Goal: Task Accomplishment & Management: Complete application form

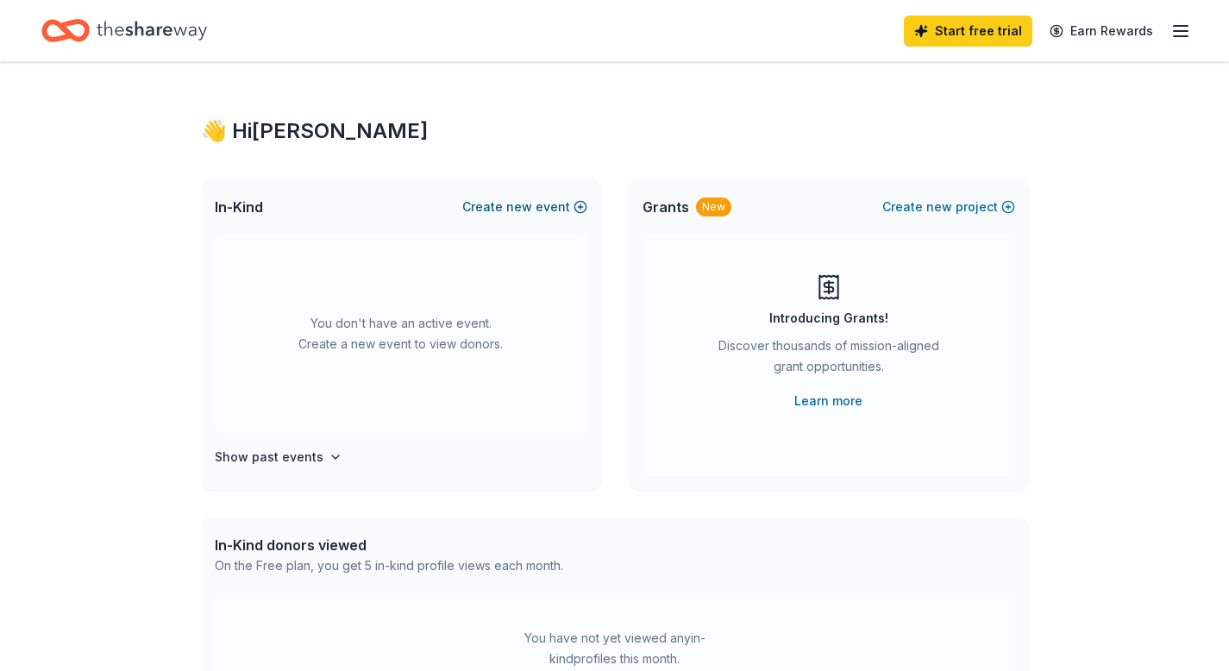
click at [573, 217] on button "Create new event" at bounding box center [524, 207] width 125 height 21
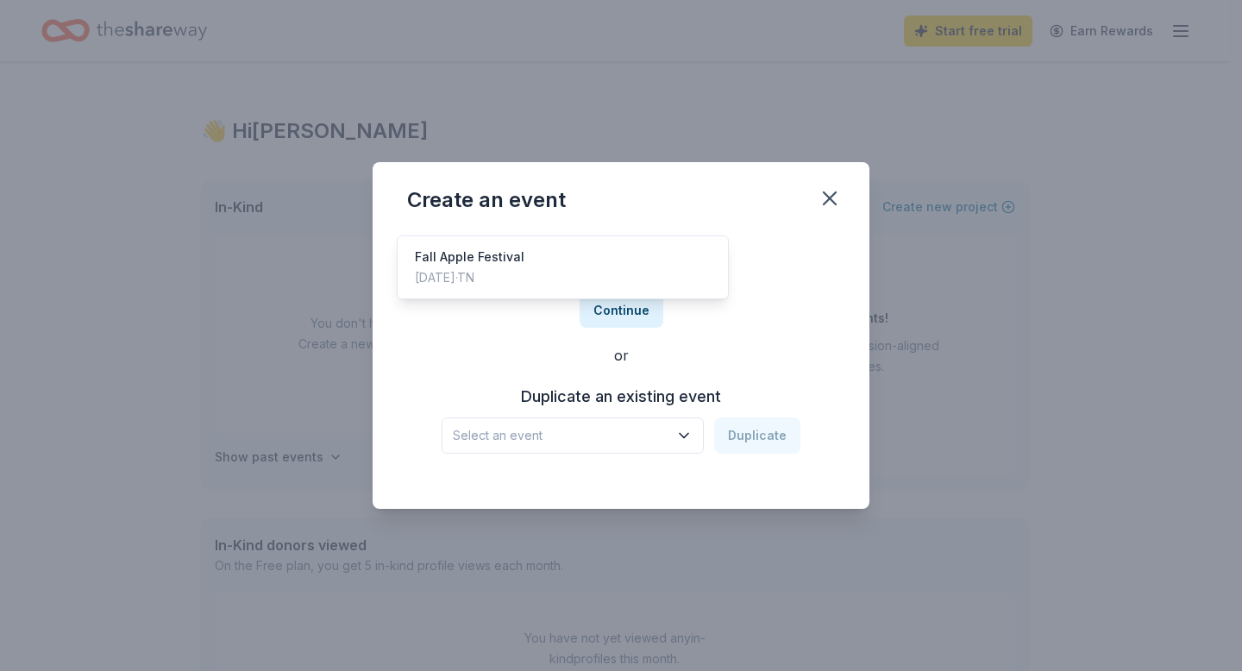
click at [688, 438] on icon "button" at bounding box center [684, 436] width 9 height 4
click at [519, 267] on div "Fall Apple Festival" at bounding box center [470, 257] width 110 height 21
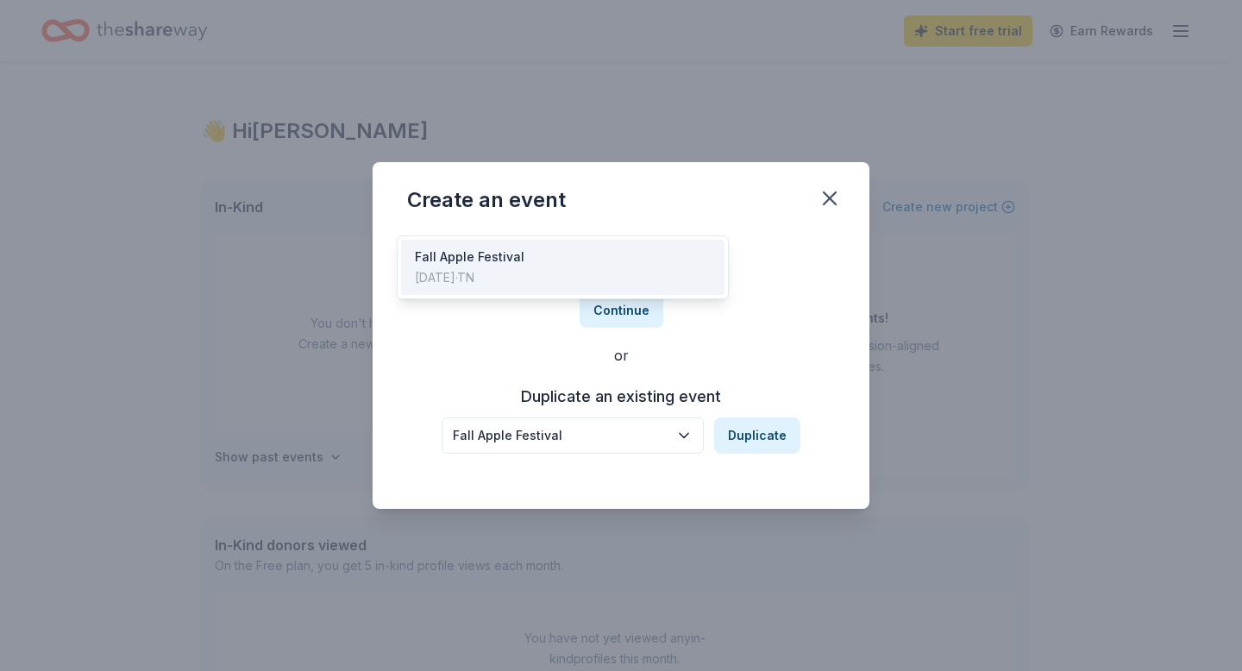
click at [693, 444] on icon "button" at bounding box center [683, 435] width 17 height 17
click at [835, 306] on div "Create from scratch Continue or Duplicate an existing event Fall Apple Festival…" at bounding box center [621, 356] width 428 height 250
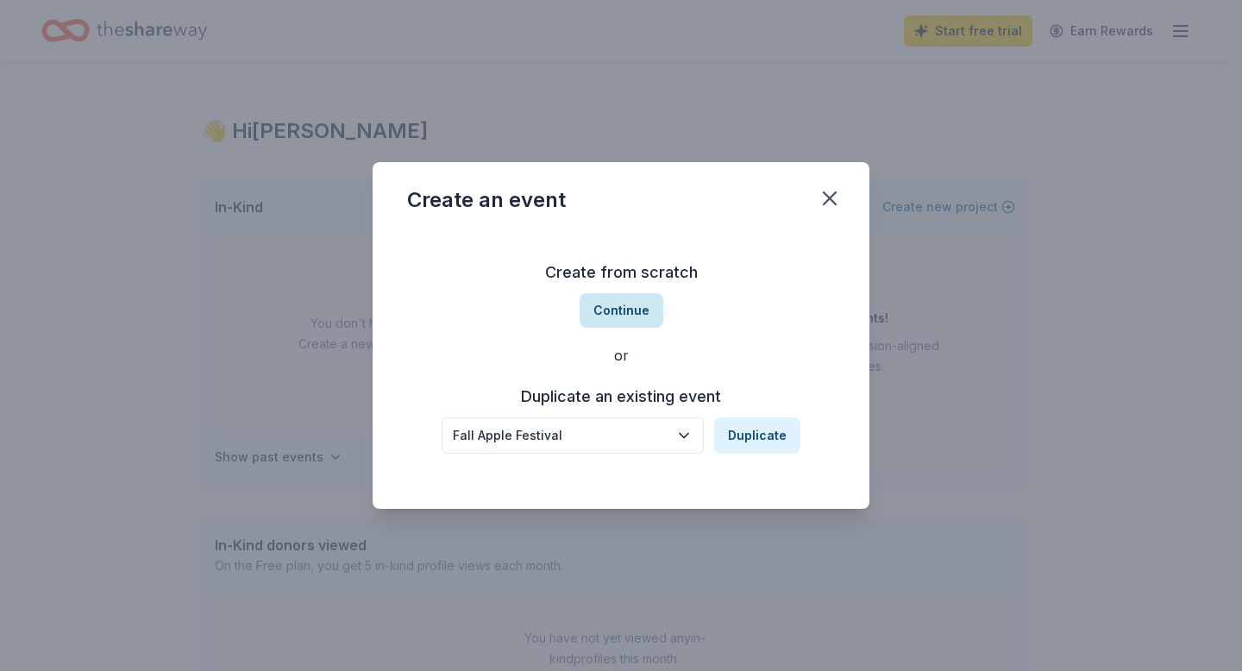
click at [641, 303] on button "Continue" at bounding box center [622, 310] width 84 height 35
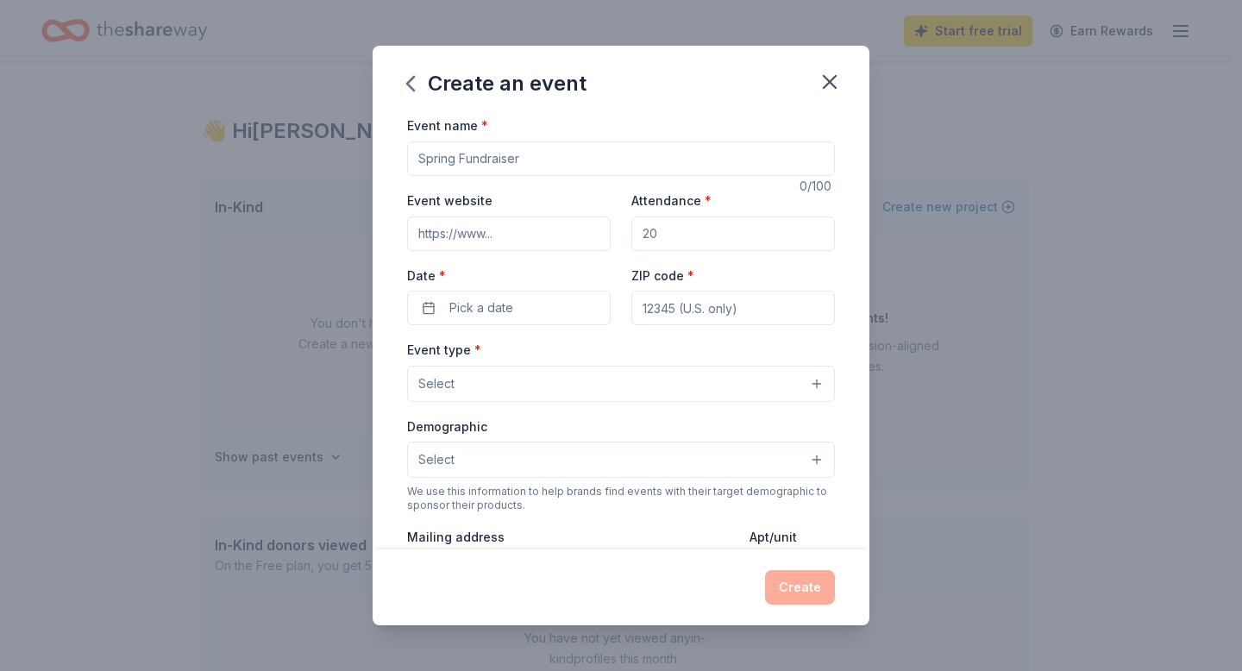
click at [509, 176] on input "Event name *" at bounding box center [621, 158] width 428 height 35
type input "A"
click at [609, 176] on input "Washington Presbyterian Church Apple Festival" at bounding box center [621, 158] width 428 height 35
type input "[US_STATE][DEMOGRAPHIC_DATA] Fall Apple Festival"
click at [533, 251] on input "Event website" at bounding box center [509, 234] width 204 height 35
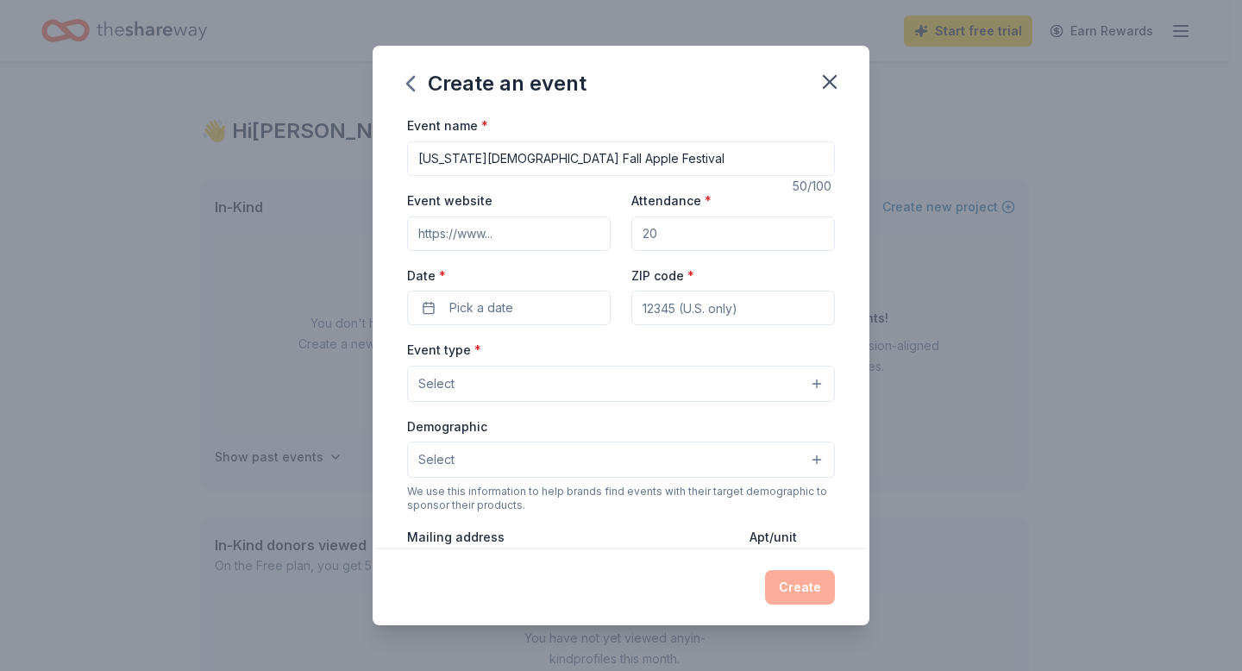
click at [763, 251] on input "Attendance *" at bounding box center [733, 234] width 204 height 35
click at [466, 251] on input "Event website" at bounding box center [509, 234] width 204 height 35
click at [467, 318] on span "Pick a date" at bounding box center [481, 308] width 64 height 21
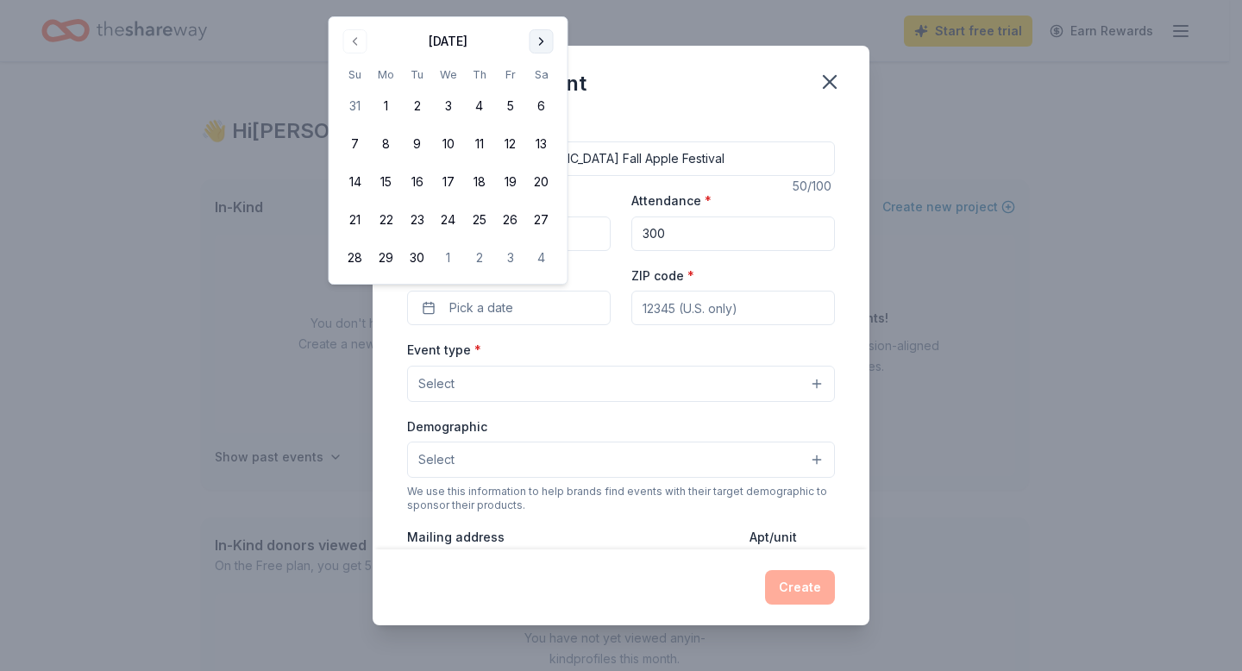
click at [554, 48] on button "Go to next month" at bounding box center [542, 41] width 24 height 24
click at [557, 198] on button "18" at bounding box center [541, 181] width 31 height 31
click at [790, 22] on div "Create an event Event name * Washington Presbyterian Church Fall Apple Festival…" at bounding box center [621, 335] width 1242 height 671
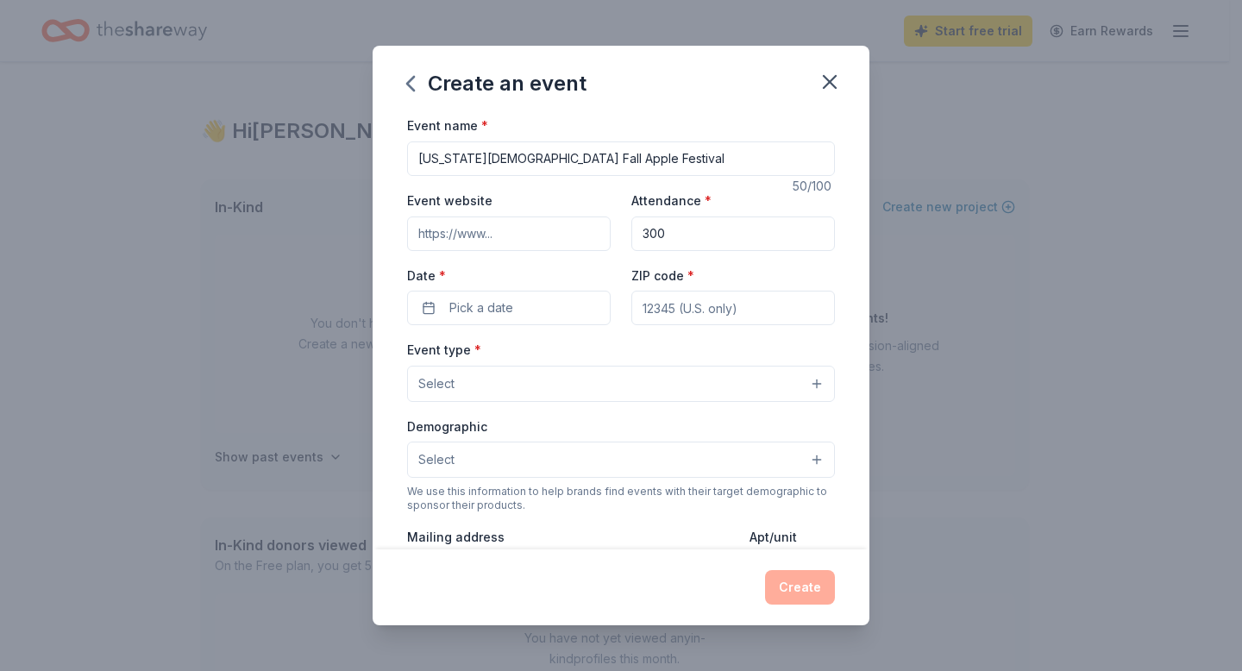
drag, startPoint x: 675, startPoint y: 292, endPoint x: 573, endPoint y: 291, distance: 101.8
click at [573, 291] on div "Event website Attendance * 300 Date * Pick a date ZIP code *" at bounding box center [621, 257] width 428 height 135
type input "400"
click at [869, 399] on div "Event name * Washington Presbyterian Church Fall Apple Festival 50 /100 Event w…" at bounding box center [621, 332] width 497 height 434
click at [449, 318] on span "Pick a date" at bounding box center [481, 308] width 64 height 21
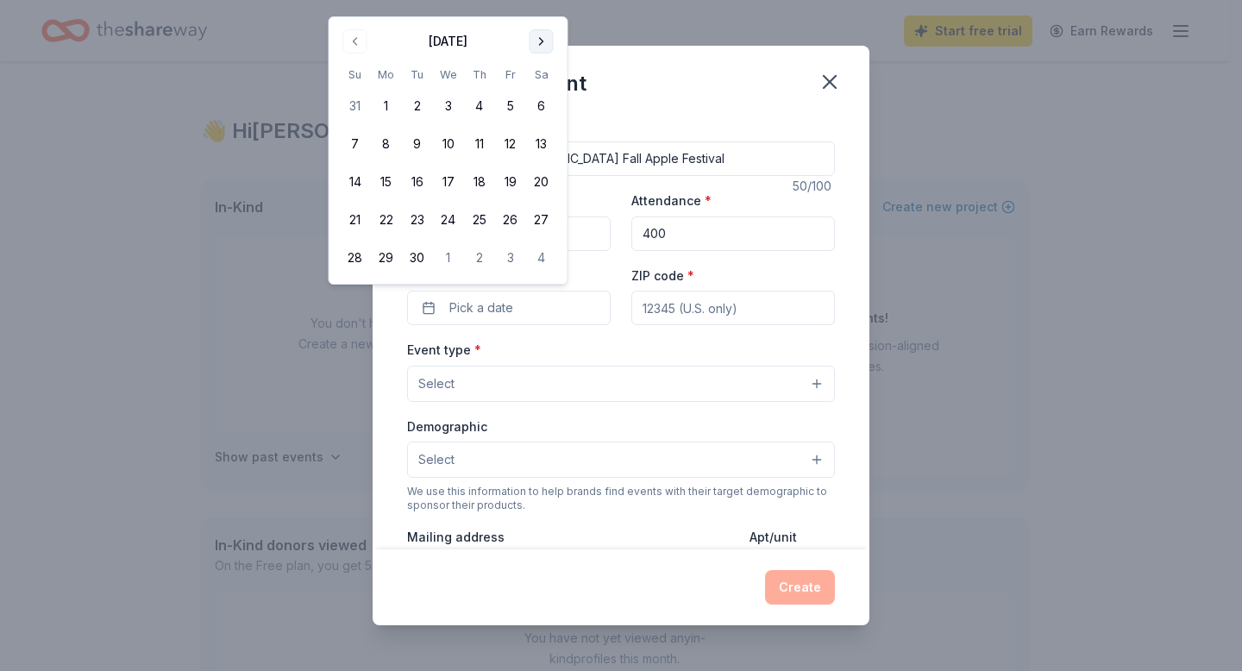
click at [554, 43] on button "Go to next month" at bounding box center [542, 41] width 24 height 24
click at [557, 198] on button "18" at bounding box center [541, 181] width 31 height 31
click at [713, 325] on input "ZIP code *" at bounding box center [733, 308] width 204 height 35
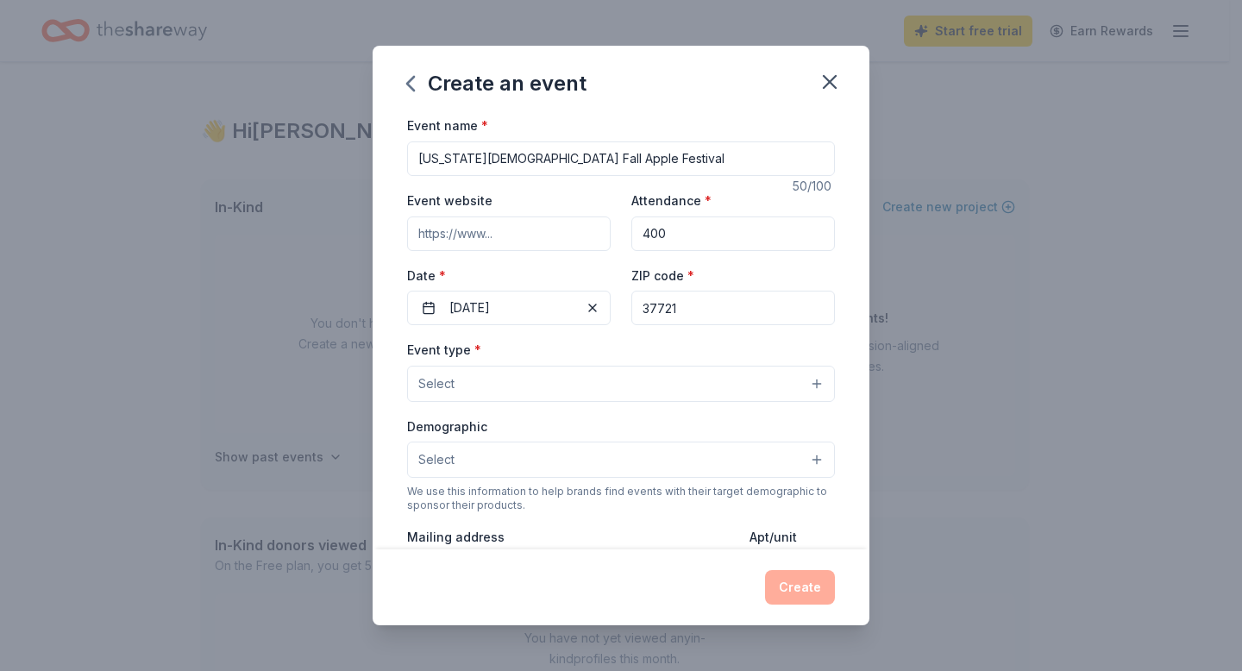
type input "37721"
click at [475, 251] on input "Event website" at bounding box center [509, 234] width 204 height 35
click at [490, 251] on input "https://" at bounding box center [509, 234] width 204 height 35
type input "h"
click at [470, 251] on input "Event website" at bounding box center [509, 234] width 204 height 35
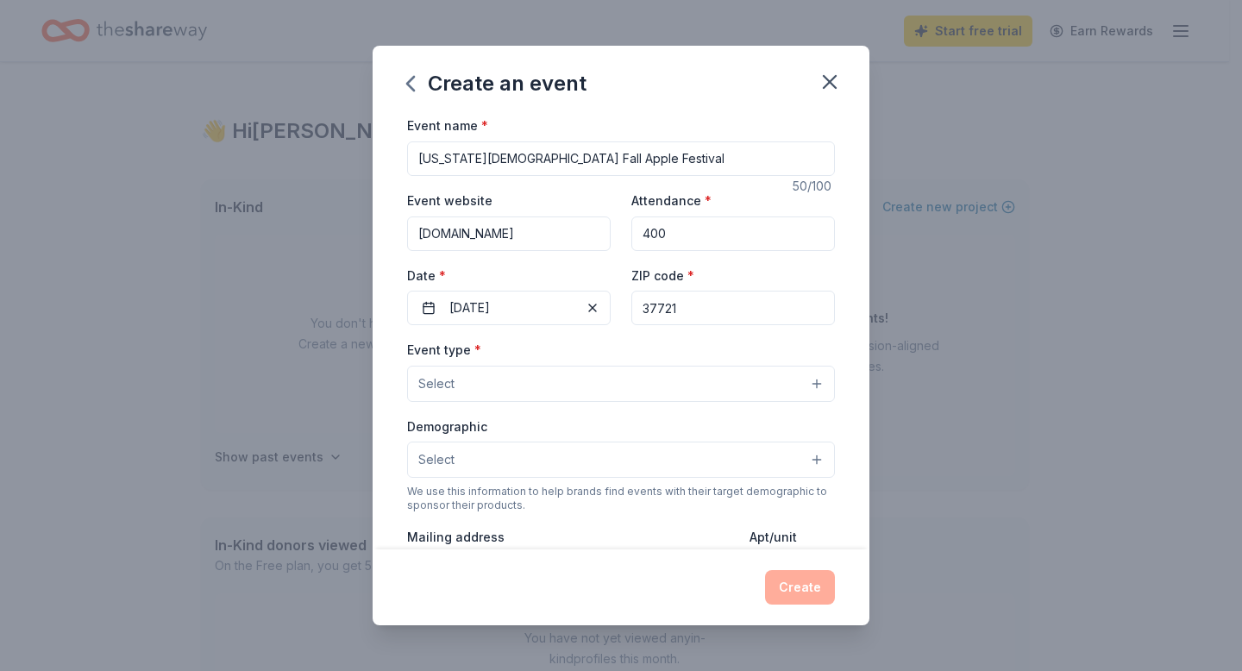
click at [695, 94] on div "Create an event" at bounding box center [621, 80] width 497 height 69
click at [407, 251] on input "www.visitWPC.org" at bounding box center [509, 234] width 204 height 35
type input "https://www.visitWPC.org"
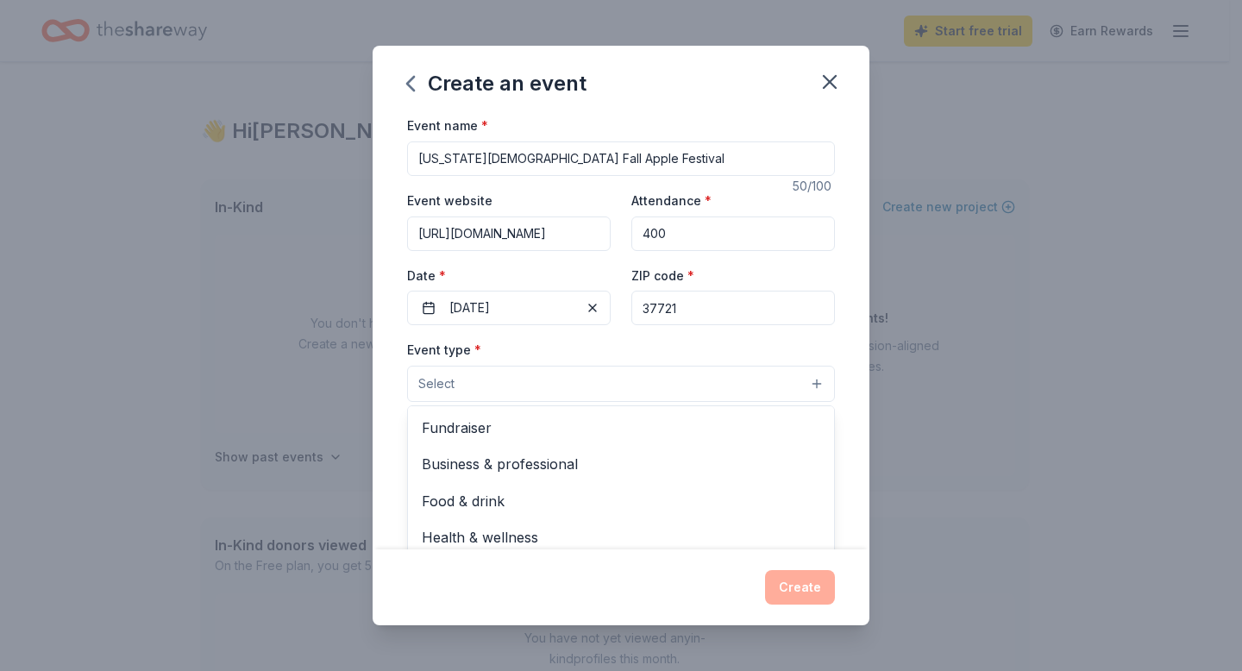
click at [534, 402] on button "Select" at bounding box center [621, 384] width 428 height 36
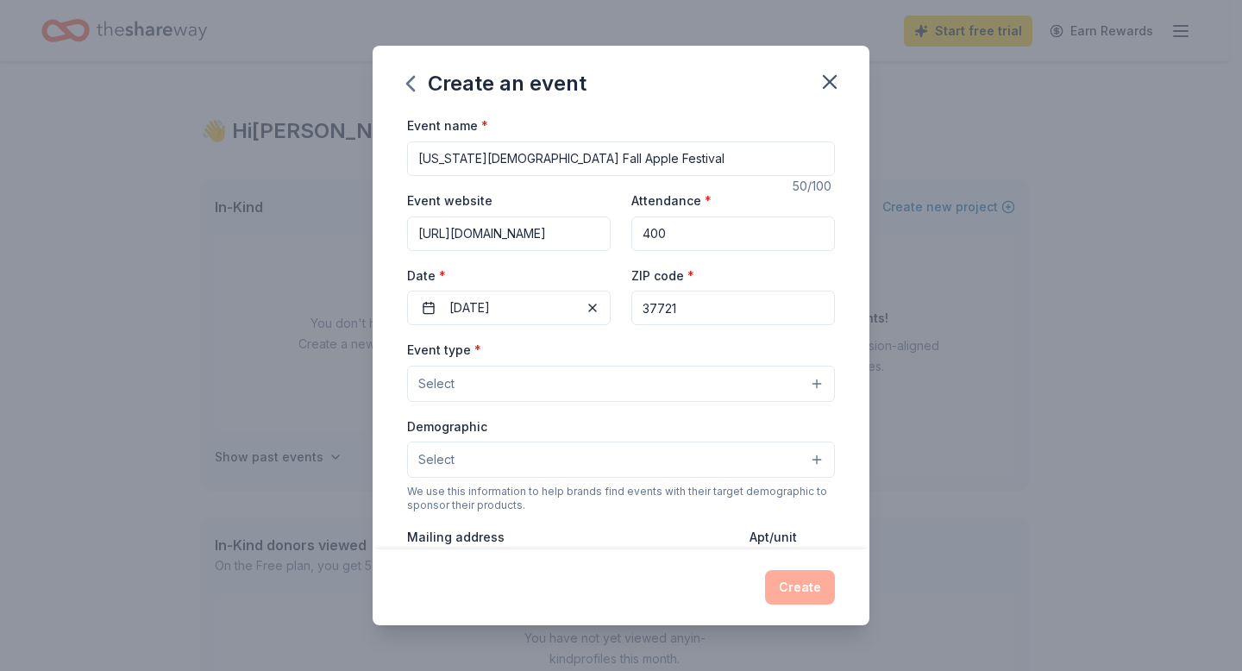
click at [835, 402] on button "Select" at bounding box center [621, 384] width 428 height 36
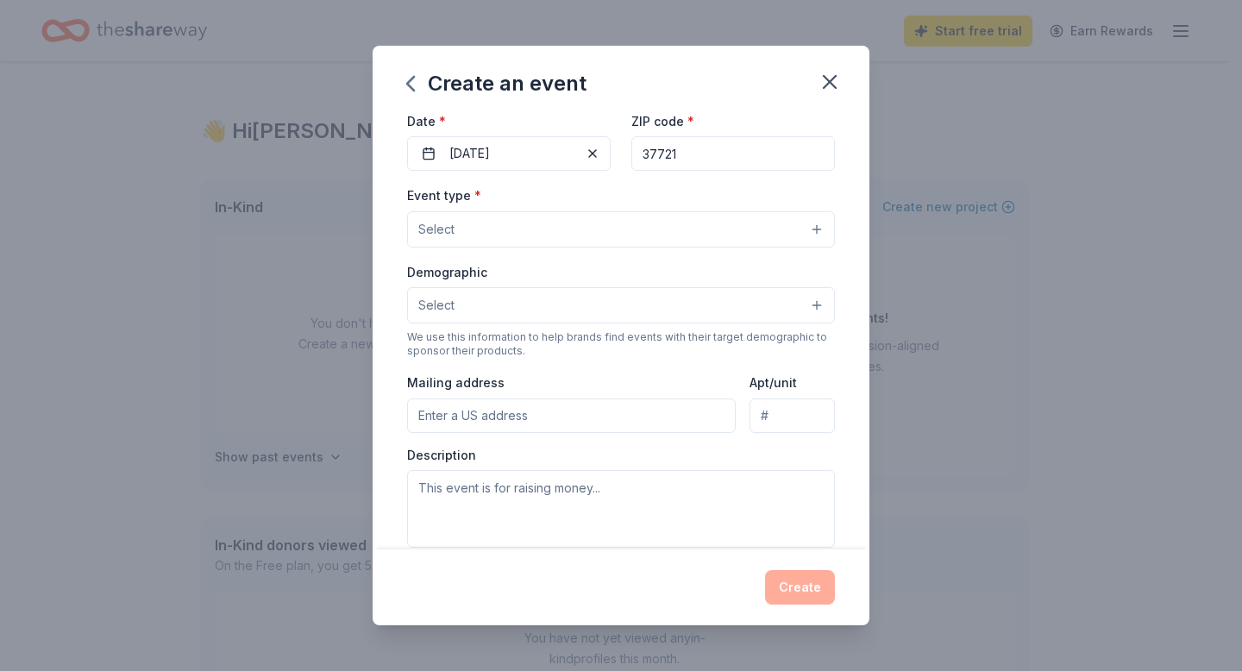
scroll to position [157, 0]
click at [835, 245] on button "Select" at bounding box center [621, 227] width 428 height 36
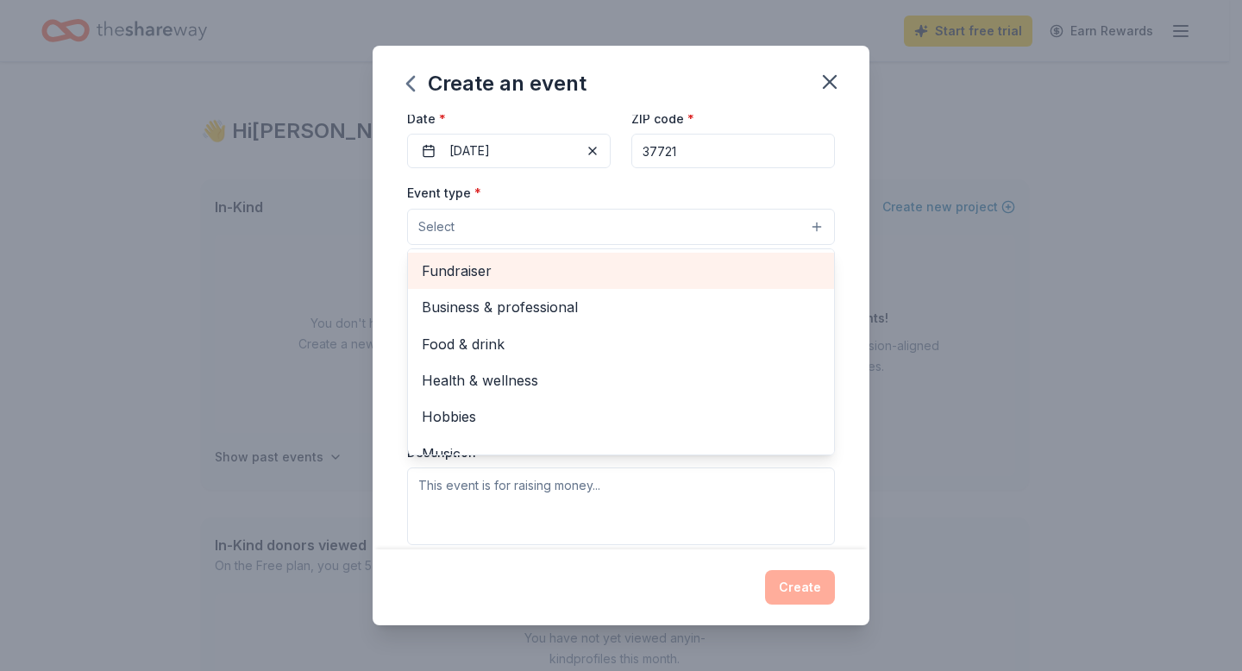
click at [430, 282] on span "Fundraiser" at bounding box center [621, 271] width 399 height 22
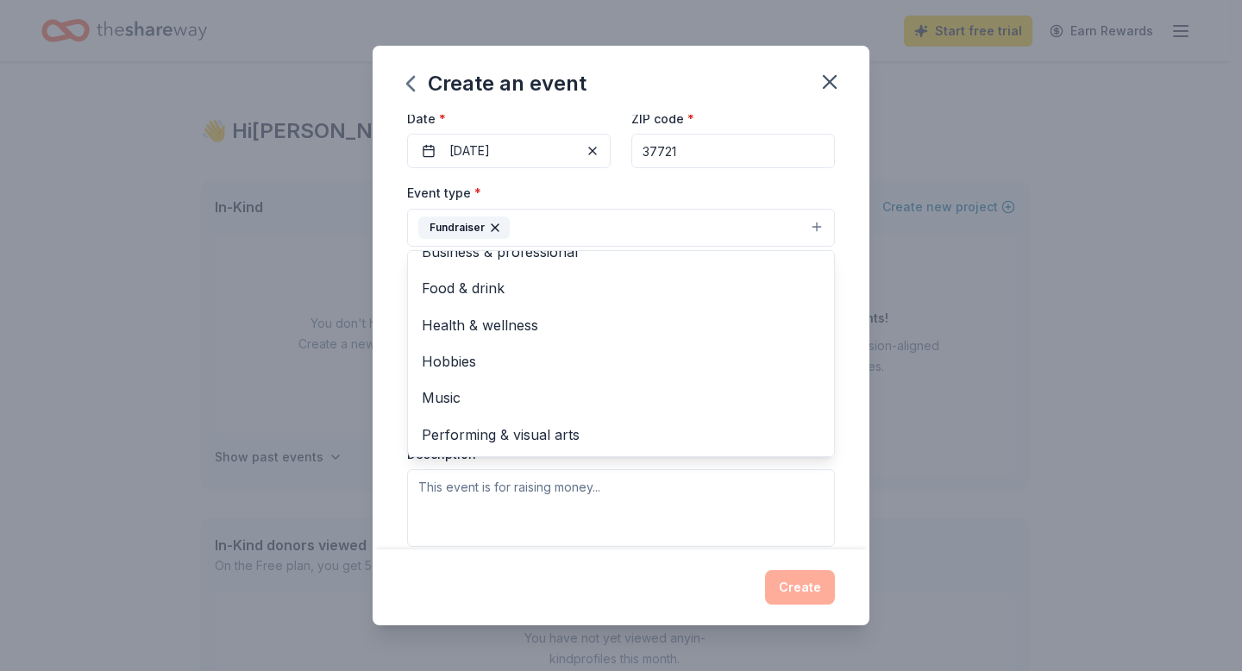
scroll to position [0, 0]
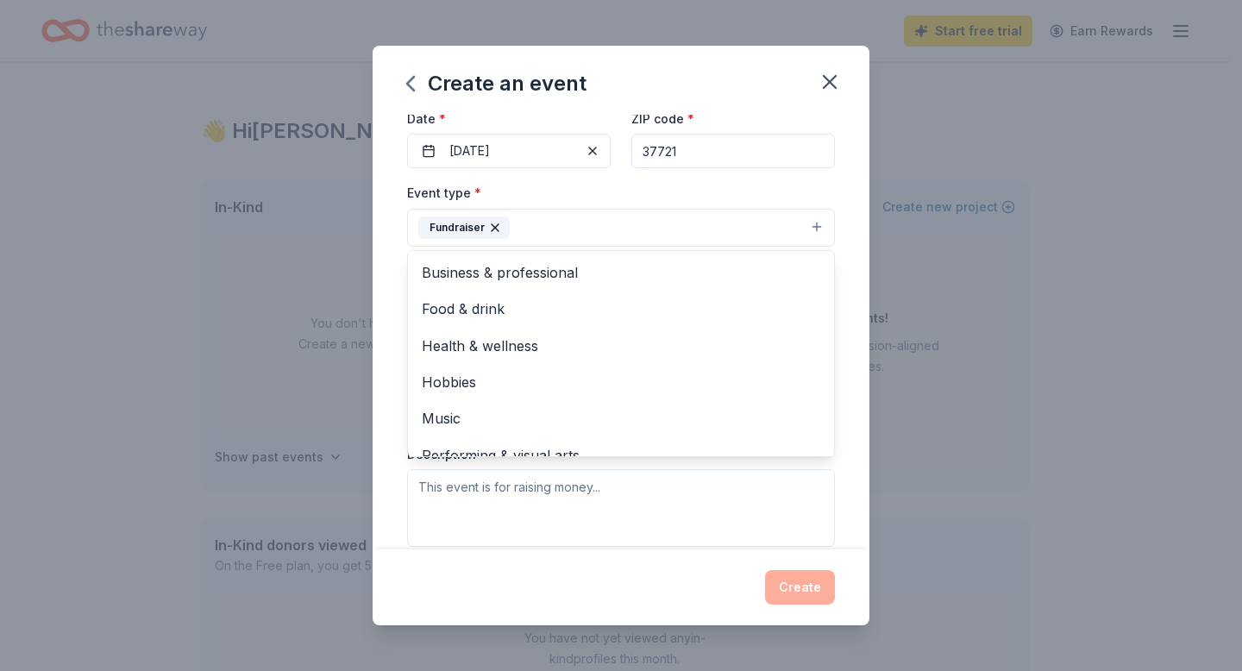
click at [869, 267] on div "Event name * Washington Presbyterian Church Fall Apple Festival 50 /100 Event w…" at bounding box center [621, 332] width 497 height 434
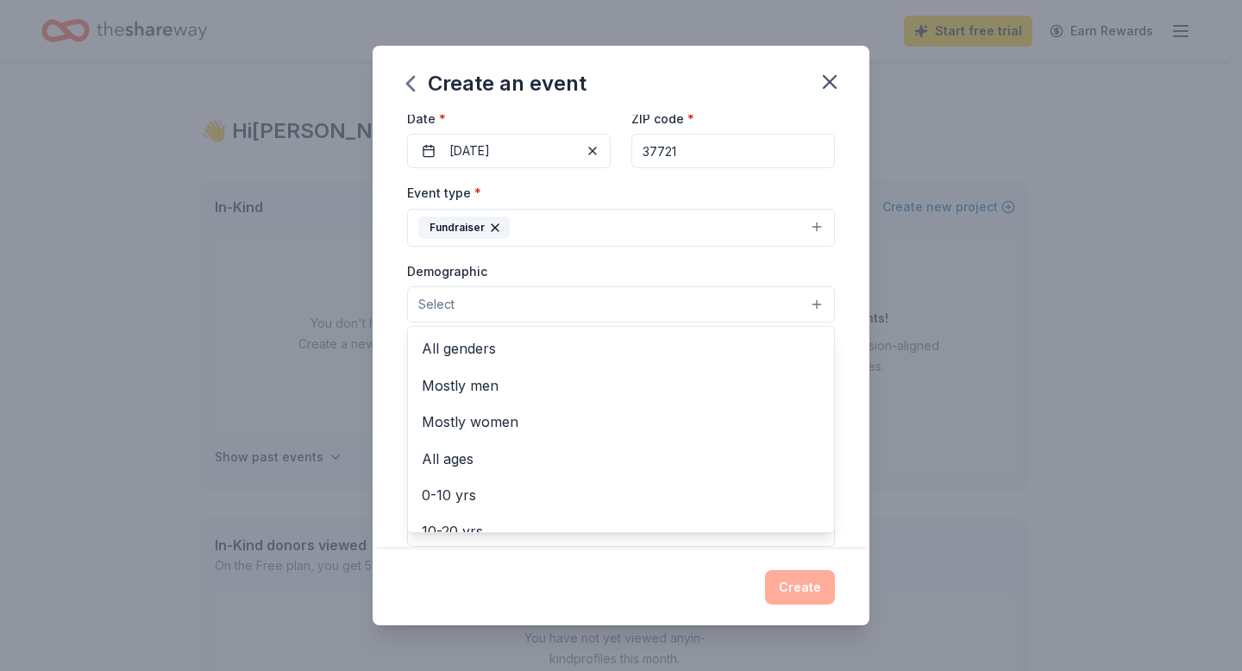
click at [835, 323] on button "Select" at bounding box center [621, 304] width 428 height 36
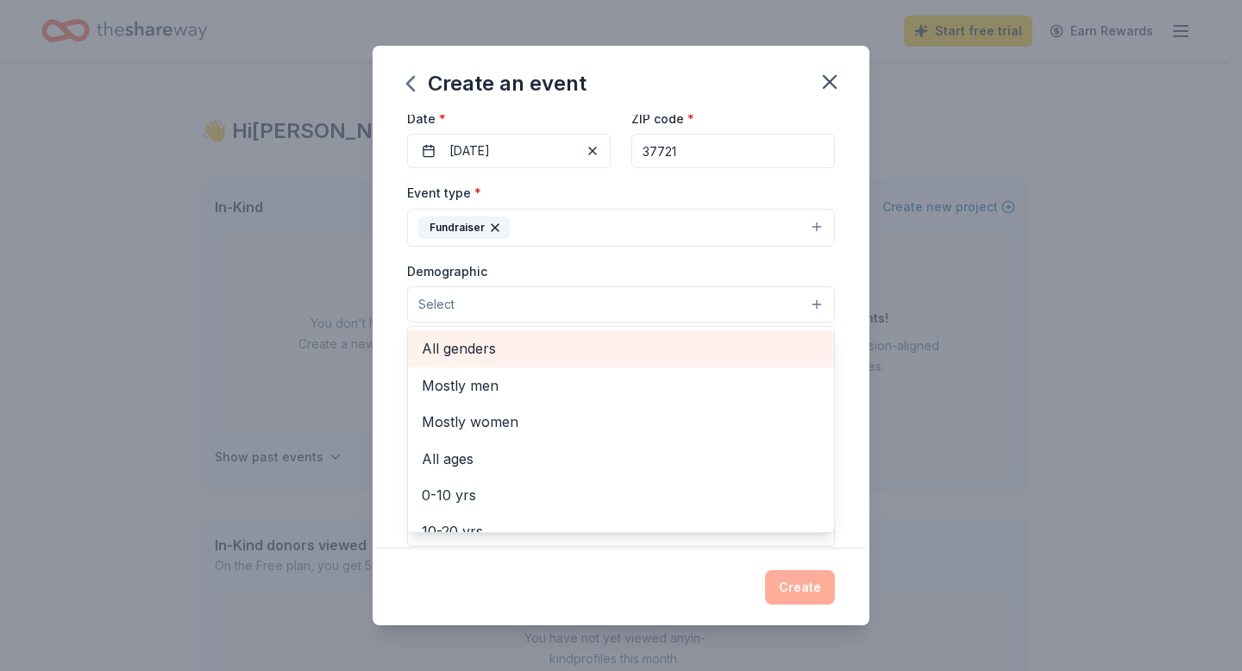
click at [426, 360] on span "All genders" at bounding box center [621, 348] width 399 height 22
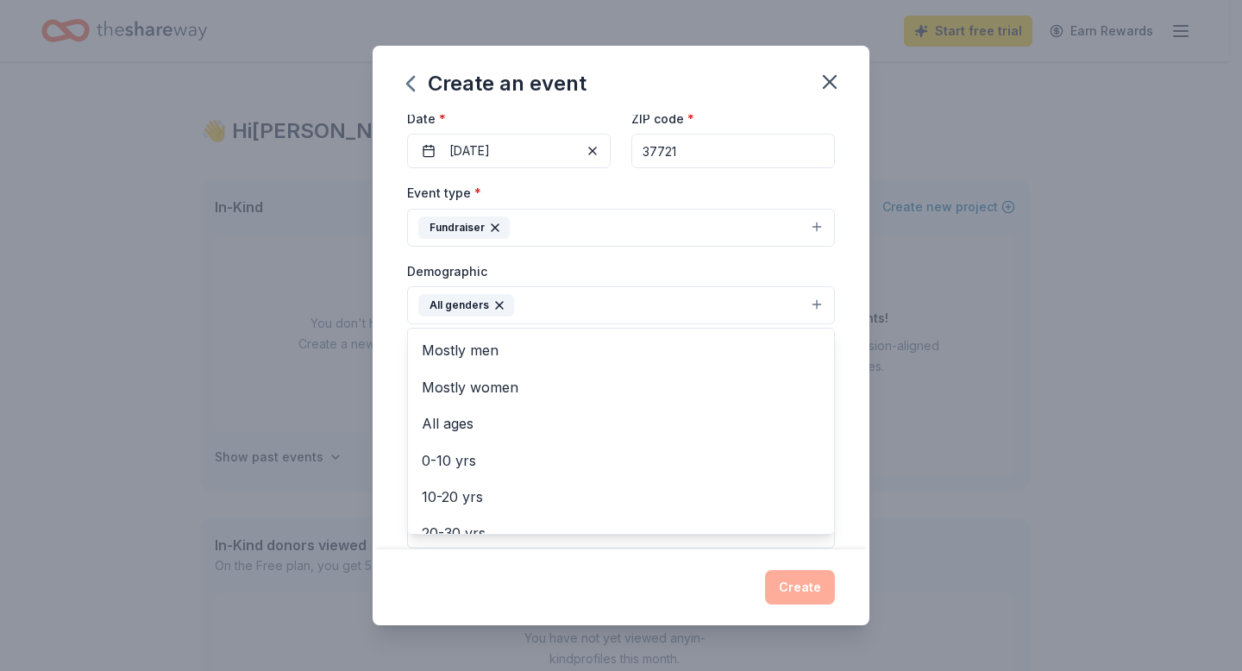
click at [869, 418] on div "Event name * Washington Presbyterian Church Fall Apple Festival 50 /100 Event w…" at bounding box center [621, 332] width 497 height 434
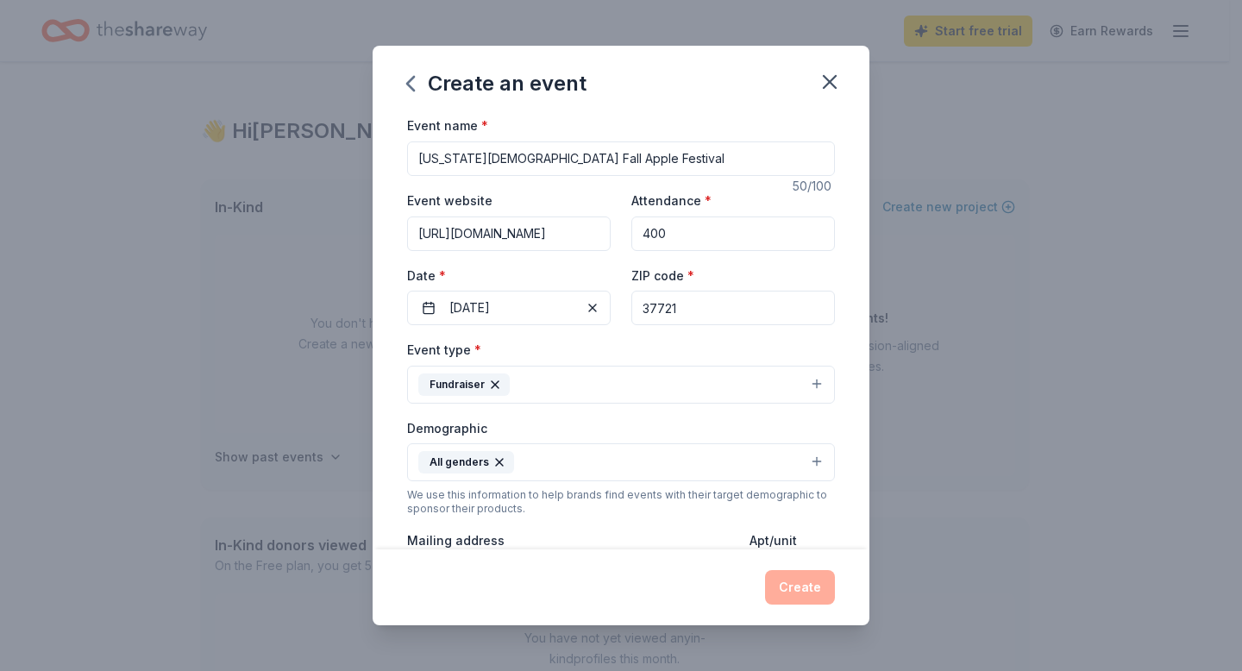
click at [835, 404] on button "Fundraiser" at bounding box center [621, 385] width 428 height 38
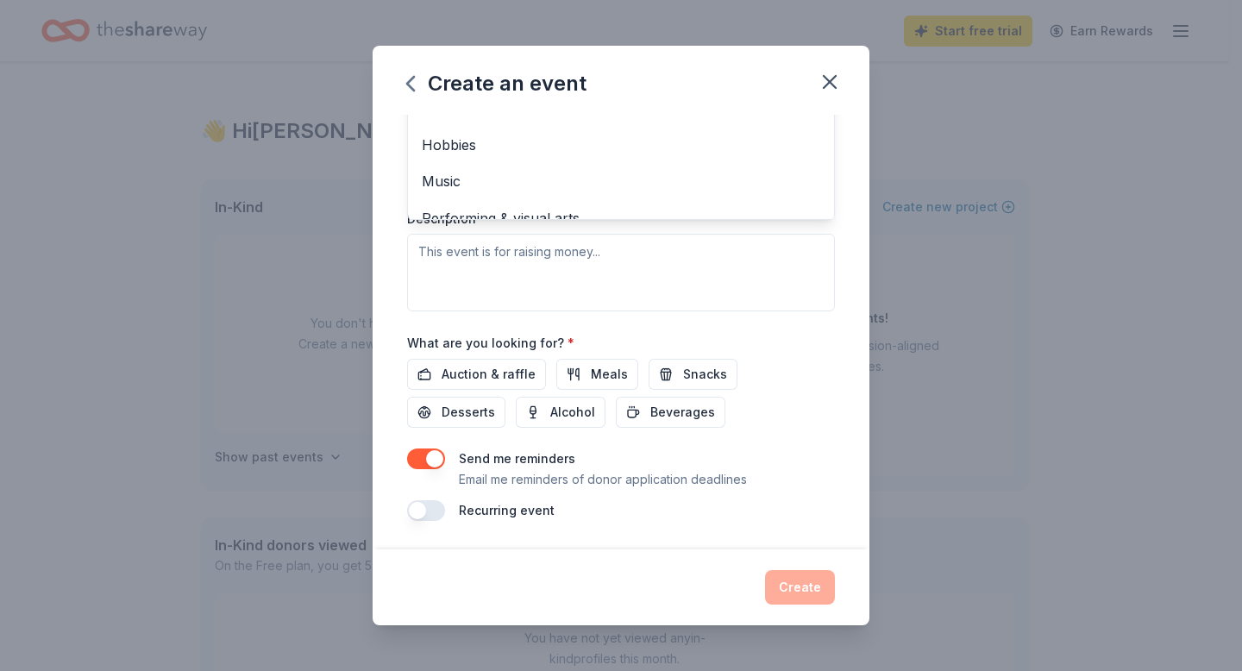
click at [1020, 269] on div "Create an event Event name * Washington Presbyterian Church Fall Apple Festival…" at bounding box center [621, 335] width 1242 height 671
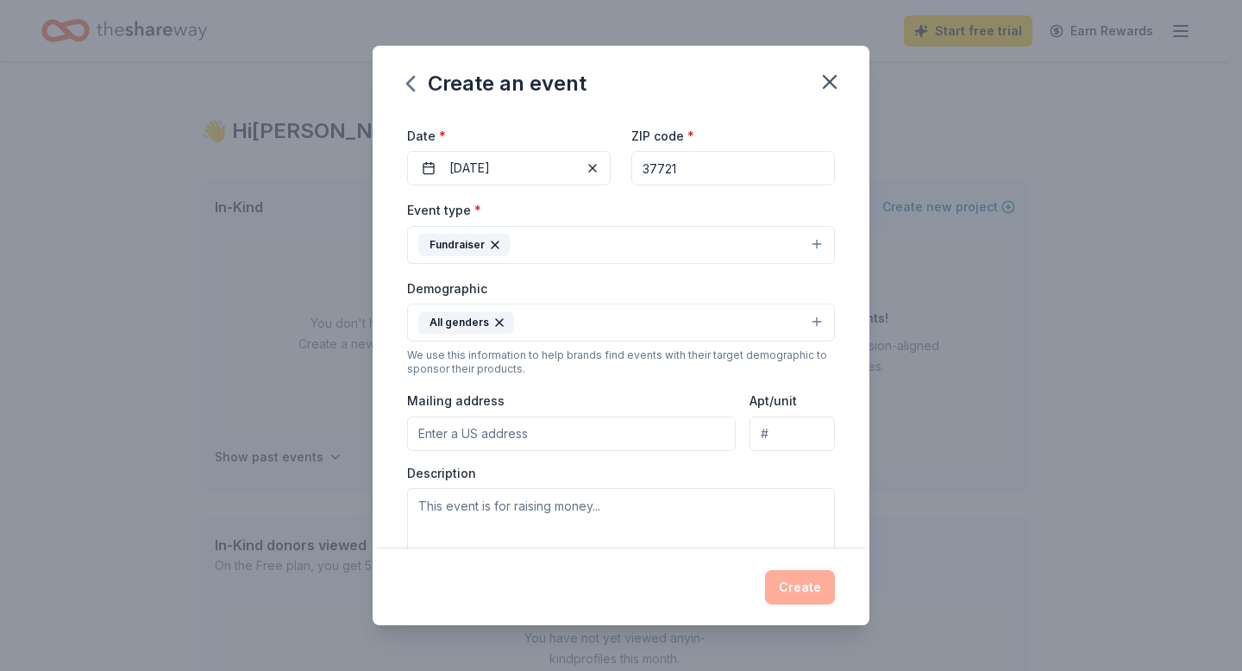
click at [835, 342] on button "All genders" at bounding box center [621, 323] width 428 height 38
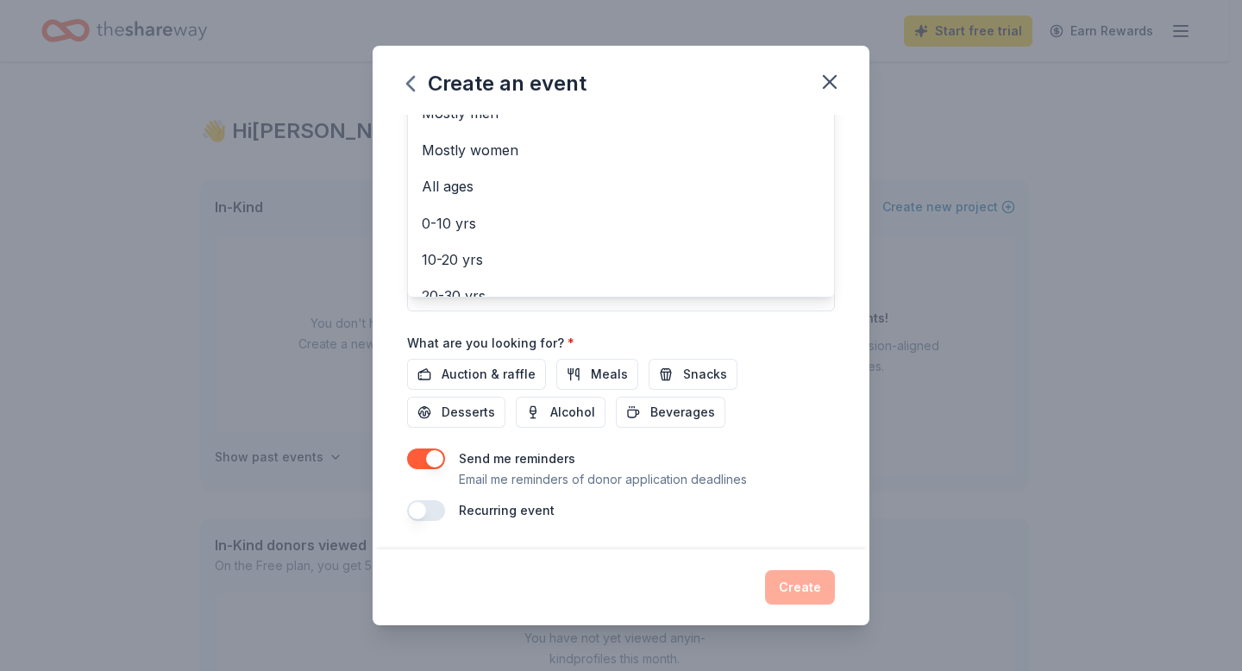
scroll to position [533, 0]
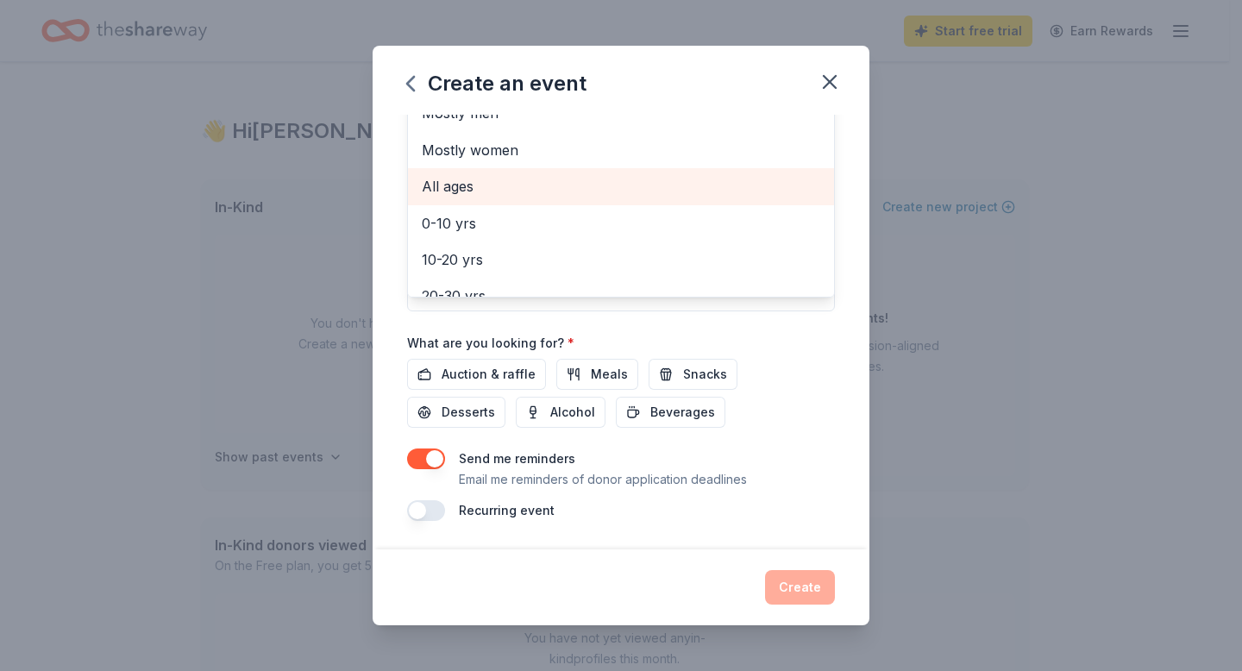
click at [422, 185] on span "All ages" at bounding box center [621, 186] width 399 height 22
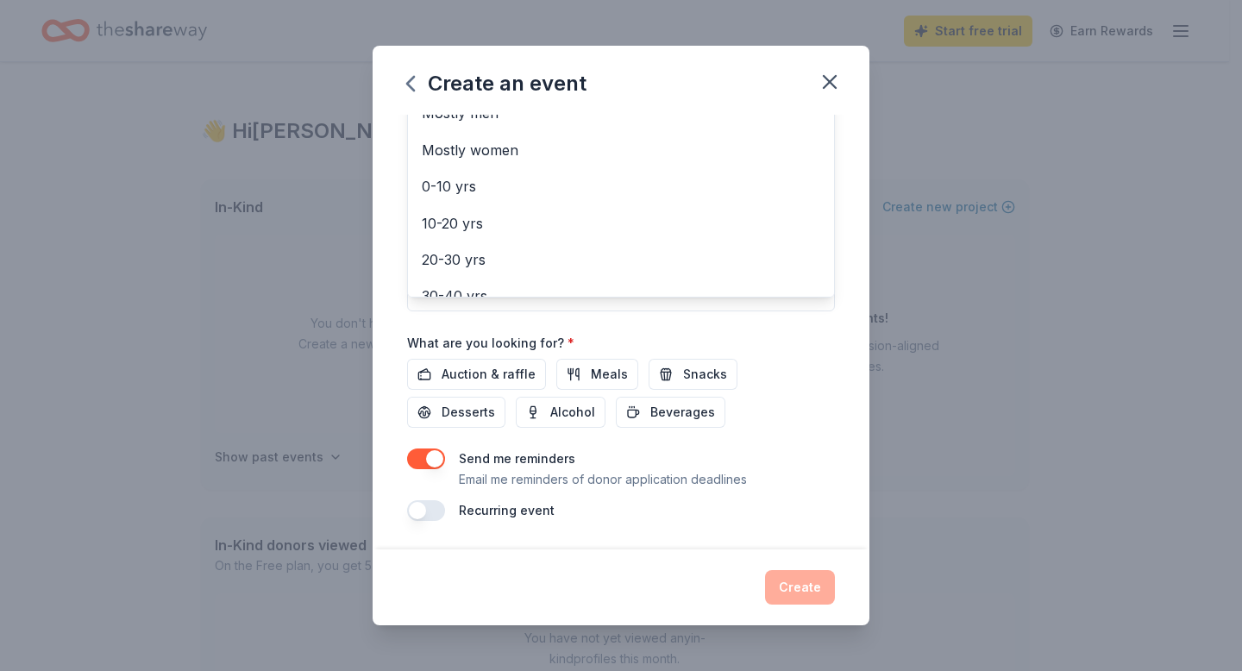
click at [1171, 291] on div "Create an event Event name * Washington Presbyterian Church Fall Apple Festival…" at bounding box center [621, 335] width 1242 height 671
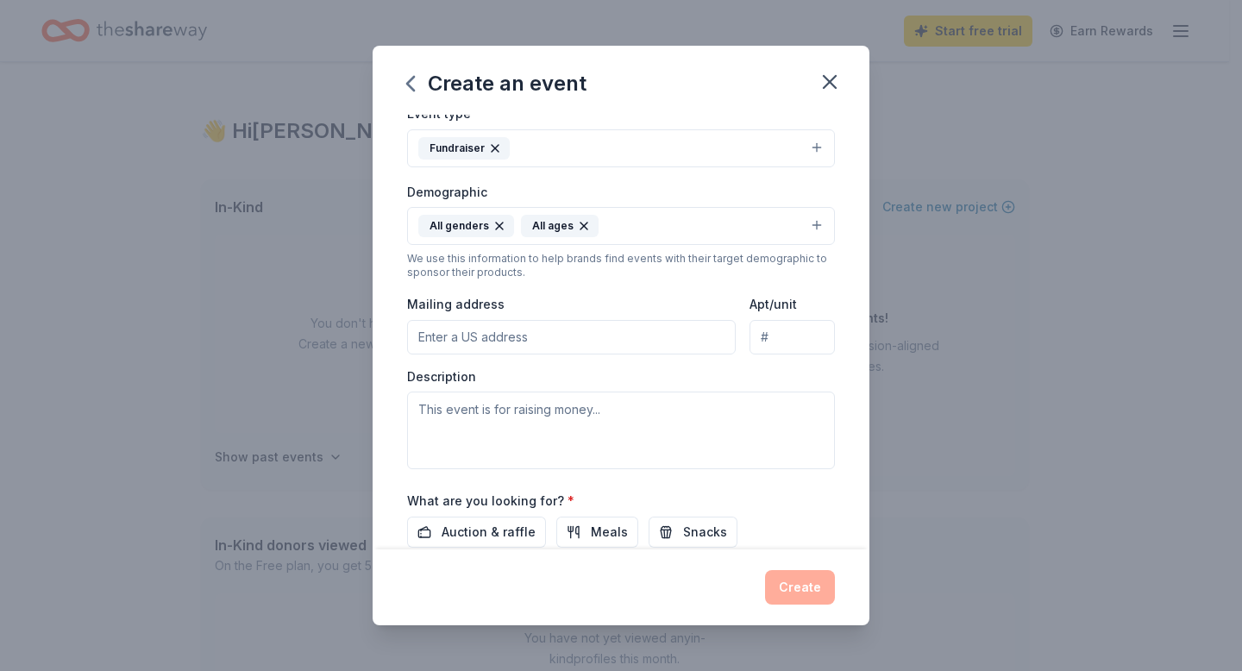
click at [426, 355] on input "Mailing address" at bounding box center [571, 337] width 329 height 35
type input "7405 Washington Pike, Knoxville, TN, 37721"
click at [602, 469] on div "Event type * Fundraiser Demographic All genders All ages We use this informatio…" at bounding box center [621, 286] width 428 height 367
click at [594, 470] on div "Description" at bounding box center [621, 419] width 428 height 102
click at [633, 579] on div "Create" at bounding box center [621, 587] width 428 height 35
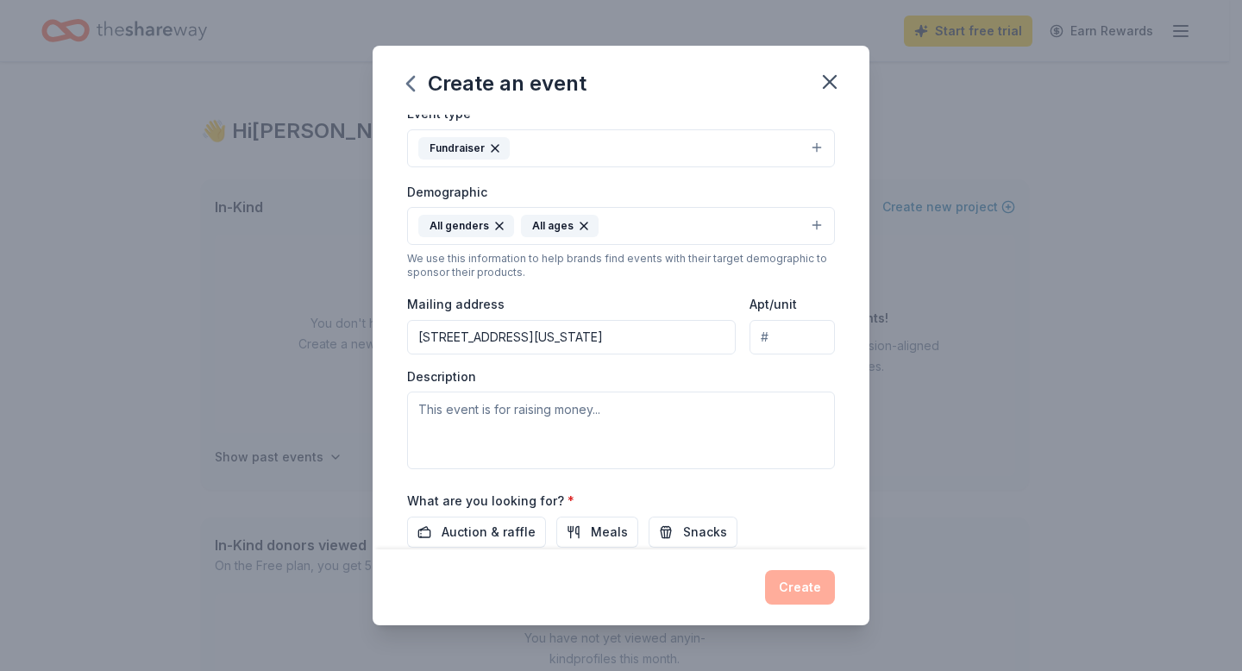
click at [528, 469] on div "Event type * Fundraiser Demographic All genders All ages We use this informatio…" at bounding box center [621, 286] width 428 height 367
click at [527, 469] on div "Event type * Fundraiser Demographic All genders All ages We use this informatio…" at bounding box center [621, 286] width 428 height 367
click at [524, 469] on div "Event type * Fundraiser Demographic All genders All ages We use this informatio…" at bounding box center [621, 286] width 428 height 367
click at [455, 570] on div "Create" at bounding box center [621, 587] width 428 height 35
click at [417, 549] on div "Create" at bounding box center [621, 587] width 497 height 76
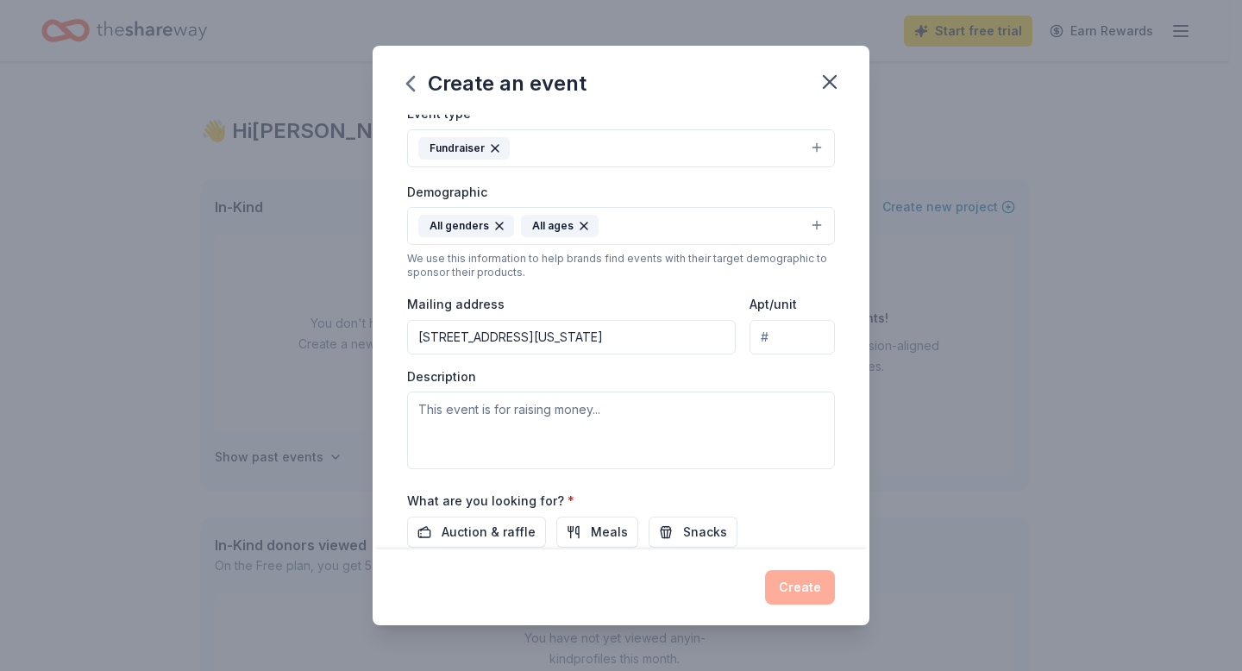
click at [414, 549] on div "Create" at bounding box center [621, 587] width 497 height 76
click at [445, 570] on div "Create" at bounding box center [621, 587] width 428 height 35
click at [380, 549] on div "Create" at bounding box center [621, 587] width 497 height 76
drag, startPoint x: 397, startPoint y: 548, endPoint x: 398, endPoint y: 530, distance: 17.3
click at [398, 549] on div "Create" at bounding box center [621, 587] width 497 height 76
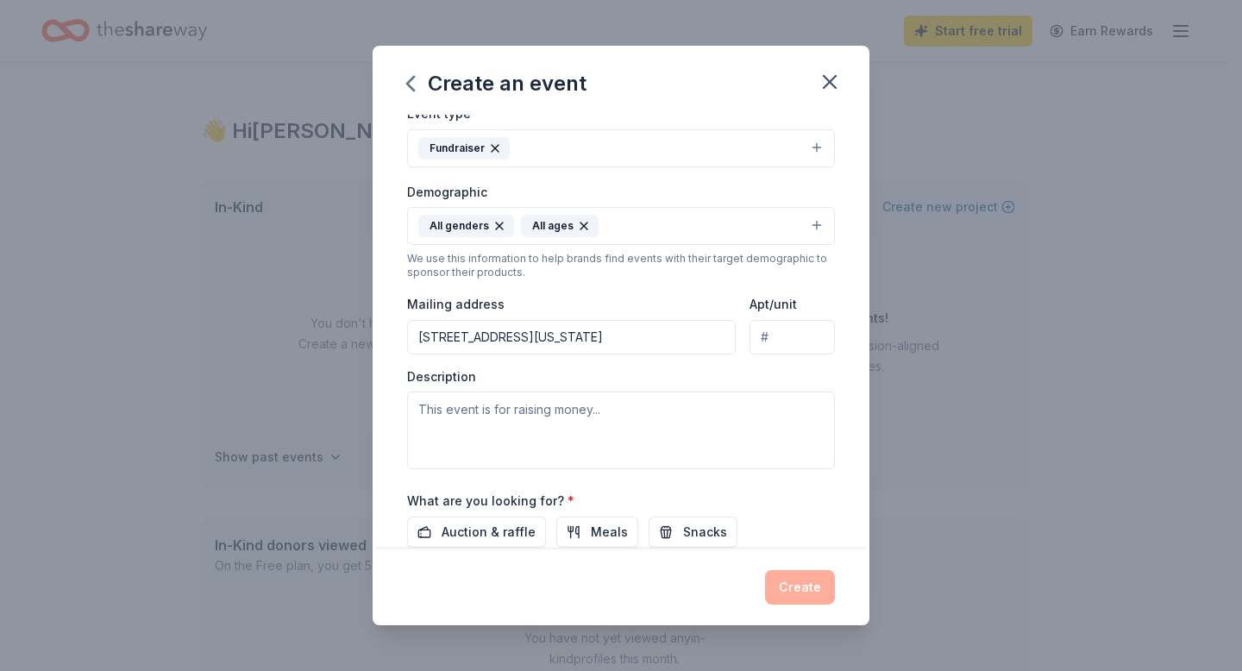
click at [469, 470] on div "Description" at bounding box center [621, 419] width 428 height 102
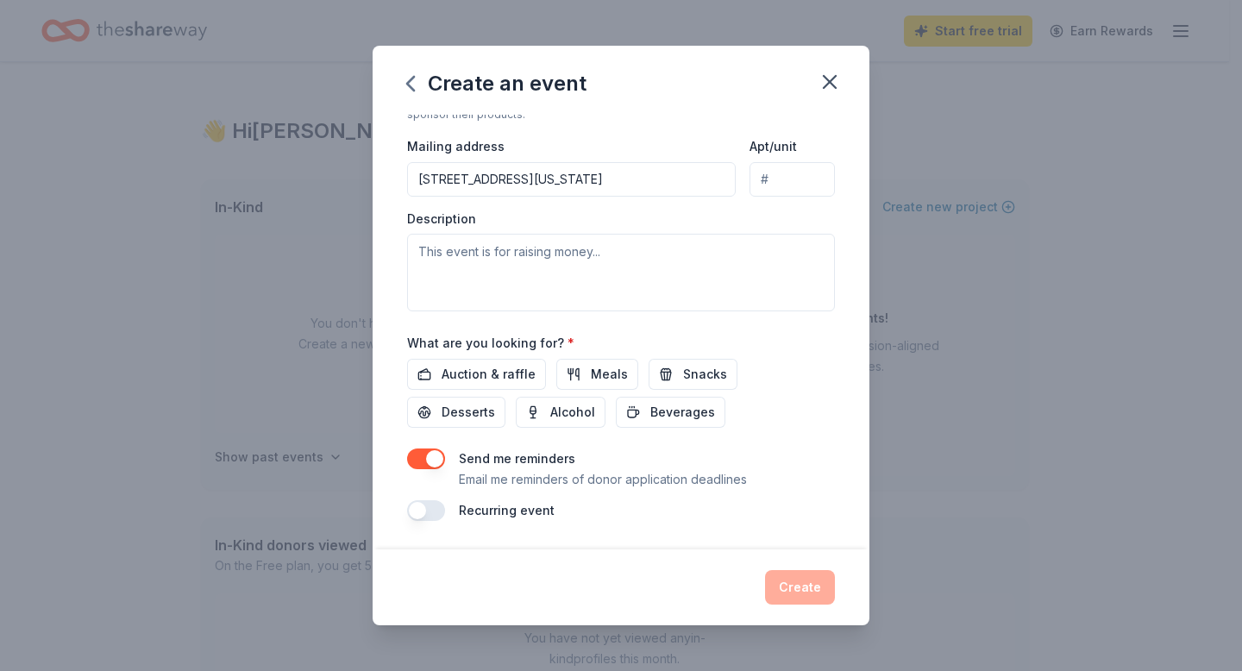
scroll to position [484, 0]
click at [407, 311] on textarea at bounding box center [621, 273] width 428 height 78
type textarea "T"
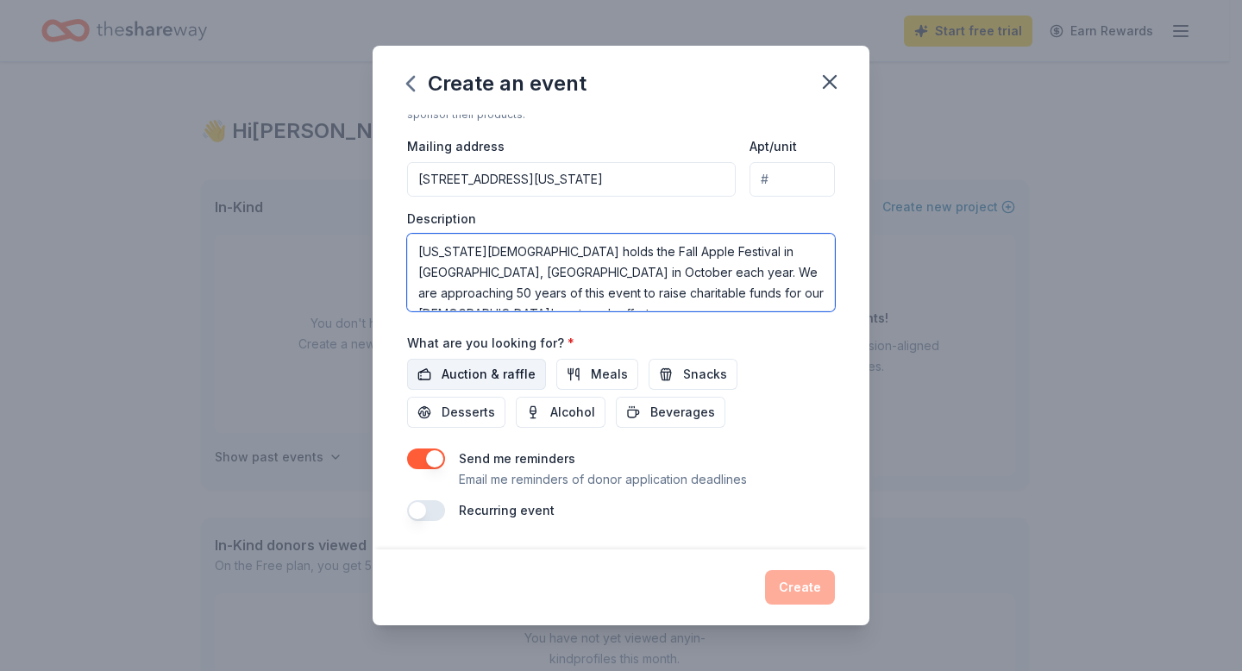
type textarea "Washington Presbyterian Church holds the Fall Apple Festival in Corryton, TN in…"
click at [443, 385] on span "Auction & raffle" at bounding box center [489, 374] width 94 height 21
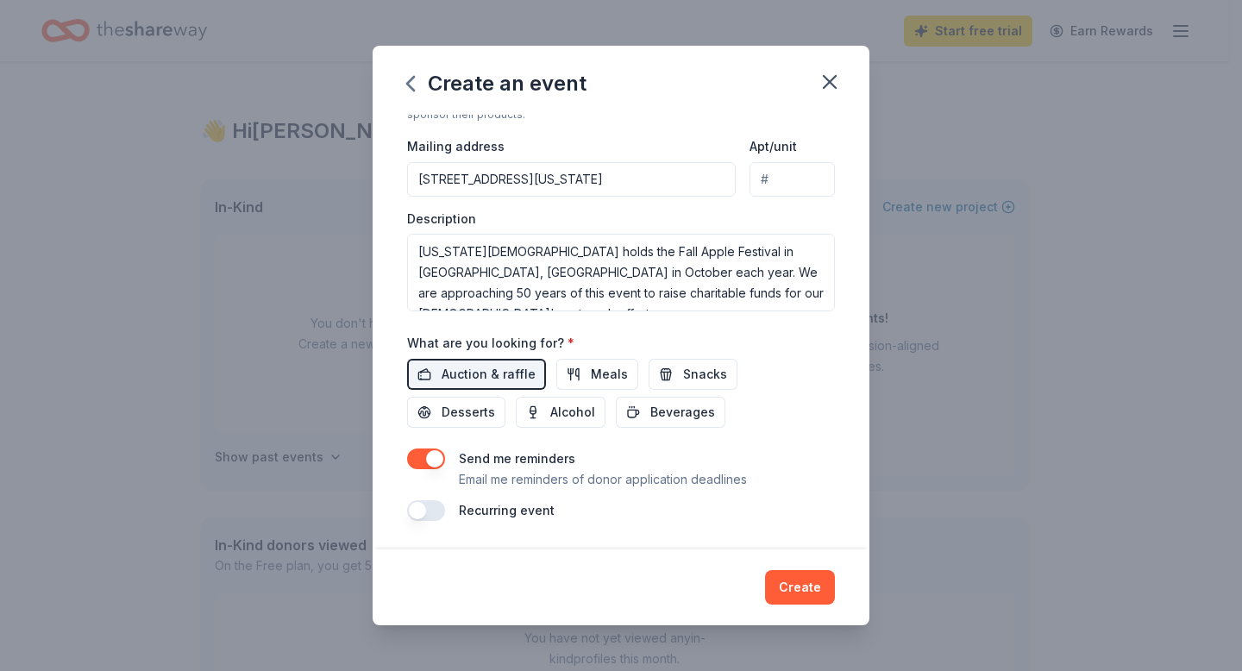
scroll to position [639, 0]
click at [407, 500] on button "button" at bounding box center [426, 510] width 38 height 21
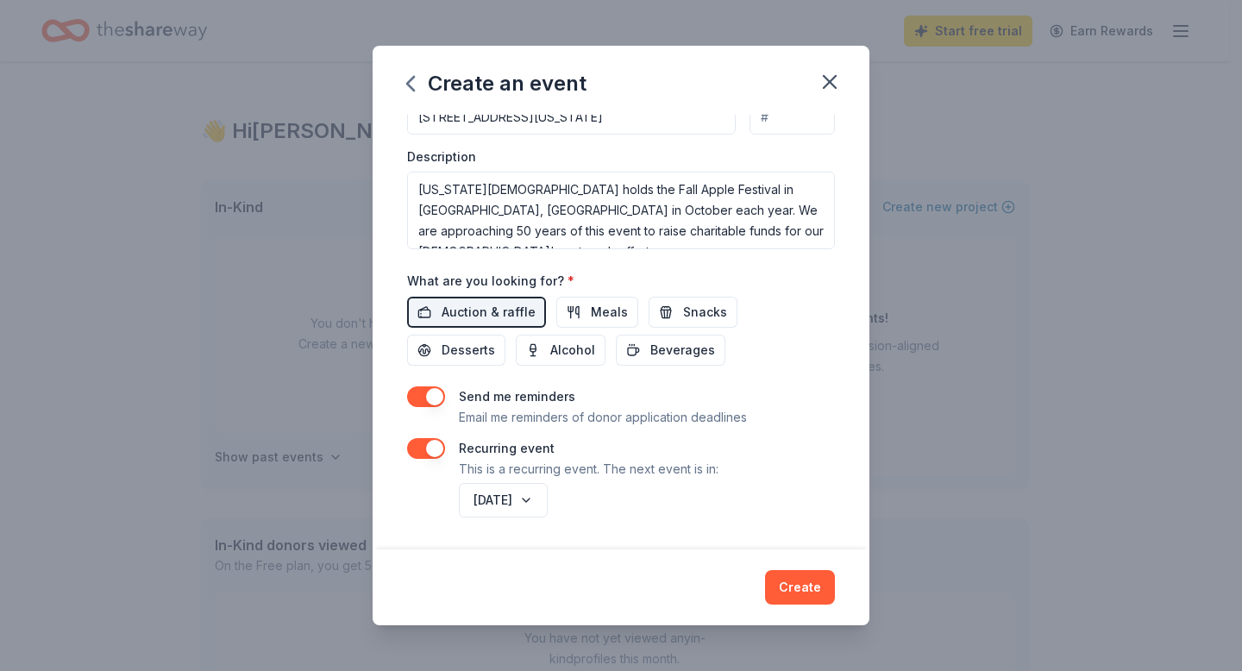
click at [782, 480] on div "Recurring event This is a recurring event. The next event is in:" at bounding box center [621, 458] width 428 height 41
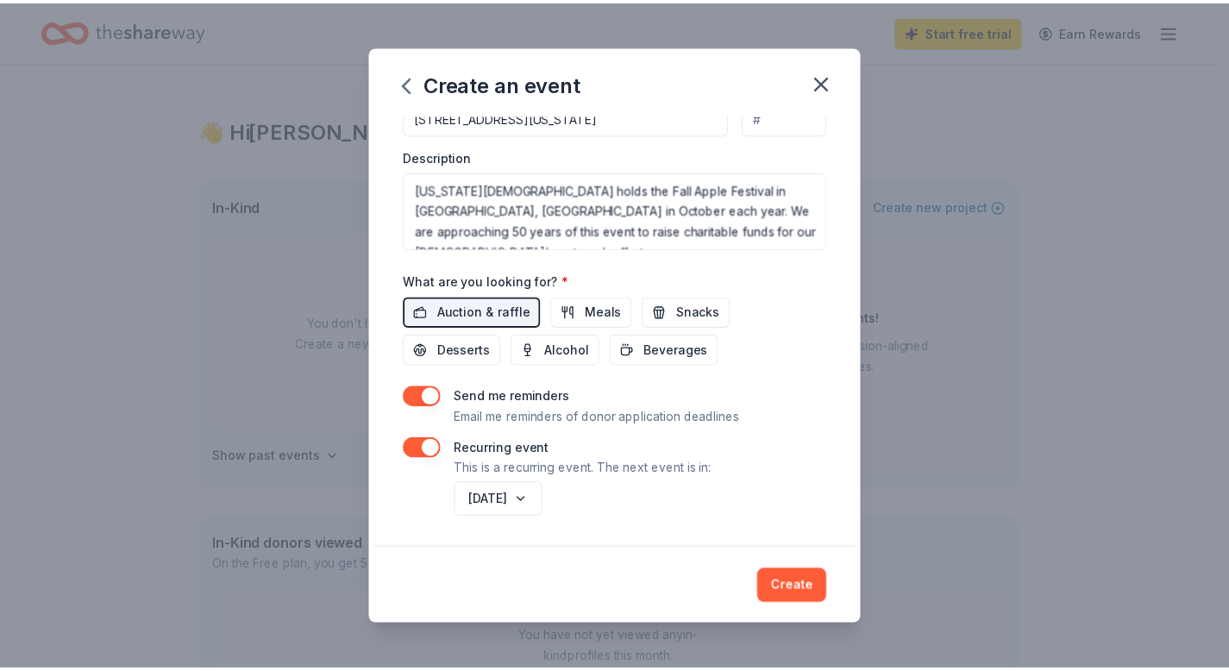
scroll to position [707, 0]
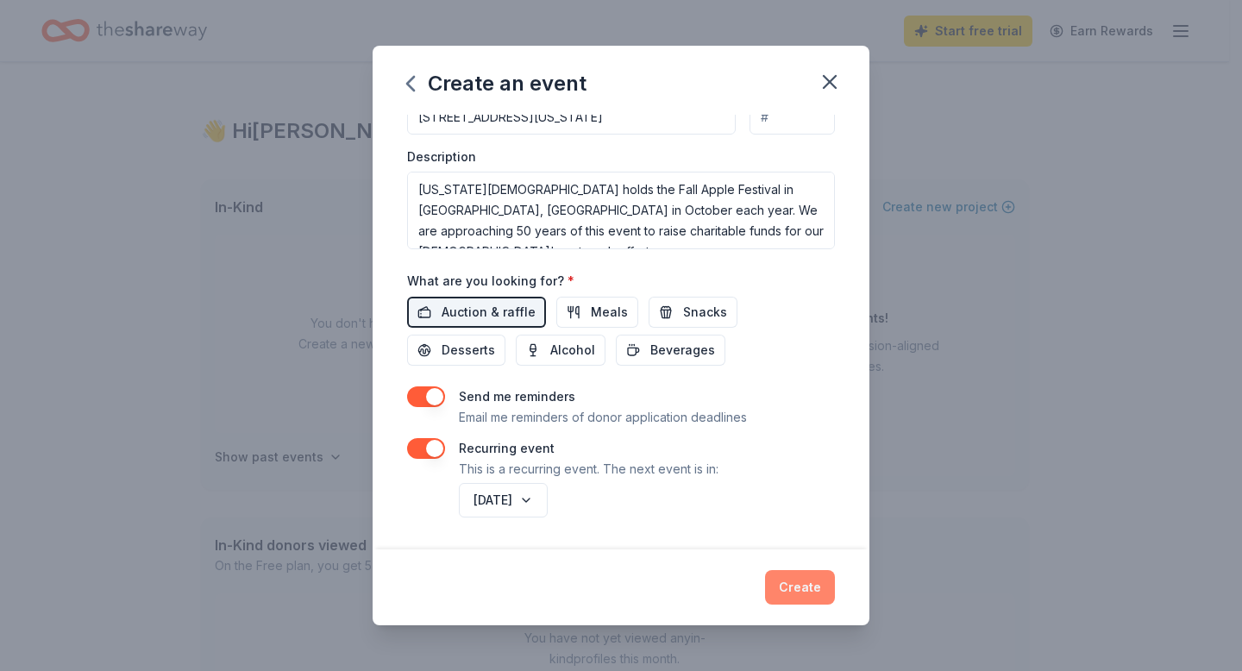
click at [835, 576] on button "Create" at bounding box center [800, 587] width 70 height 35
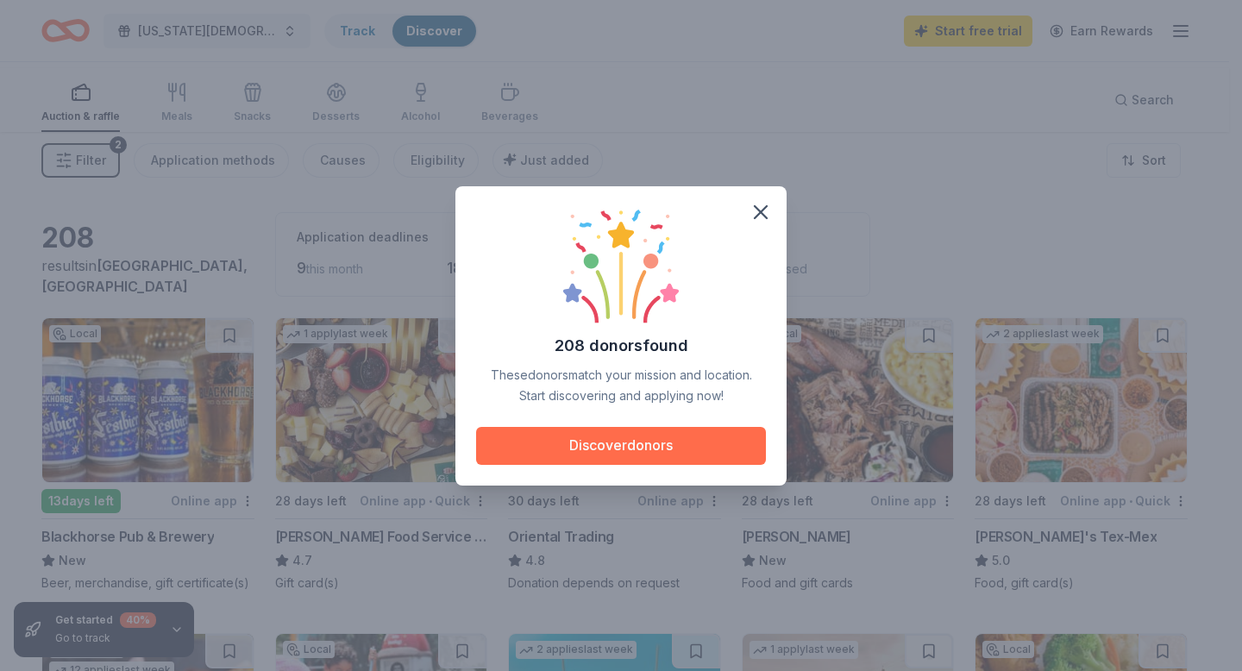
click at [631, 453] on button "Discover donors" at bounding box center [621, 446] width 290 height 38
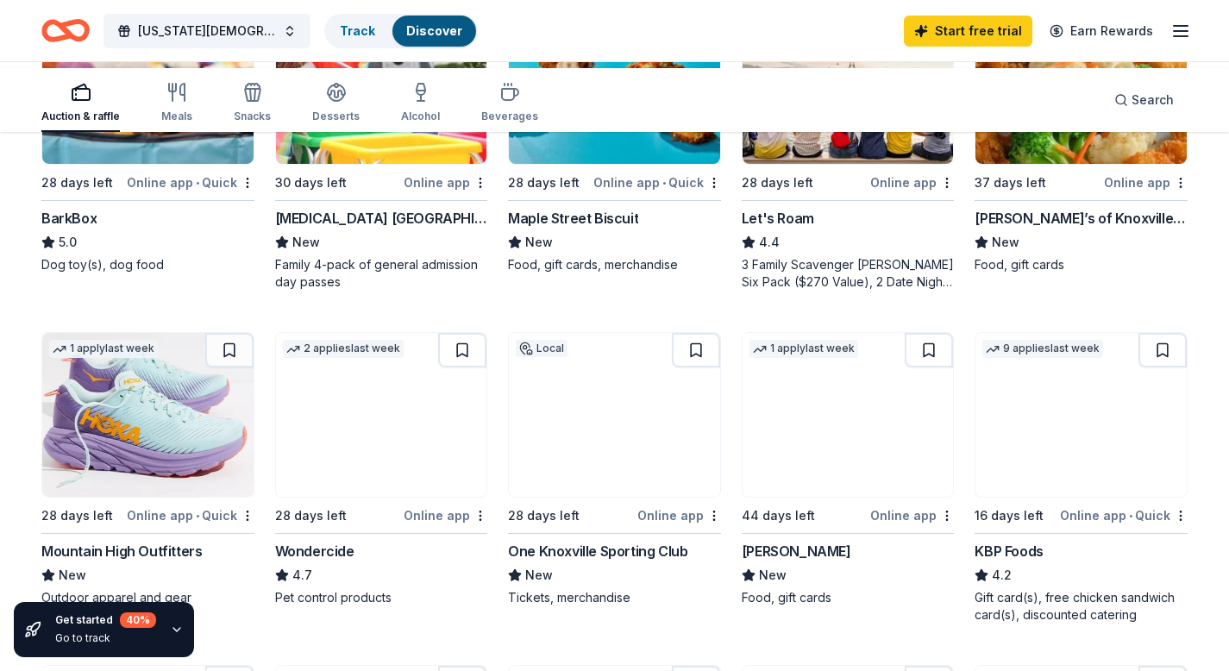
scroll to position [645, 0]
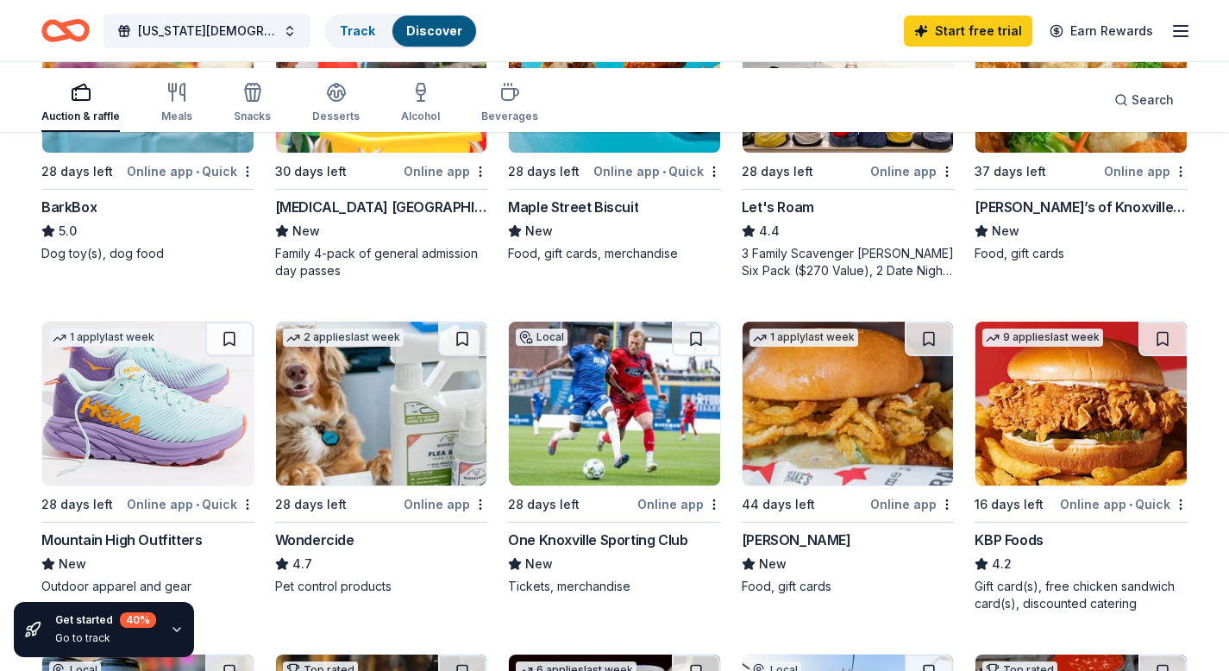
click at [596, 217] on div "Maple Street Biscuit" at bounding box center [573, 207] width 130 height 21
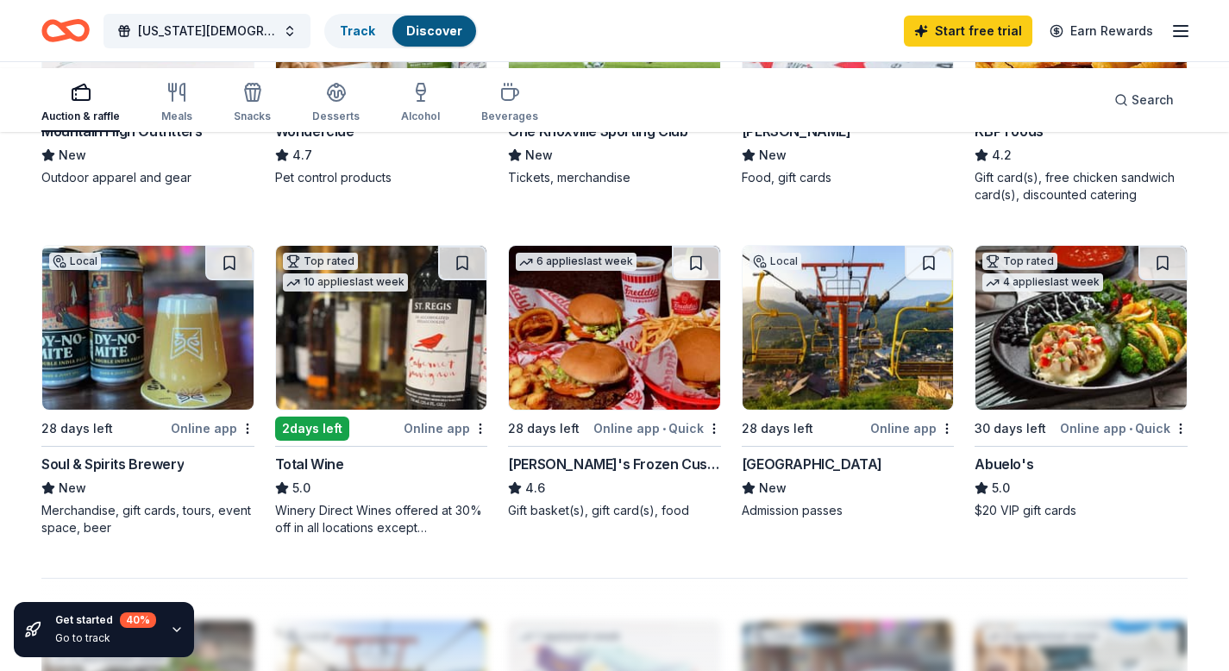
scroll to position [1064, 0]
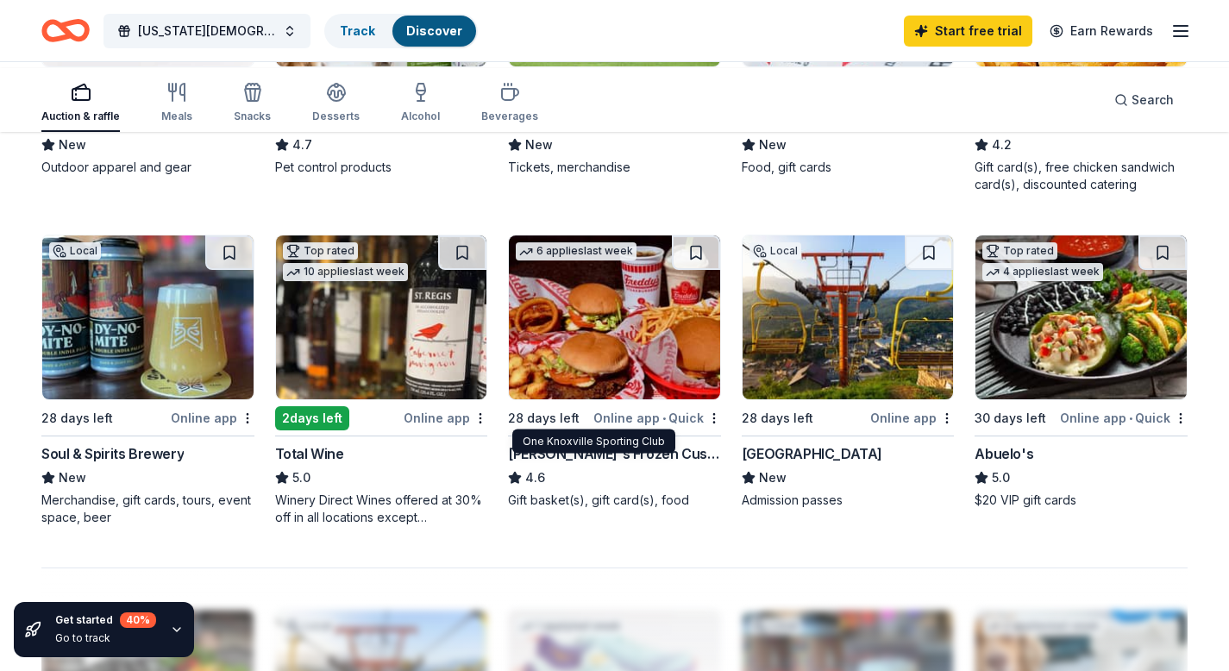
click at [679, 131] on div "One Knoxville Sporting Club" at bounding box center [597, 120] width 179 height 21
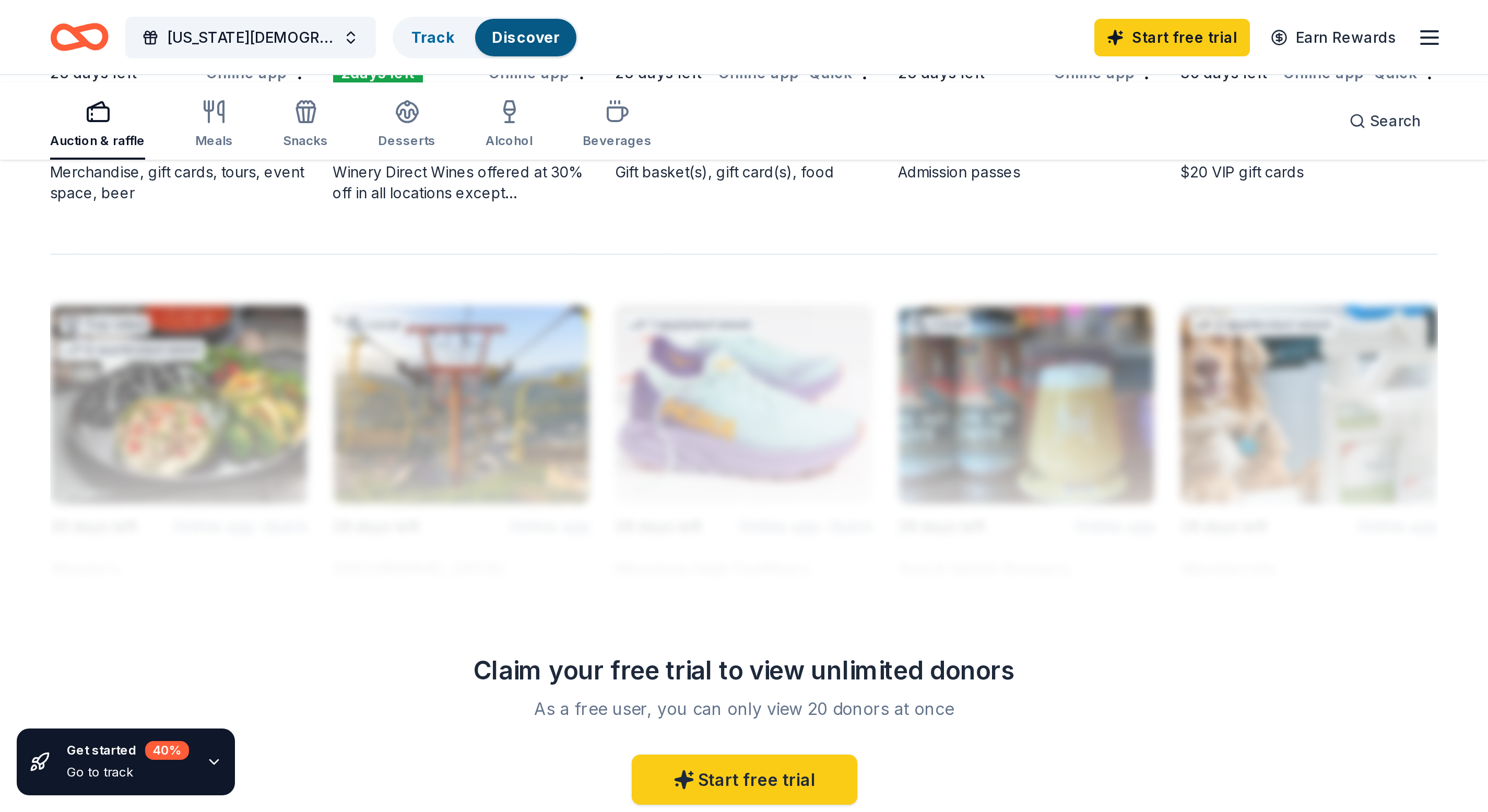
scroll to position [864, 0]
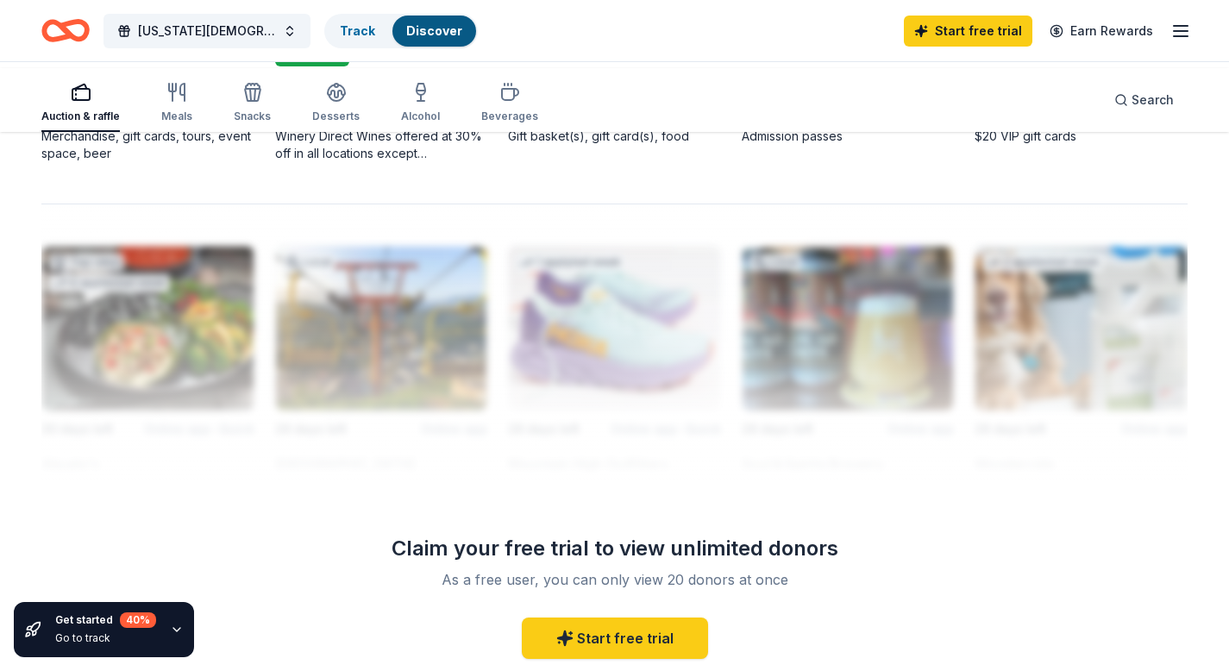
click at [885, 65] on div "Online app" at bounding box center [912, 54] width 84 height 22
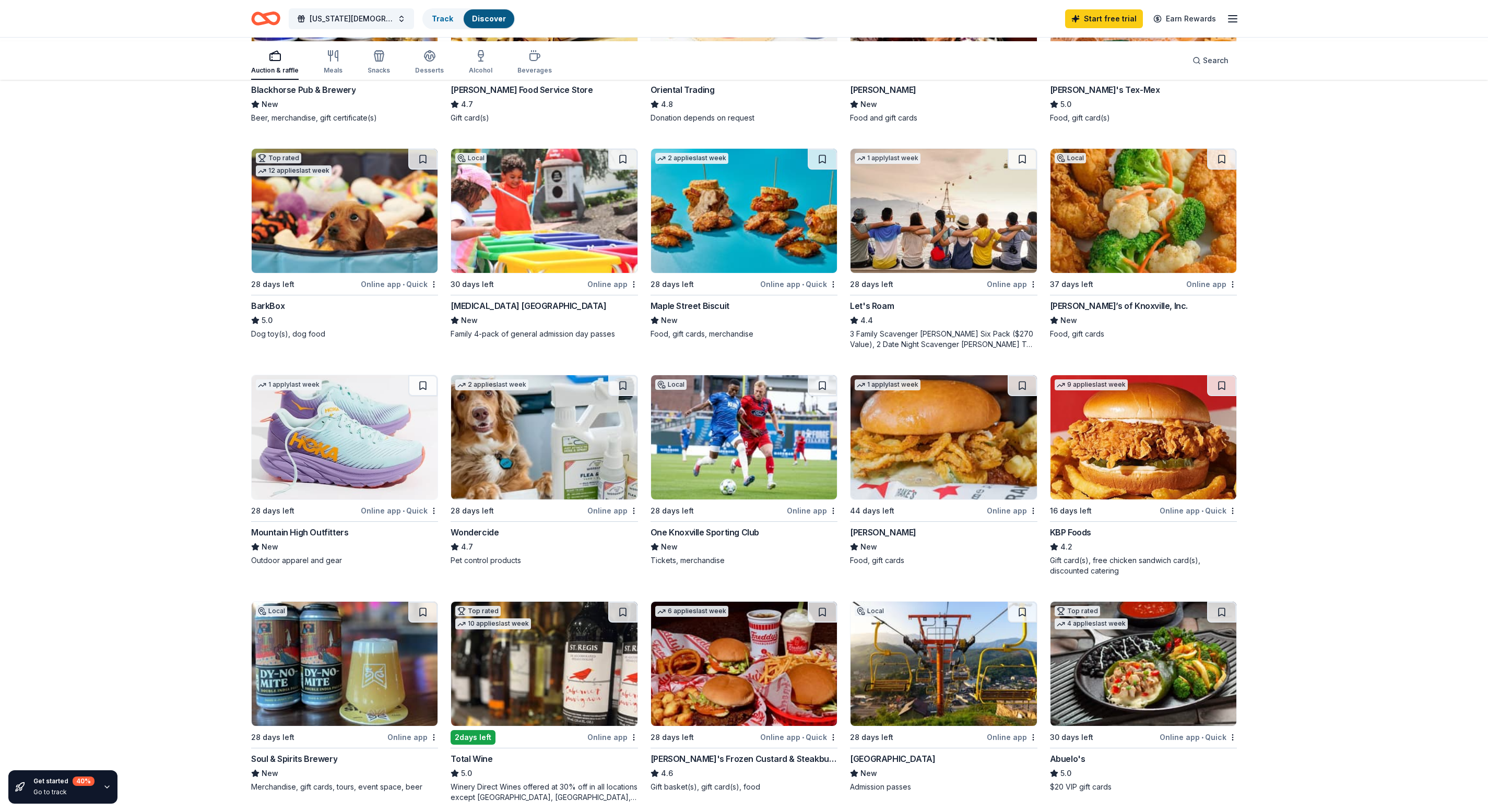
scroll to position [259, 0]
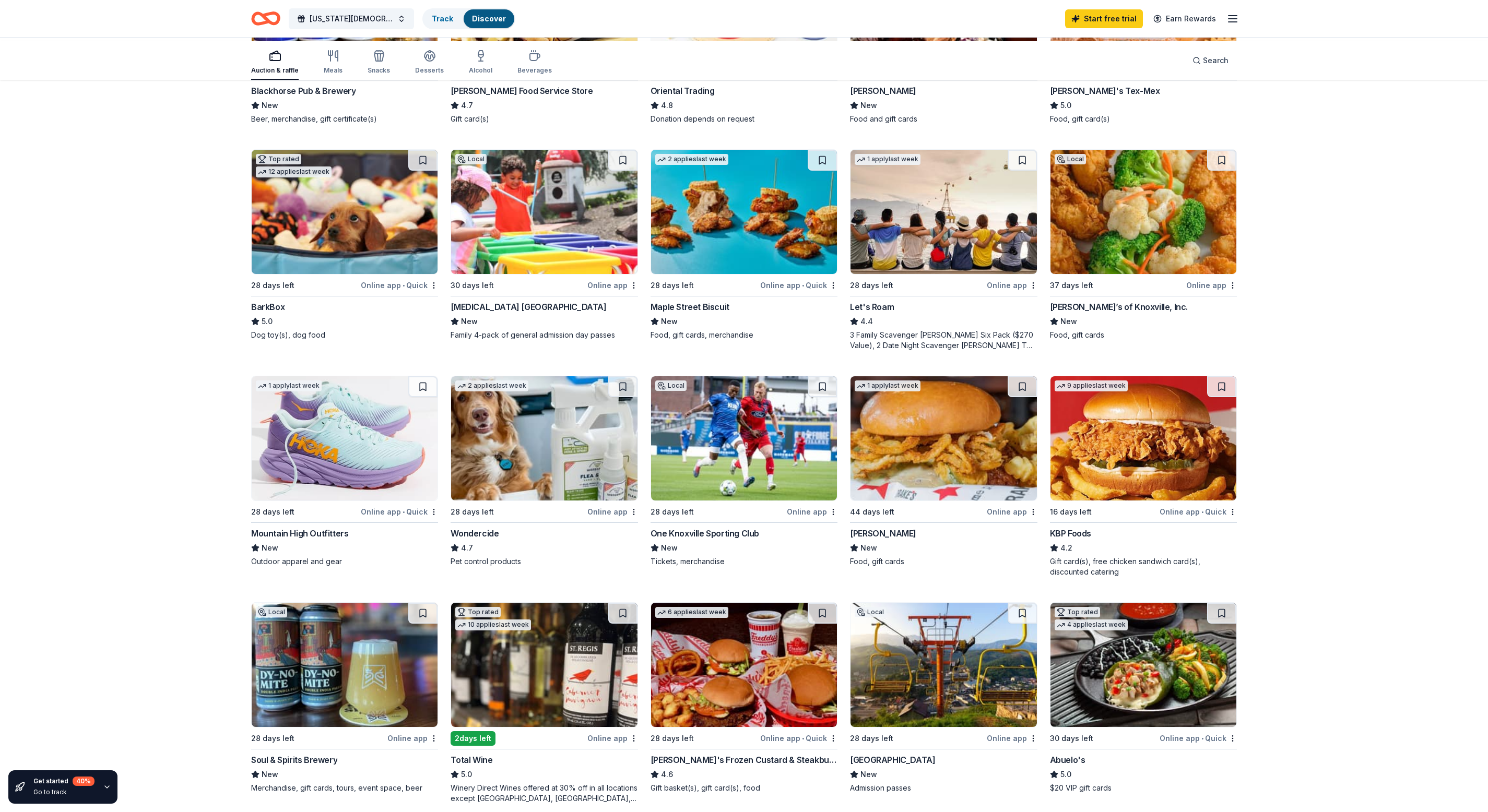
click at [512, 313] on div "Muse Knoxville" at bounding box center [528, 307] width 156 height 13
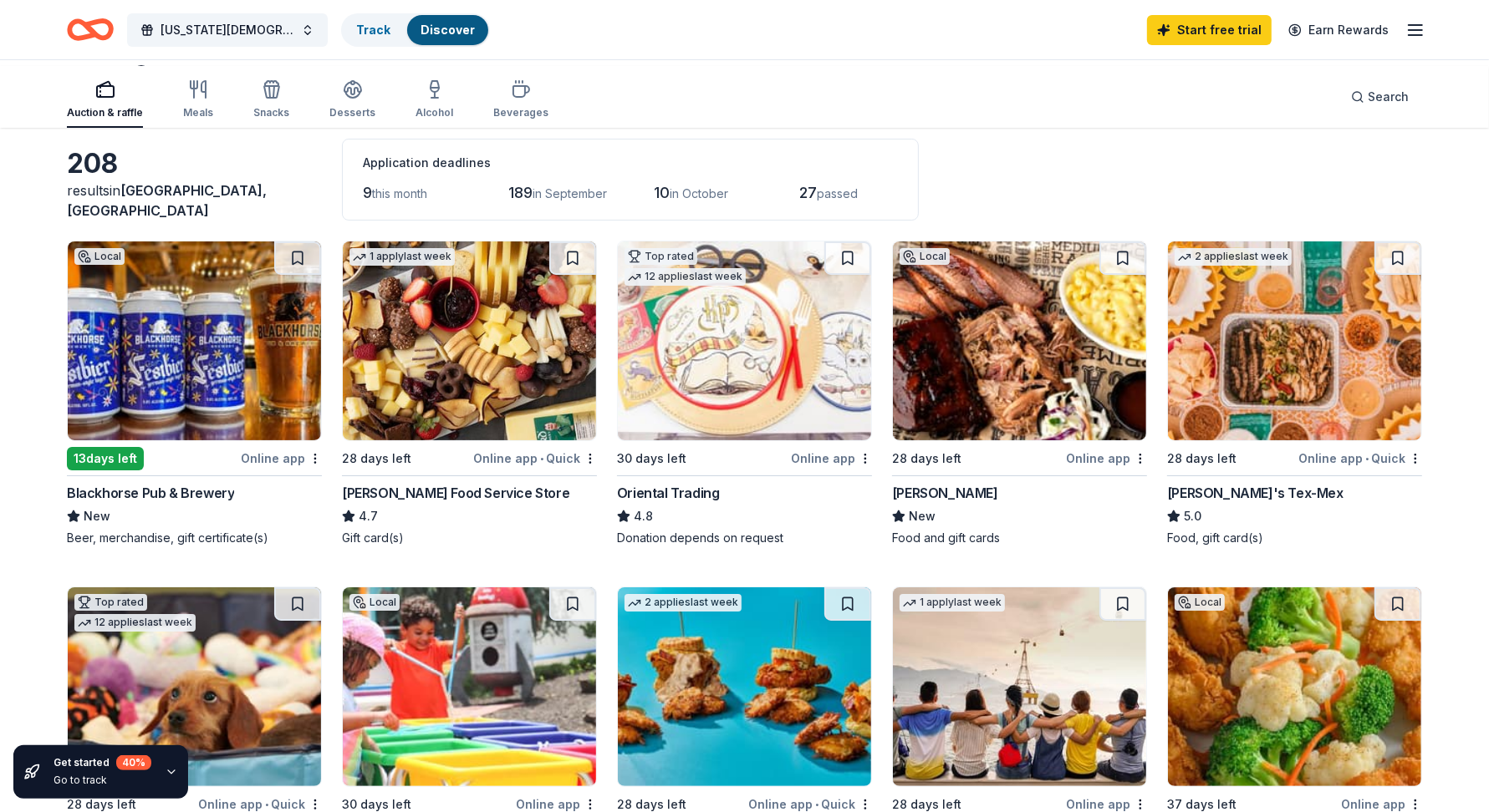
scroll to position [0, 0]
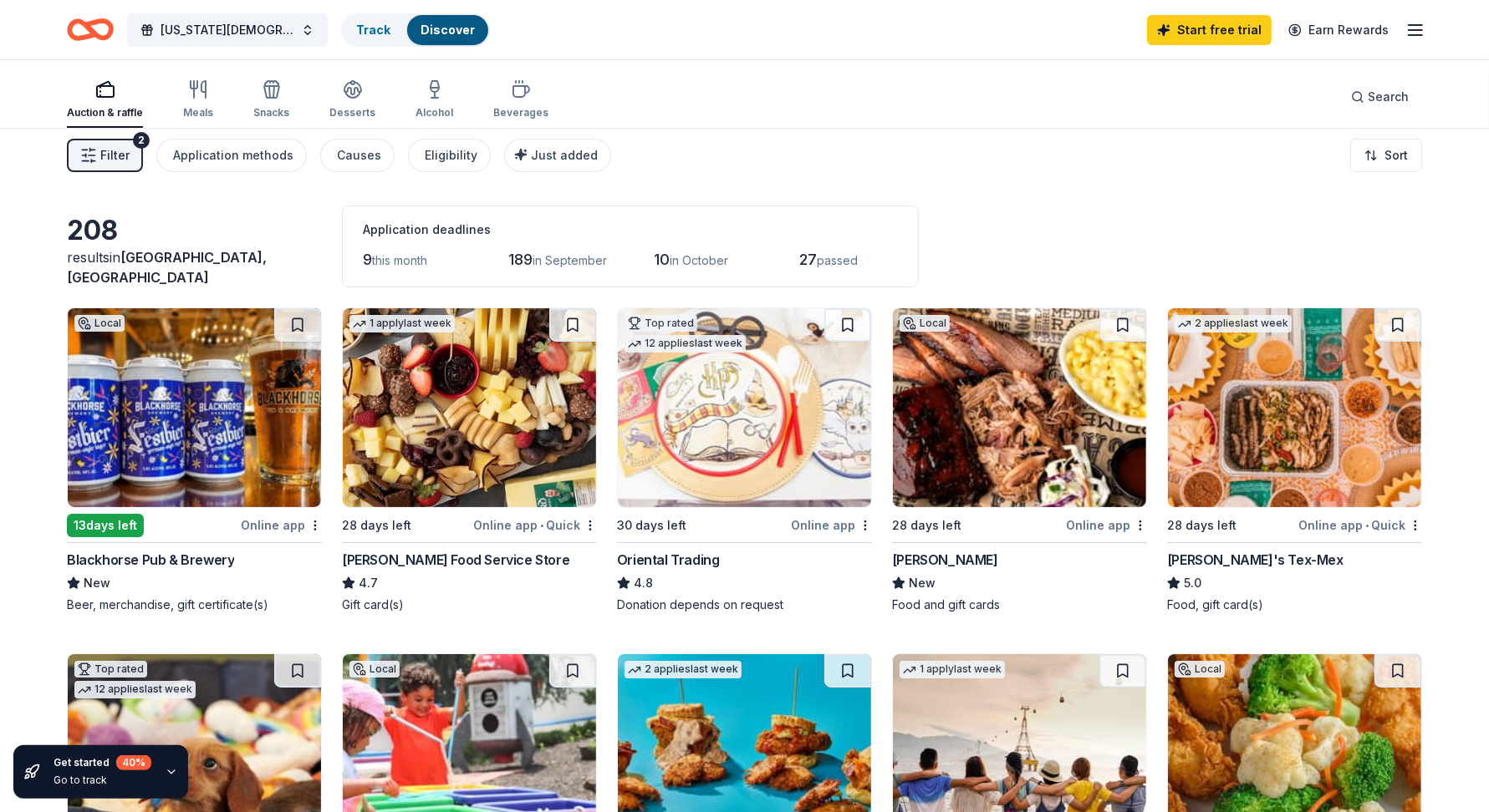
click at [130, 166] on span "Filter" at bounding box center [115, 155] width 29 height 20
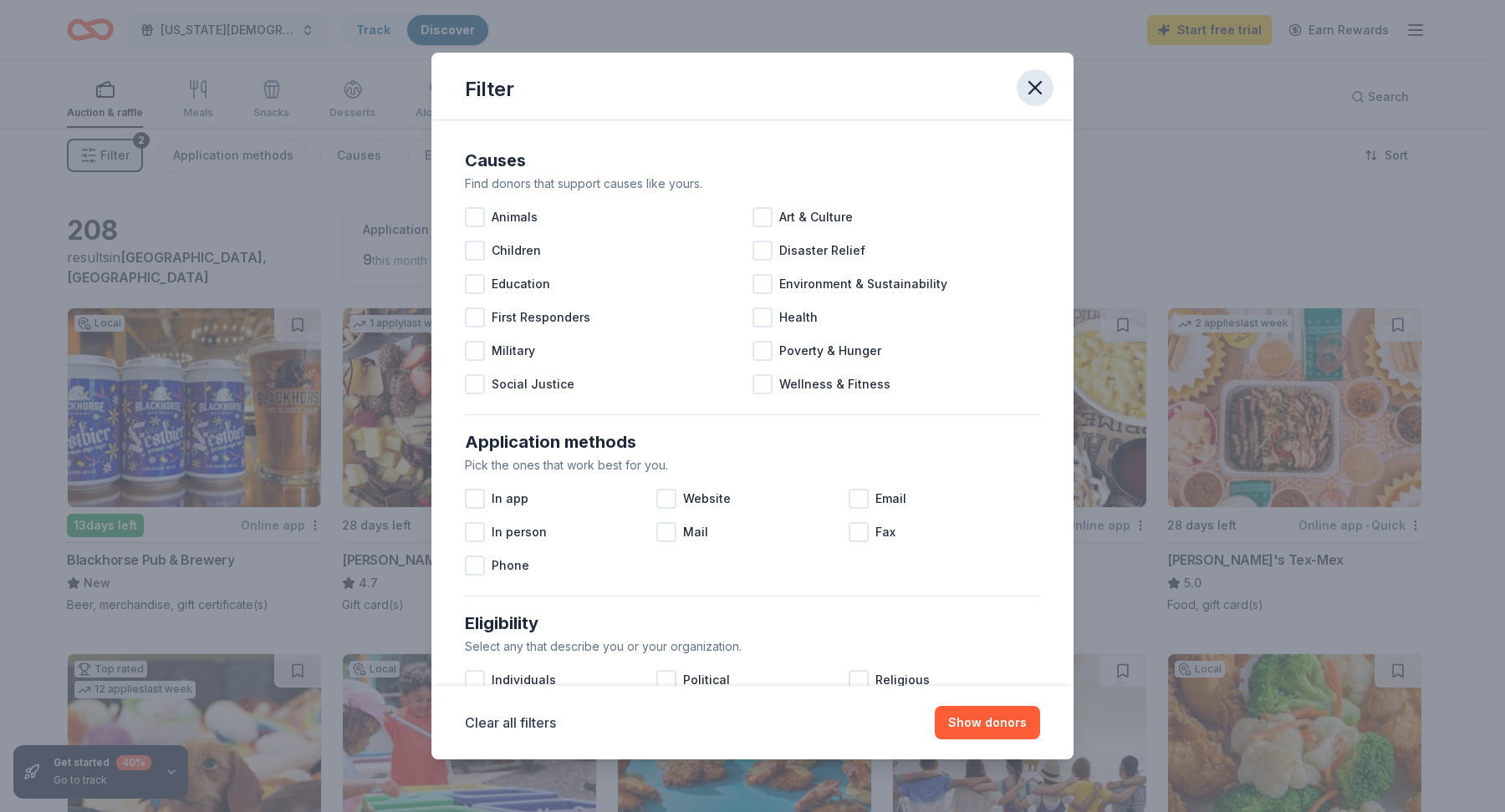
click at [1041, 94] on icon "button" at bounding box center [1035, 88] width 12 height 12
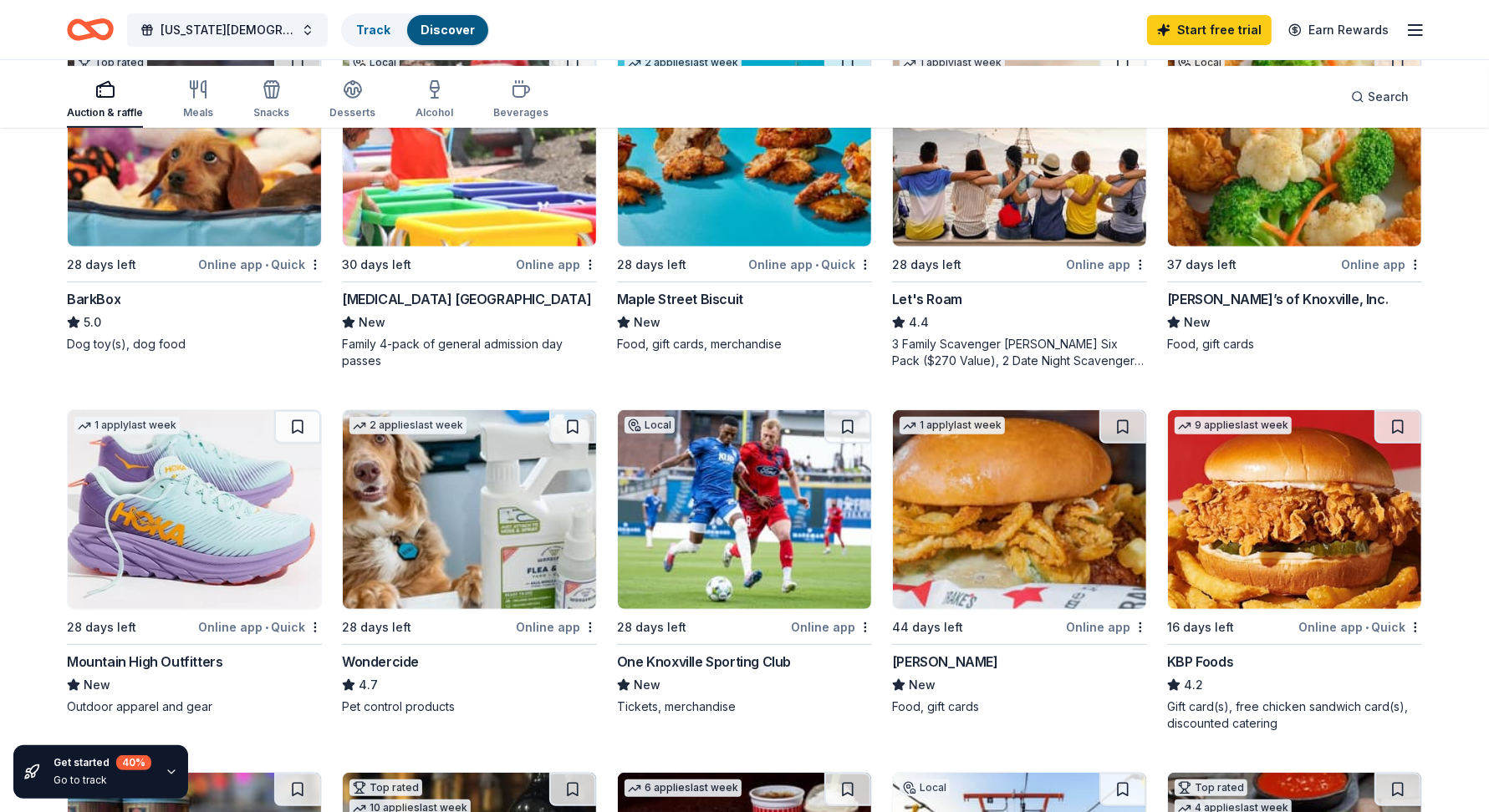
scroll to position [619, 0]
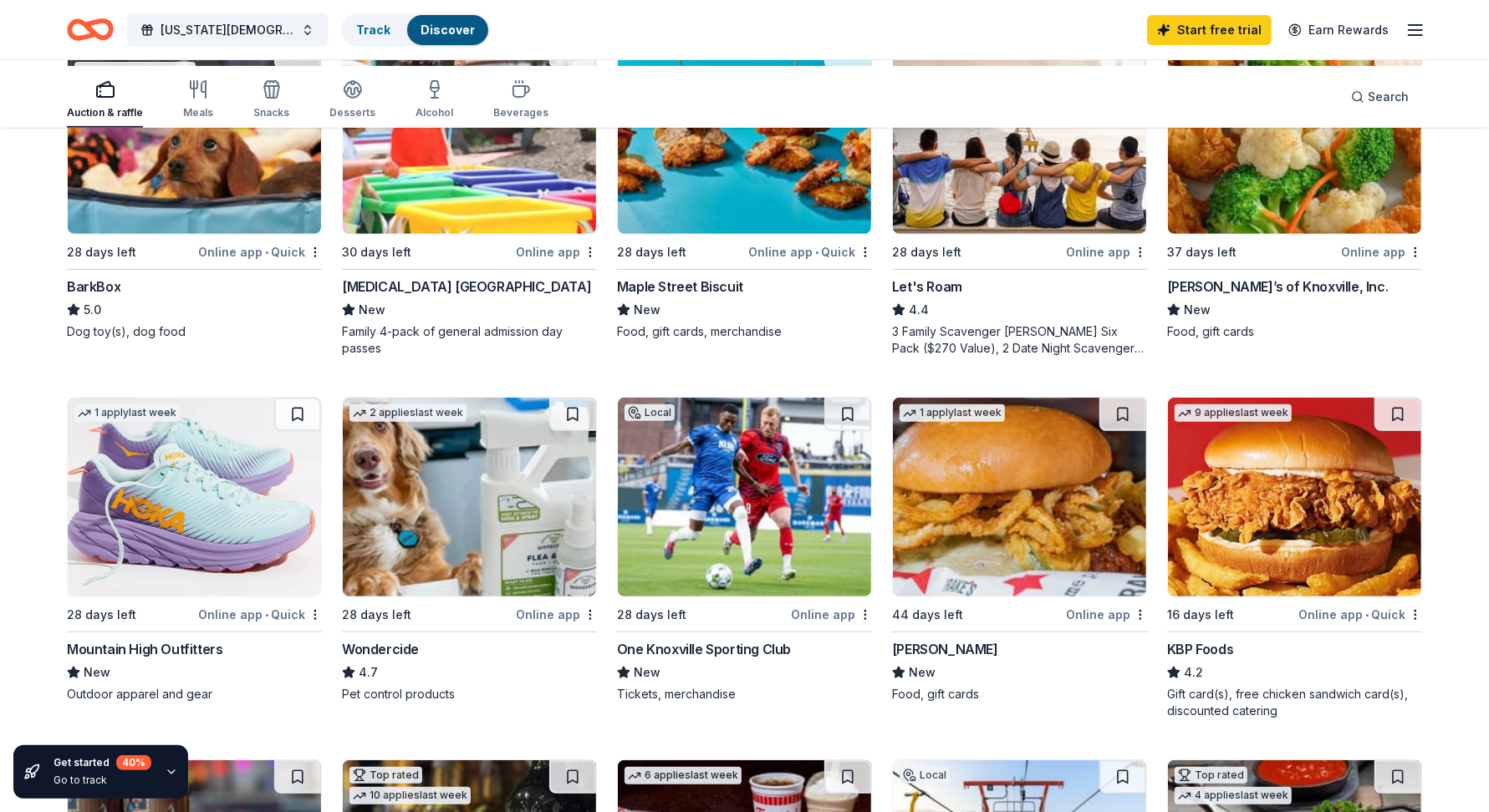
click at [120, 297] on div "BarkBox" at bounding box center [93, 287] width 53 height 20
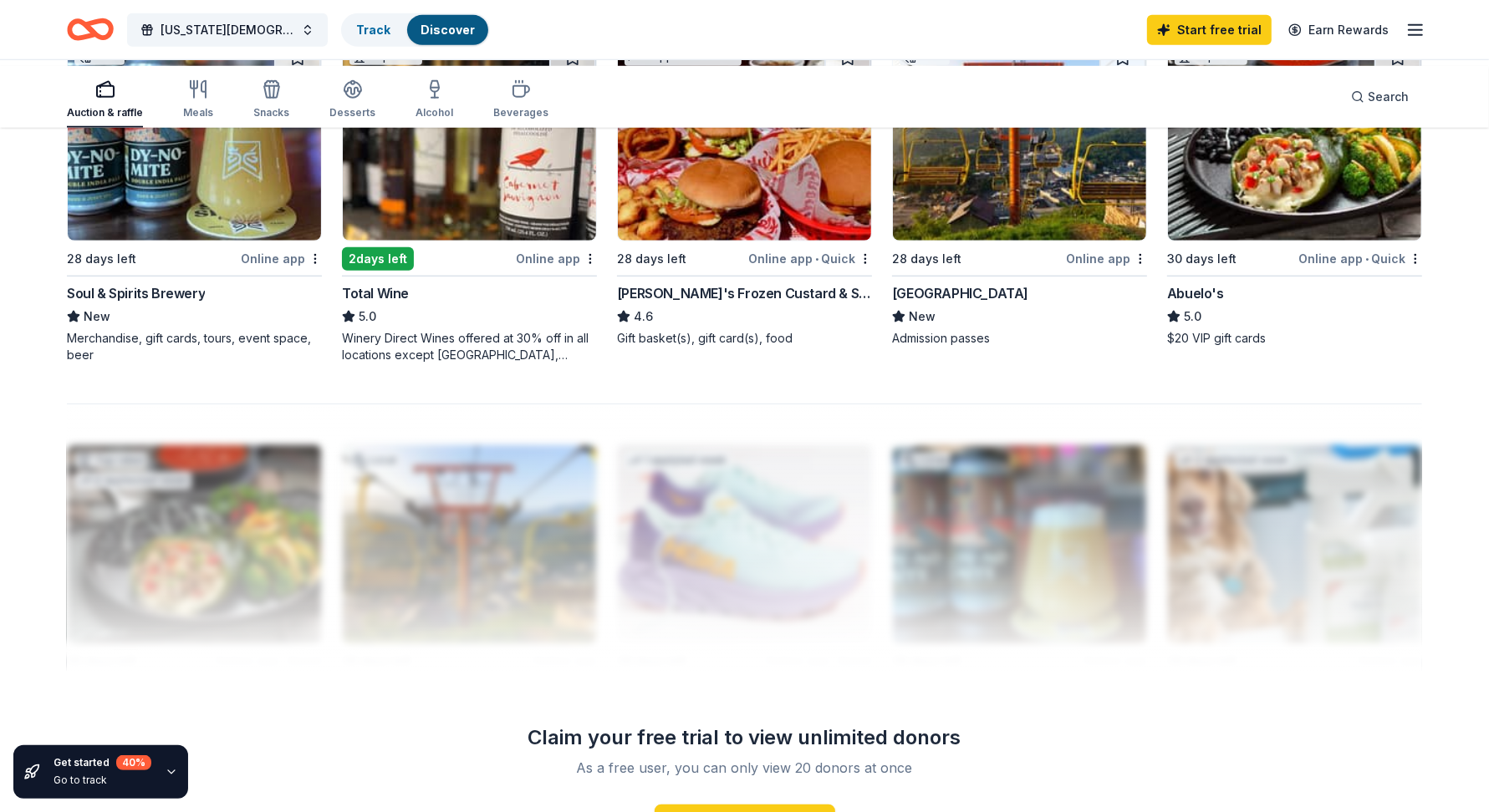
scroll to position [1354, 0]
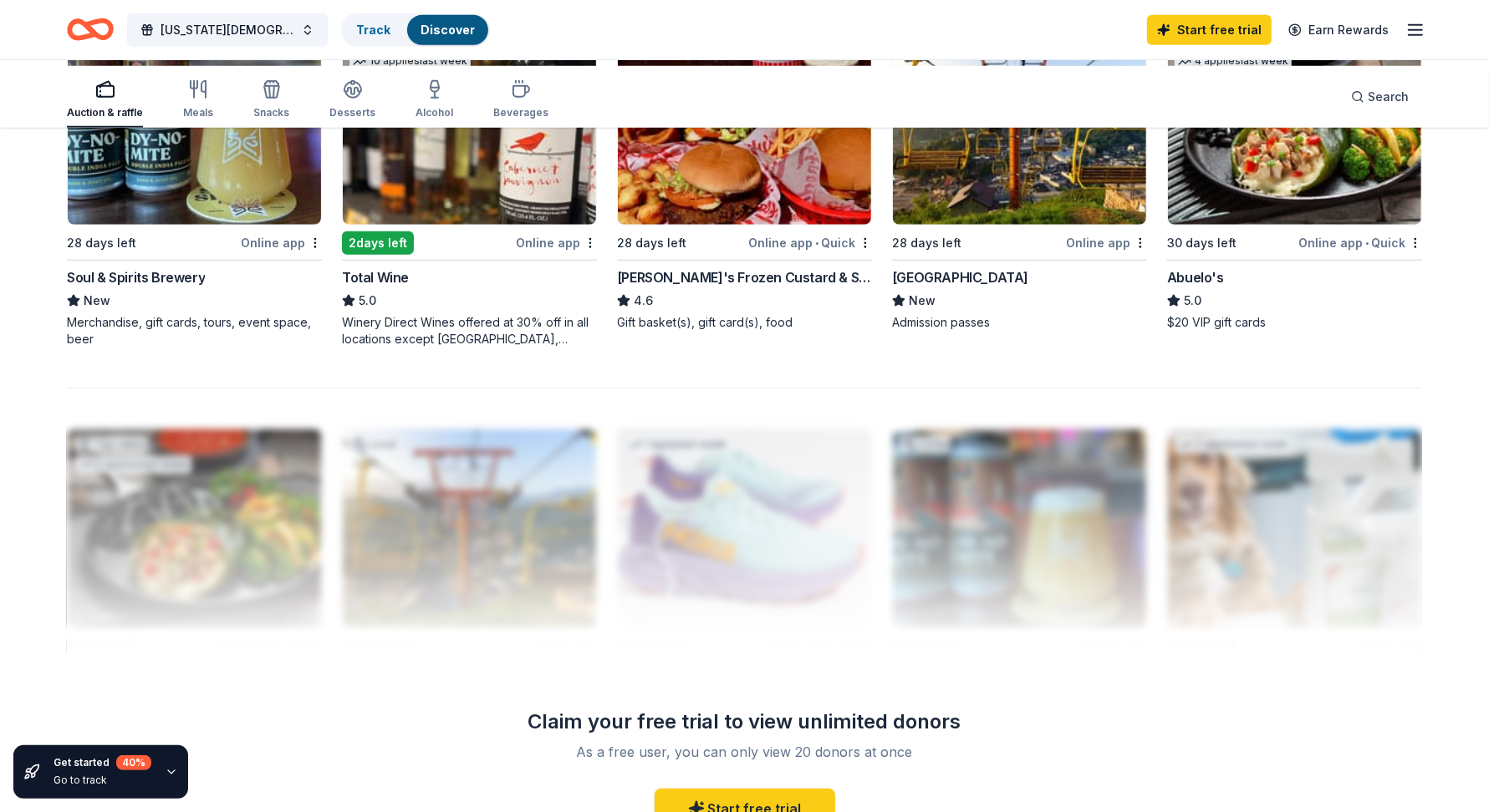
click at [1190, 288] on div "Abuelo's" at bounding box center [1195, 277] width 57 height 20
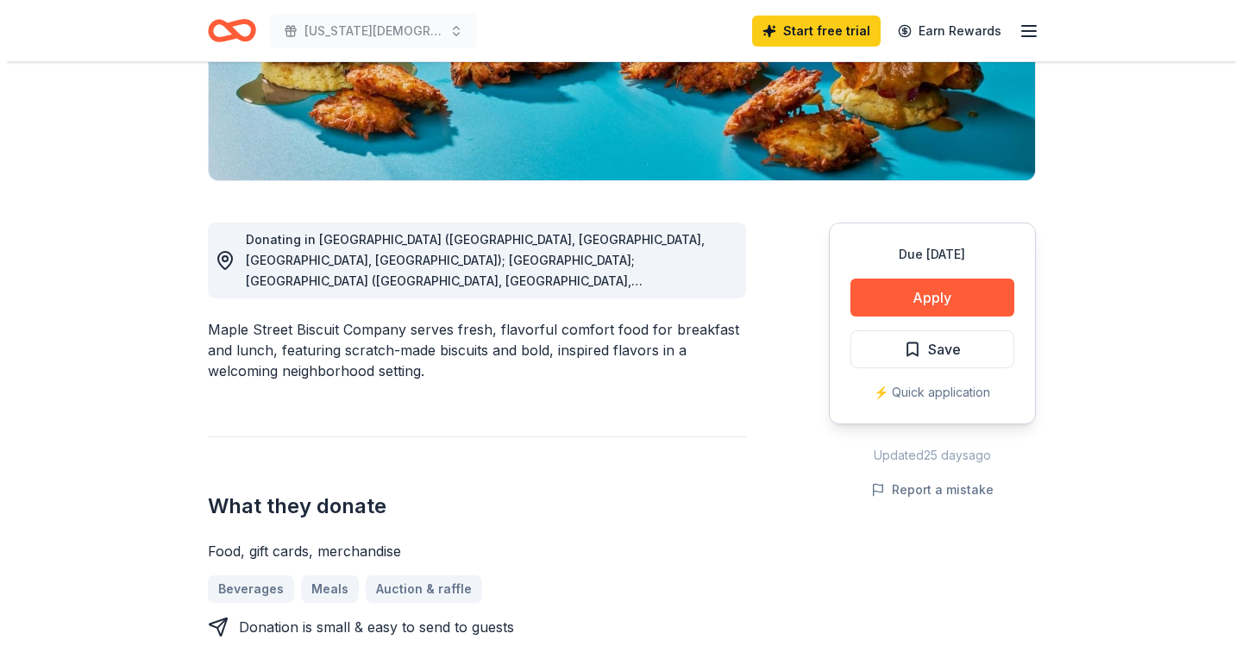
scroll to position [362, 0]
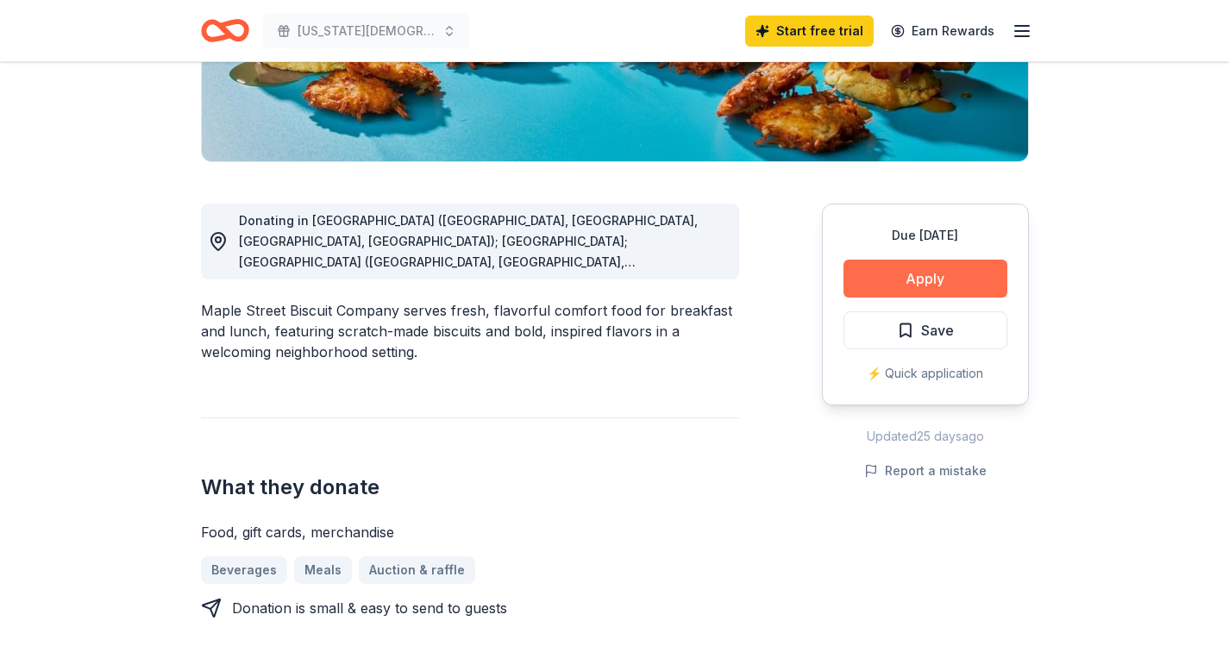
click at [913, 298] on button "Apply" at bounding box center [926, 279] width 164 height 38
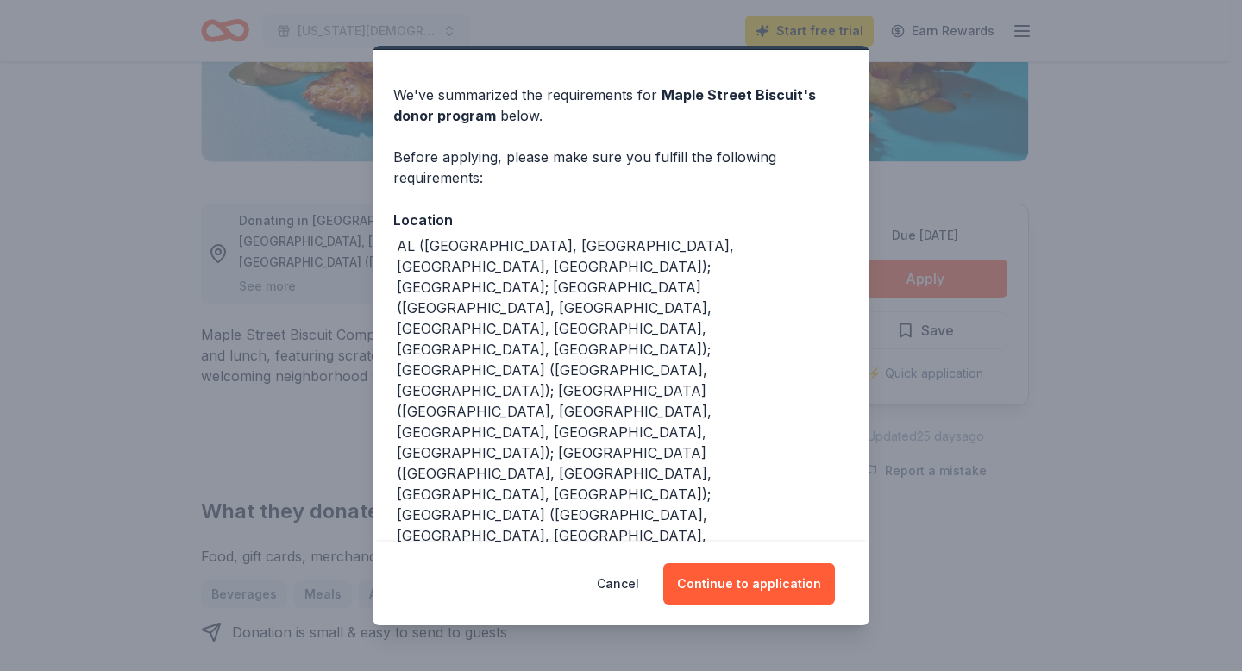
scroll to position [48, 0]
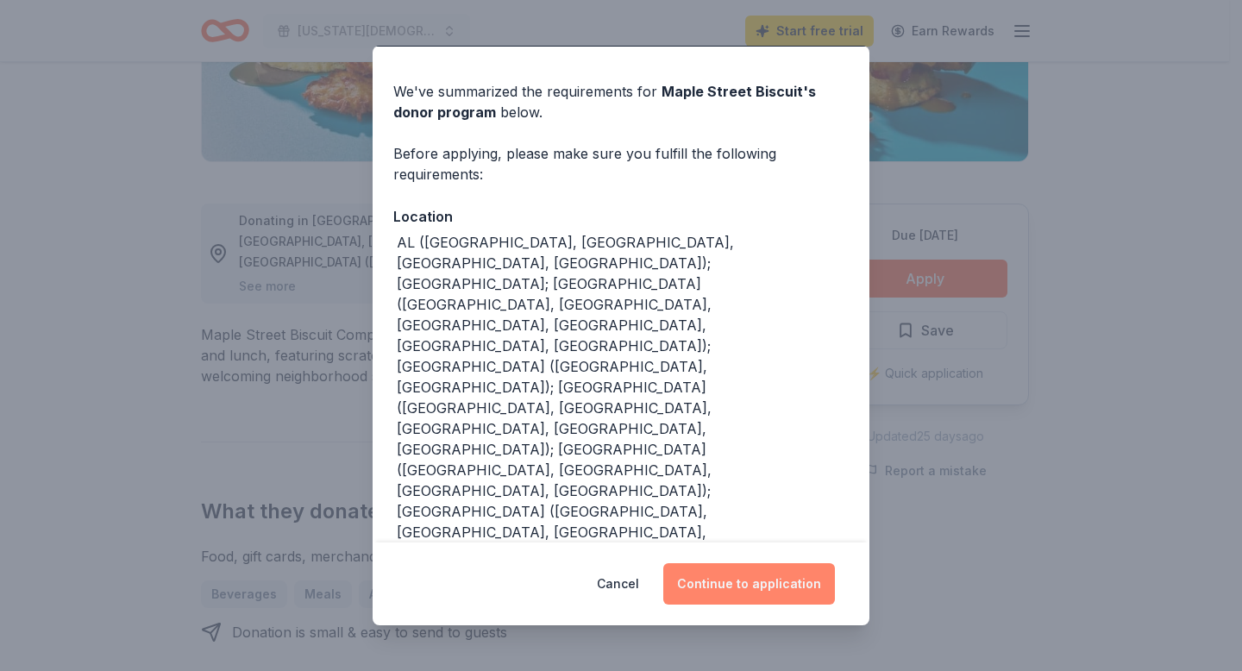
click at [774, 571] on button "Continue to application" at bounding box center [749, 583] width 172 height 41
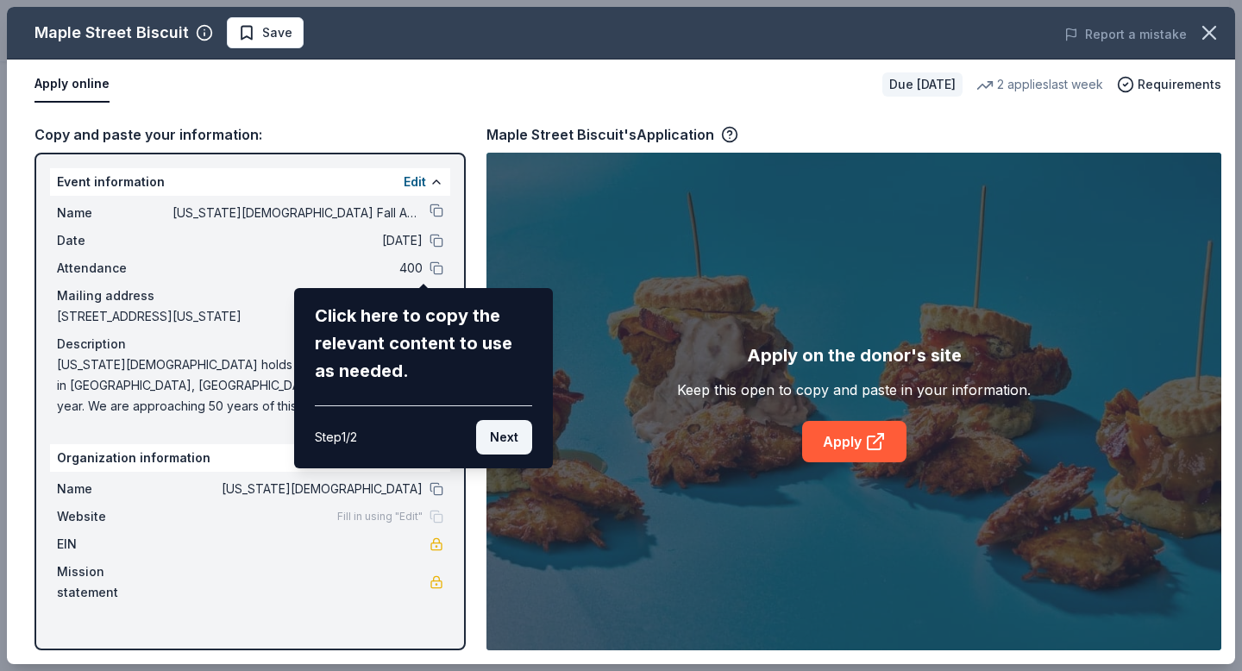
click at [504, 455] on button "Next" at bounding box center [504, 437] width 56 height 35
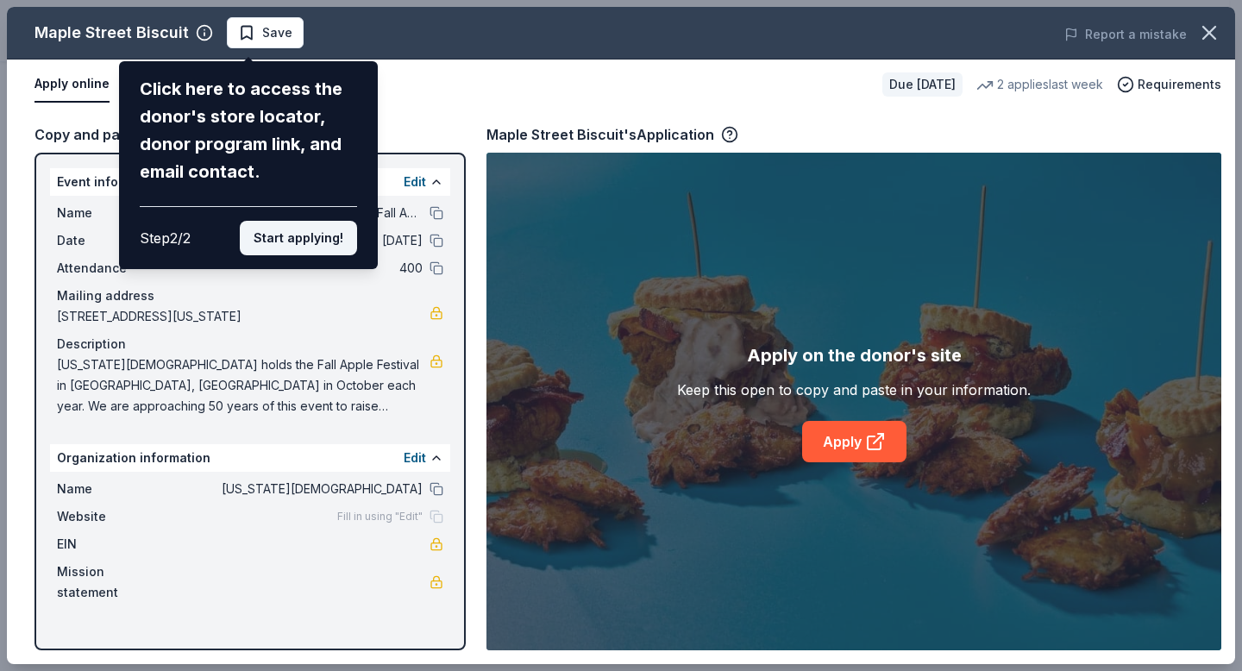
click at [267, 255] on button "Start applying!" at bounding box center [298, 238] width 117 height 35
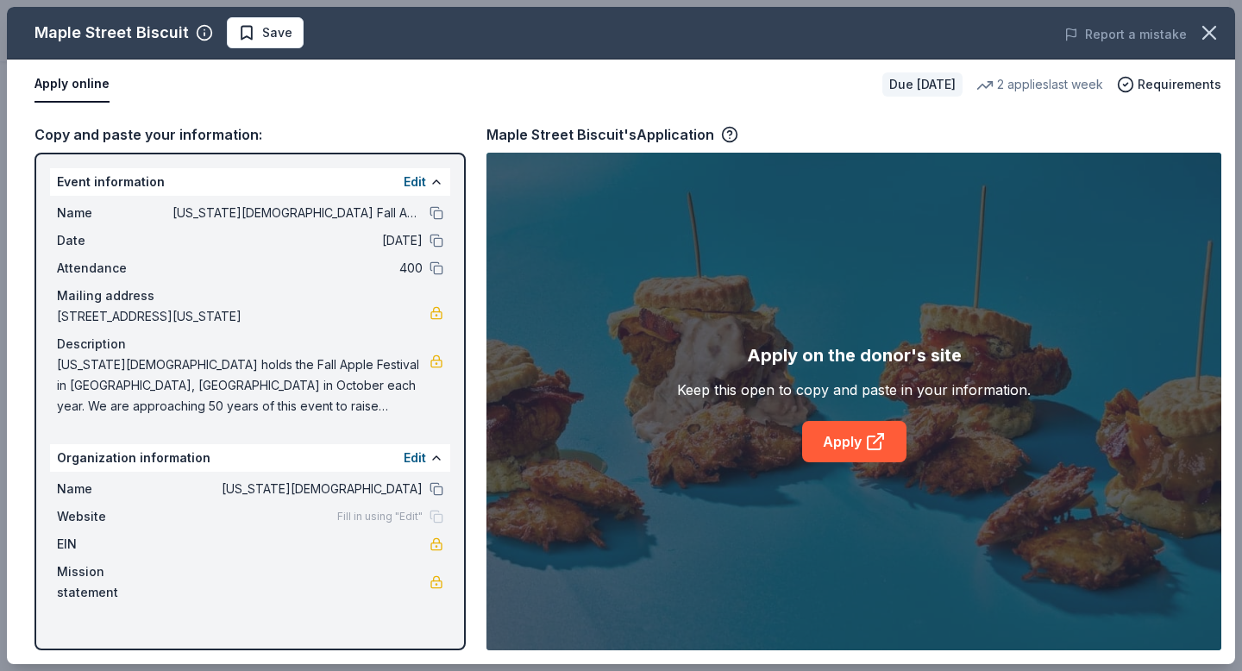
click at [860, 359] on div "Apply on the donor's site" at bounding box center [854, 356] width 215 height 28
drag, startPoint x: 70, startPoint y: 265, endPoint x: 270, endPoint y: 392, distance: 236.9
click at [270, 392] on div "Name Washington Presbyterian Church Fall Apple Festival Date 10/18/25 Attendanc…" at bounding box center [250, 310] width 400 height 228
click at [840, 462] on link "Apply" at bounding box center [854, 441] width 104 height 41
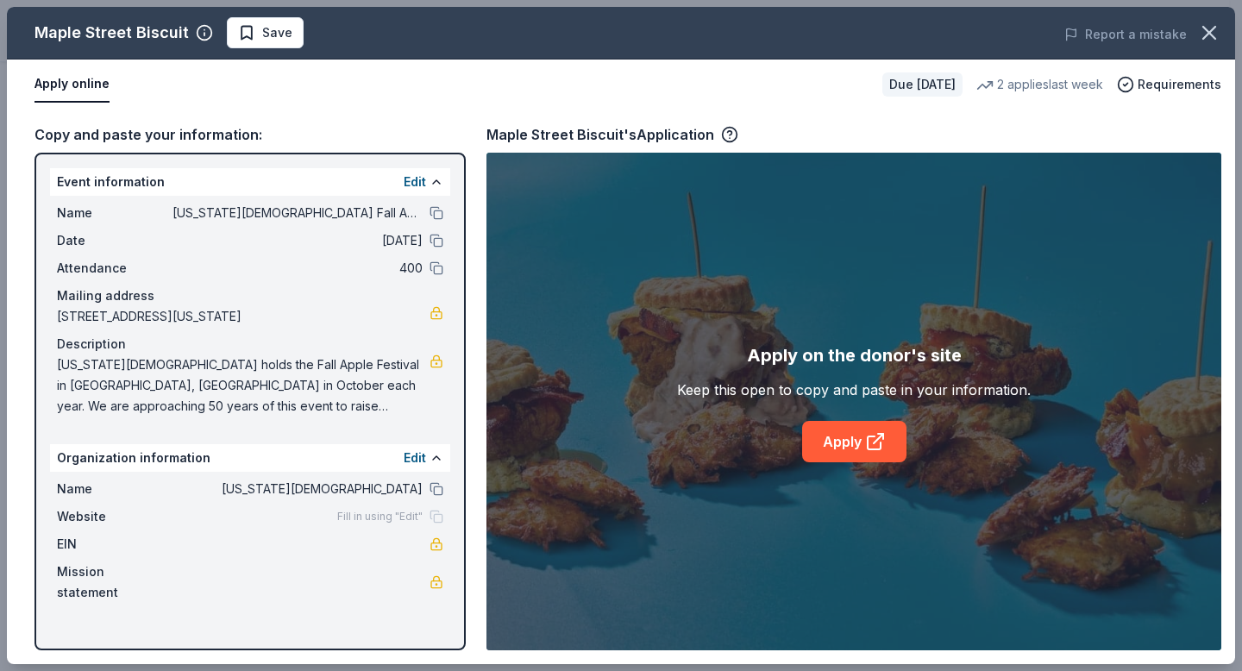
drag, startPoint x: 71, startPoint y: 321, endPoint x: 277, endPoint y: 361, distance: 209.9
click at [275, 362] on span "Washington Presbyterian Church holds the Fall Apple Festival in Corryton, TN in…" at bounding box center [243, 386] width 373 height 62
click at [205, 223] on span "[US_STATE][DEMOGRAPHIC_DATA] Fall Apple Festival" at bounding box center [298, 213] width 250 height 21
drag, startPoint x: 70, startPoint y: 455, endPoint x: 358, endPoint y: 523, distance: 296.1
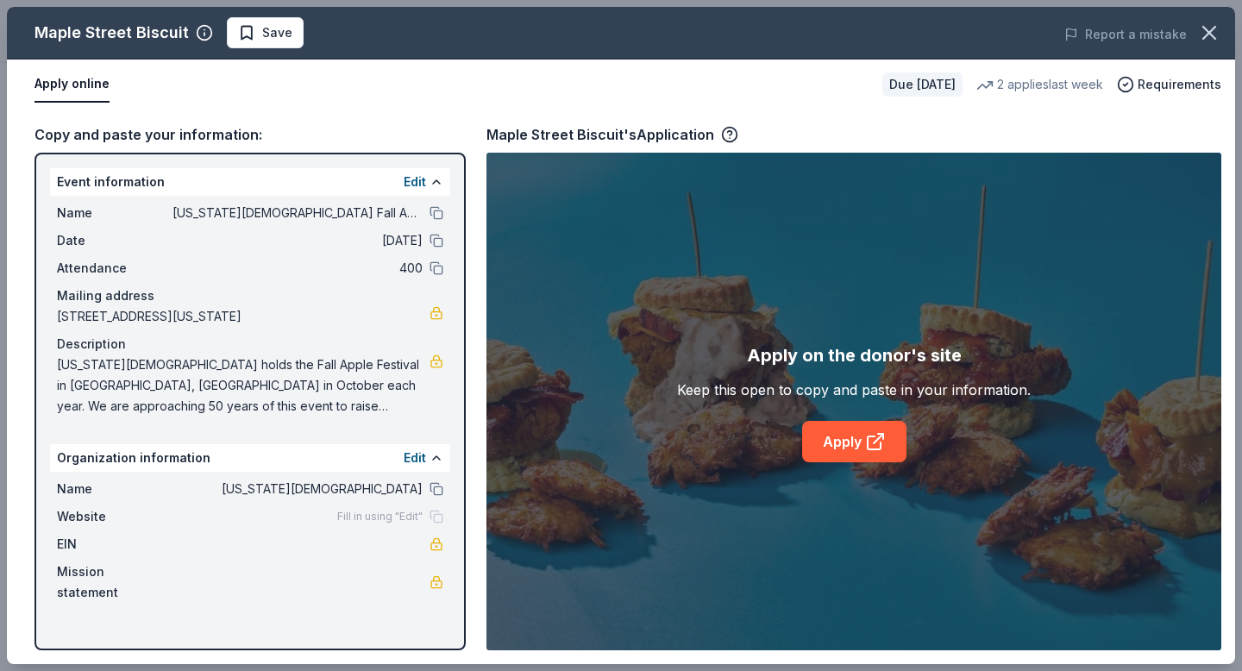
click at [359, 424] on div "Name Washington Presbyterian Church Fall Apple Festival Date 10/18/25 Attendanc…" at bounding box center [250, 310] width 400 height 228
click at [854, 462] on link "Apply" at bounding box center [854, 441] width 104 height 41
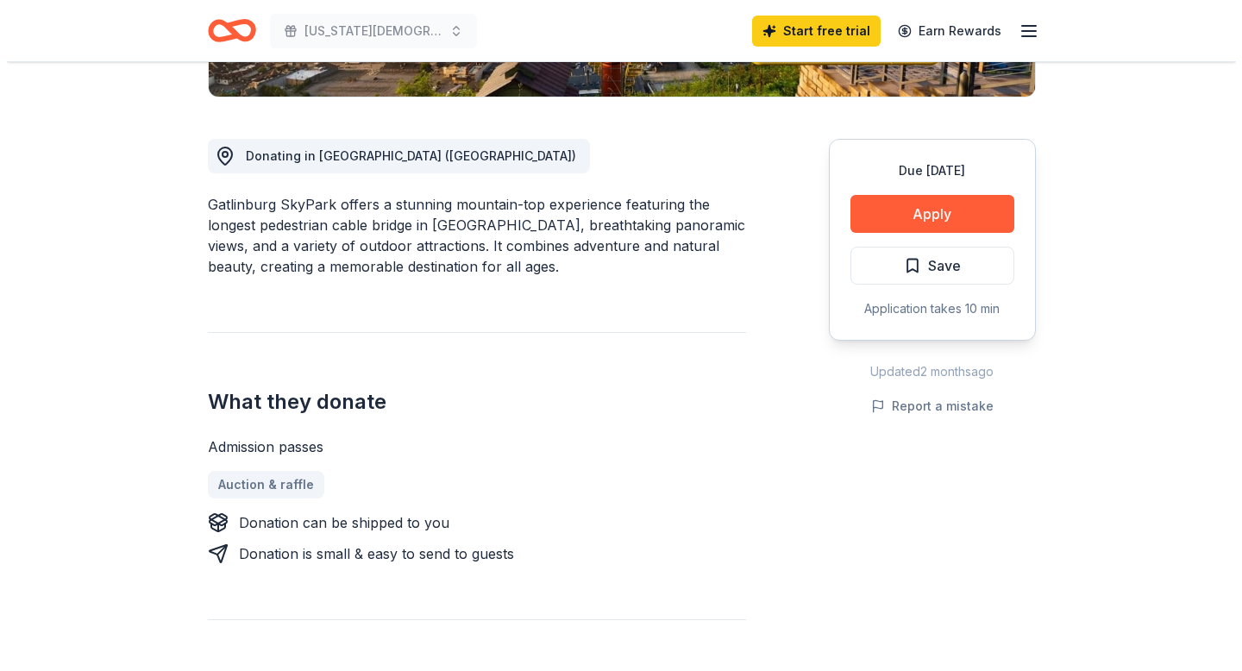
scroll to position [447, 0]
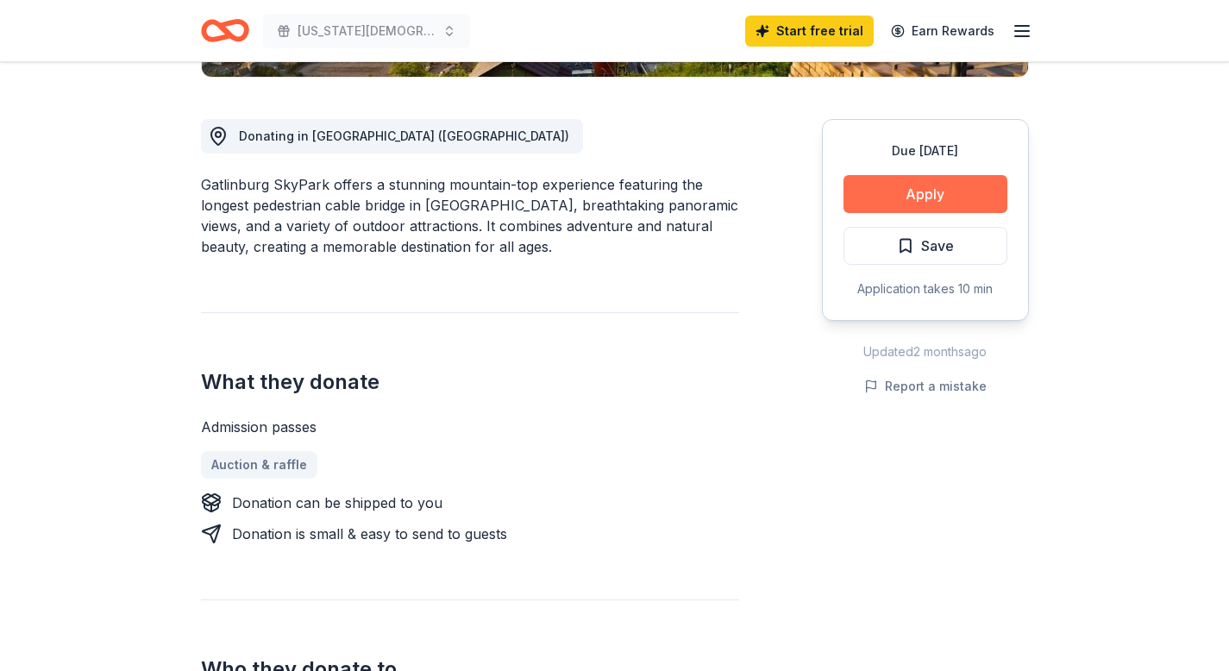
click at [896, 213] on button "Apply" at bounding box center [926, 194] width 164 height 38
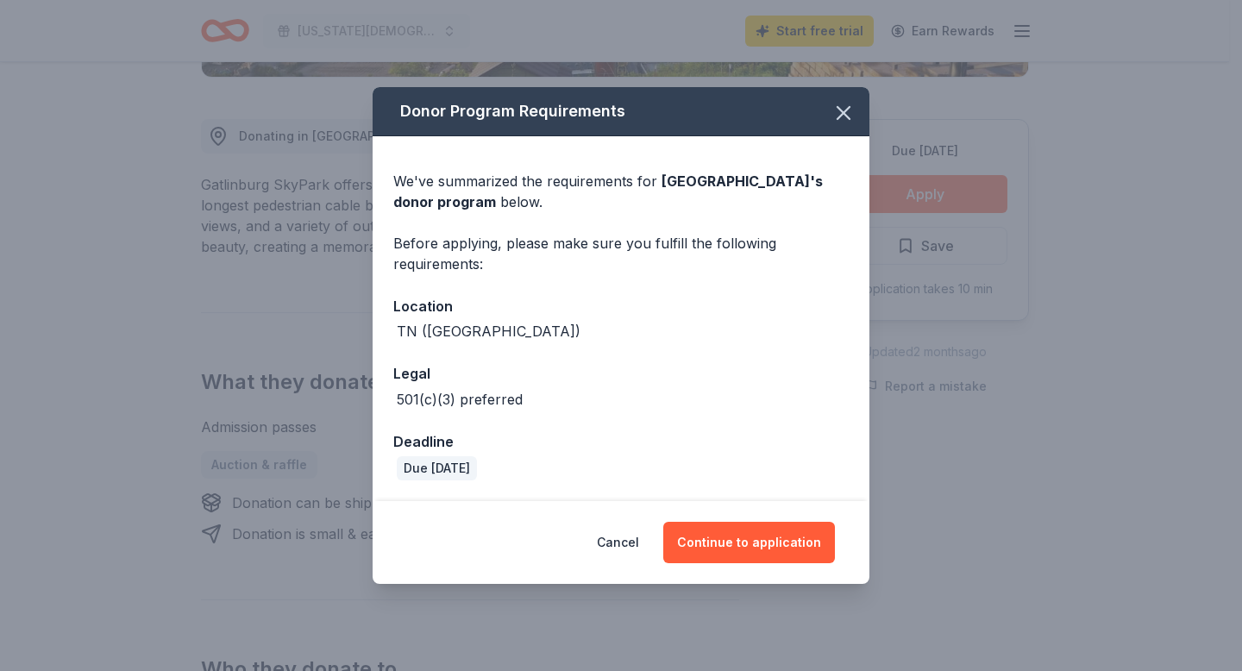
scroll to position [48, 0]
click at [449, 321] on div "TN (Gatlinburg)" at bounding box center [489, 331] width 184 height 21
drag, startPoint x: 486, startPoint y: 311, endPoint x: 386, endPoint y: 307, distance: 100.1
click at [393, 321] on div "TN (Gatlinburg)" at bounding box center [620, 331] width 455 height 21
click at [397, 321] on div "TN (Gatlinburg)" at bounding box center [489, 331] width 184 height 21
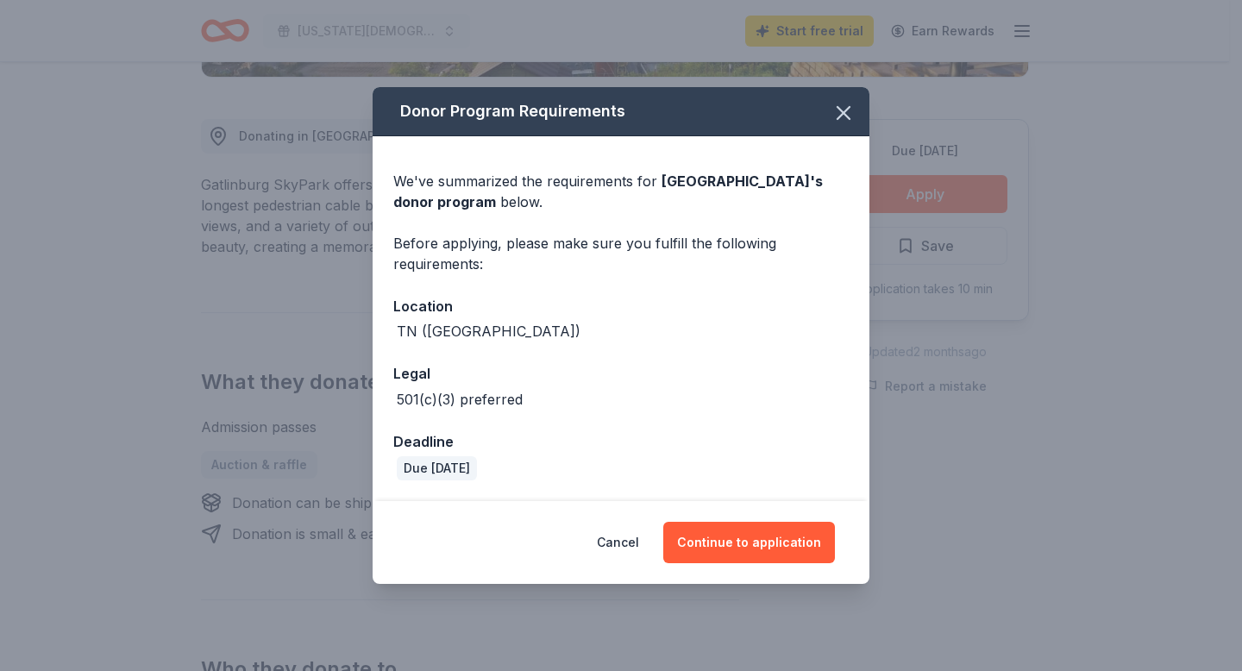
click at [475, 321] on div "TN (Gatlinburg)" at bounding box center [620, 331] width 455 height 21
click at [612, 171] on div "We've summarized the requirements for Gatlinburg Skypark 's donor program below." at bounding box center [620, 191] width 455 height 41
click at [821, 563] on button "Continue to application" at bounding box center [749, 542] width 172 height 41
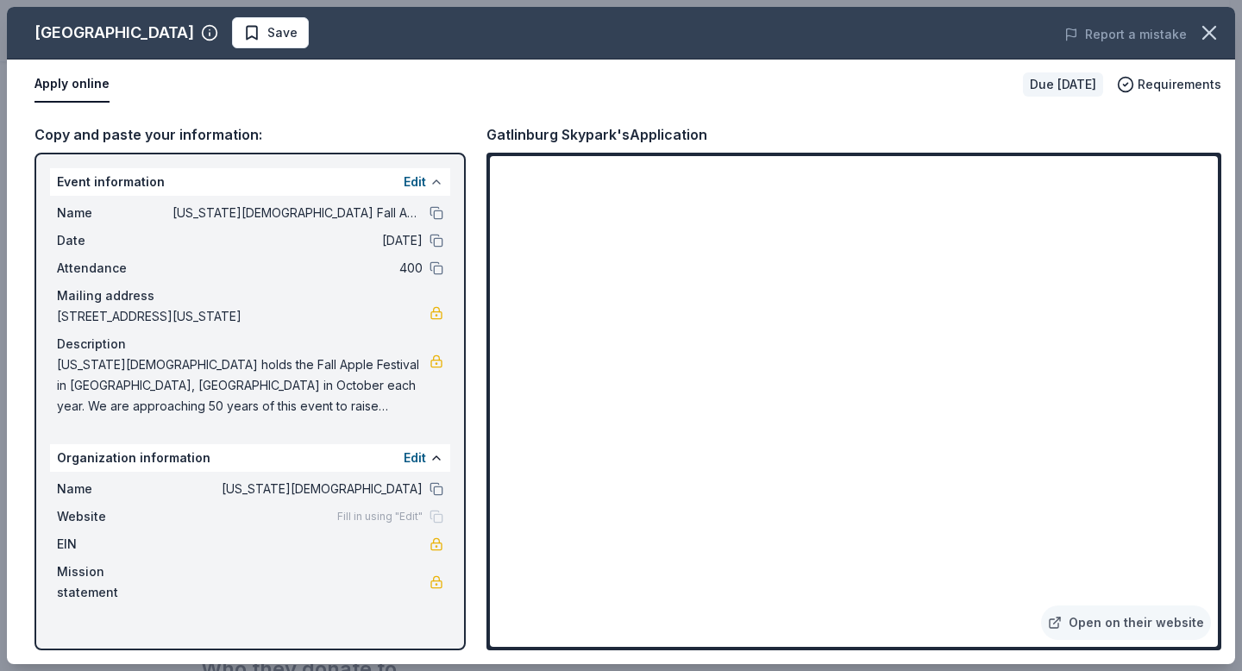
click at [430, 189] on button at bounding box center [437, 182] width 14 height 14
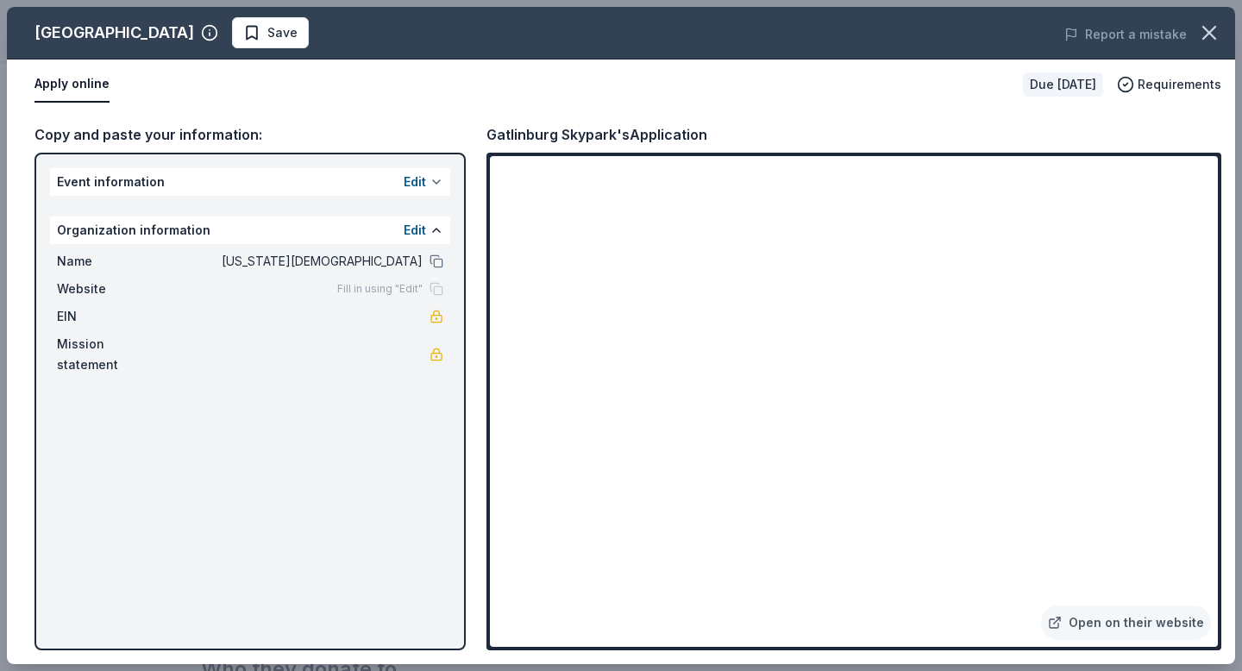
click at [434, 189] on button at bounding box center [437, 182] width 14 height 14
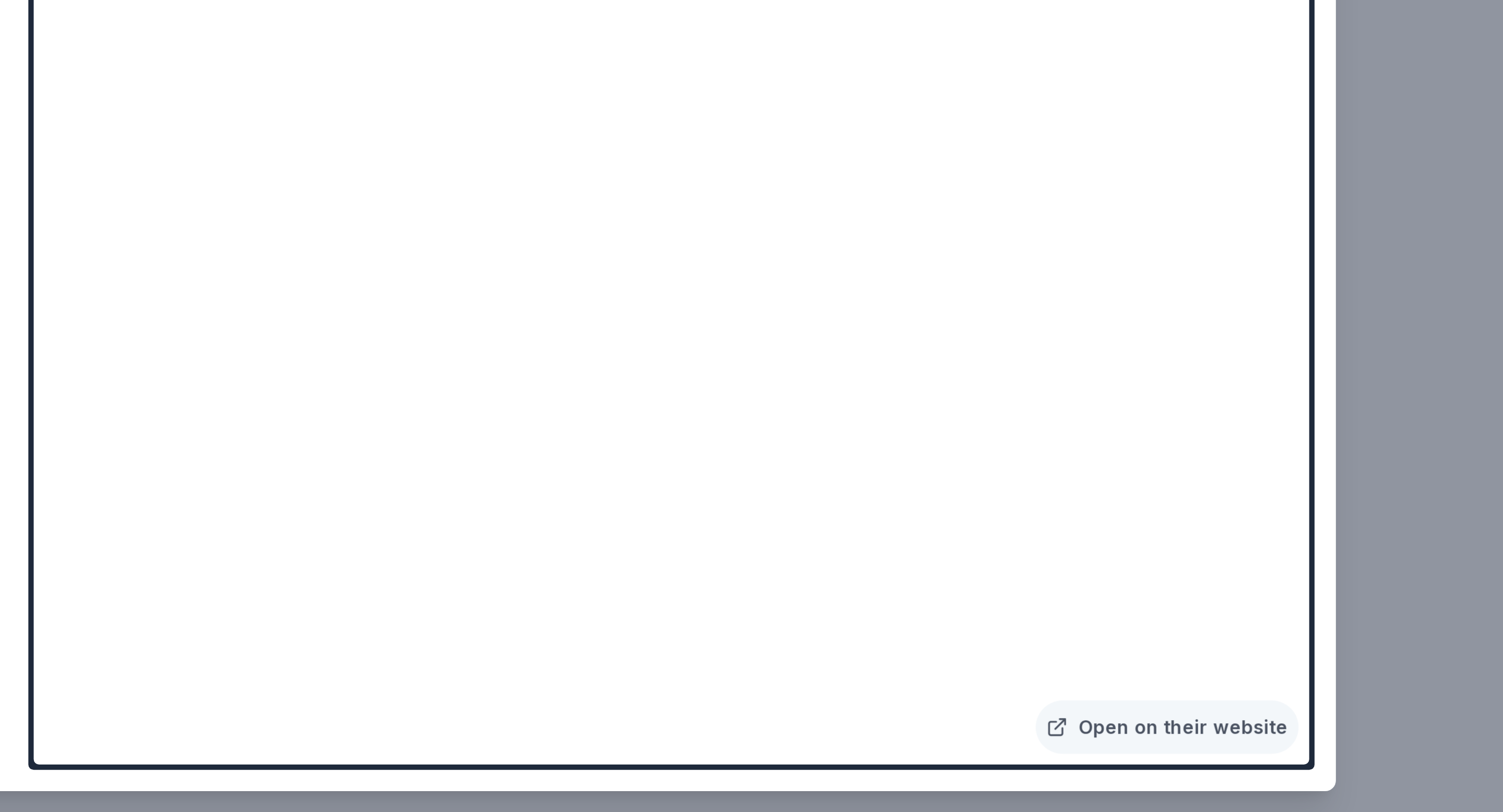
scroll to position [270, 0]
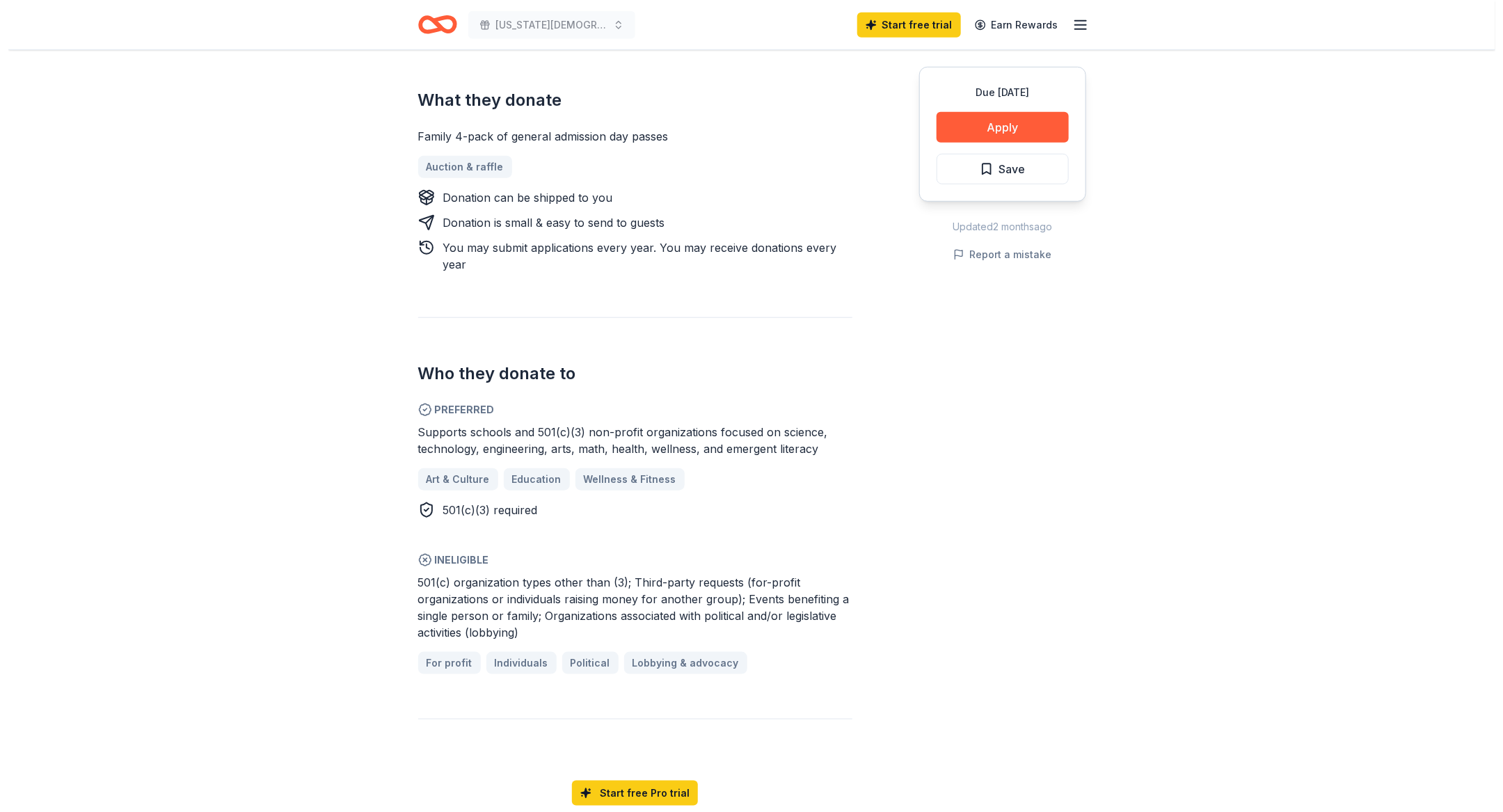
scroll to position [547, 0]
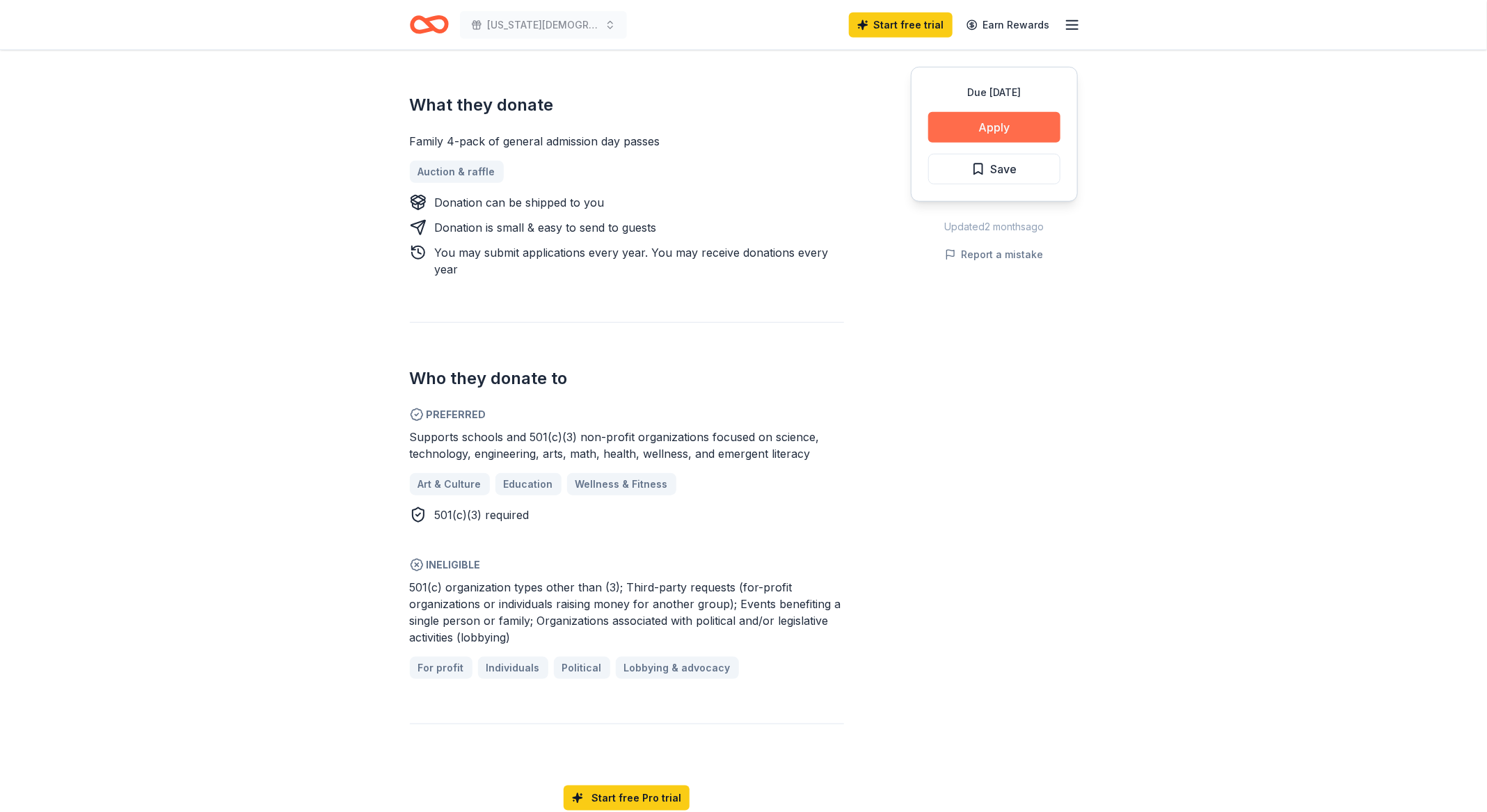
click at [961, 143] on button "Apply" at bounding box center [995, 127] width 132 height 31
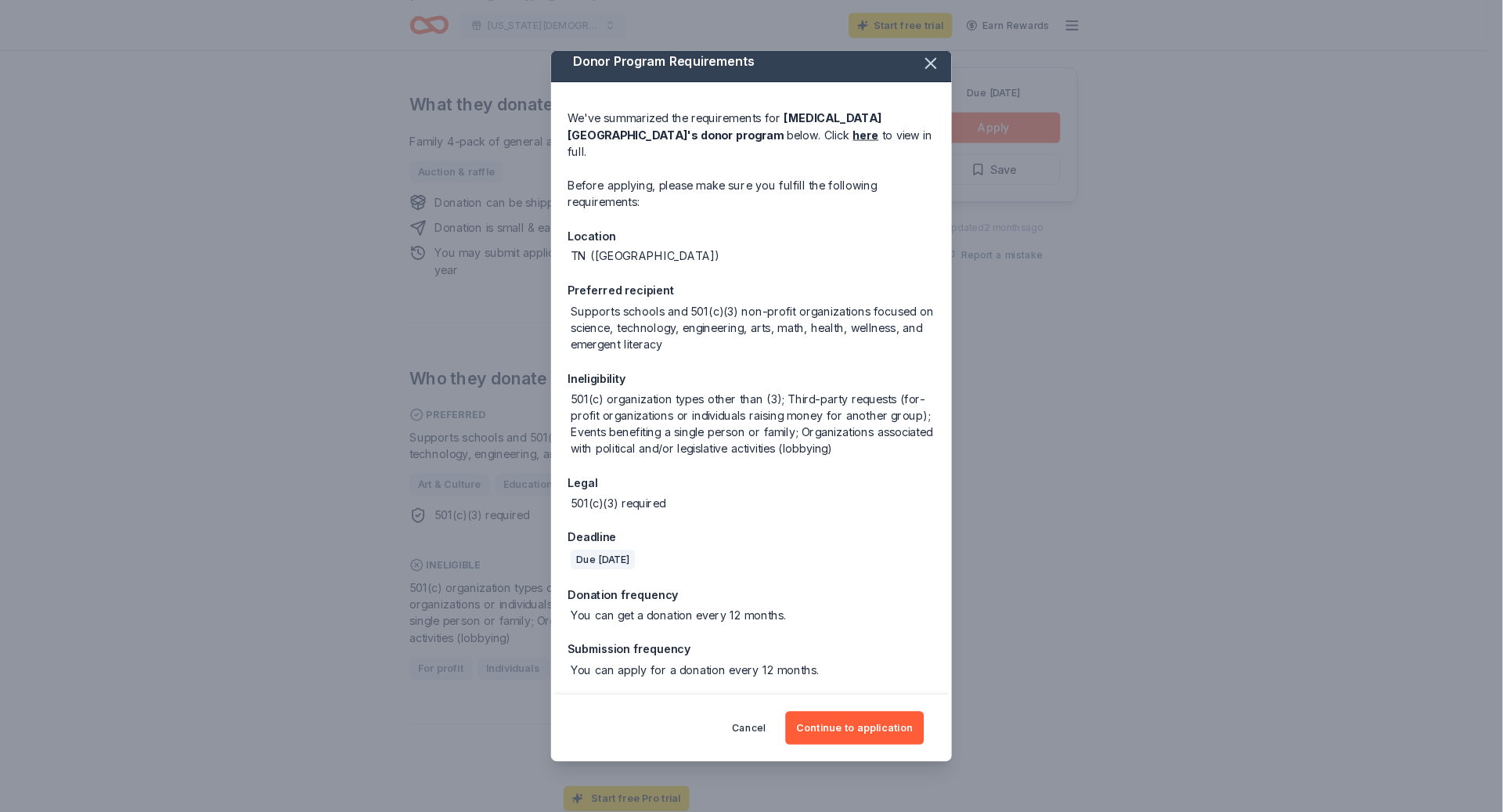
scroll to position [193, 0]
click at [994, 801] on button "Continue to application" at bounding box center [962, 818] width 156 height 37
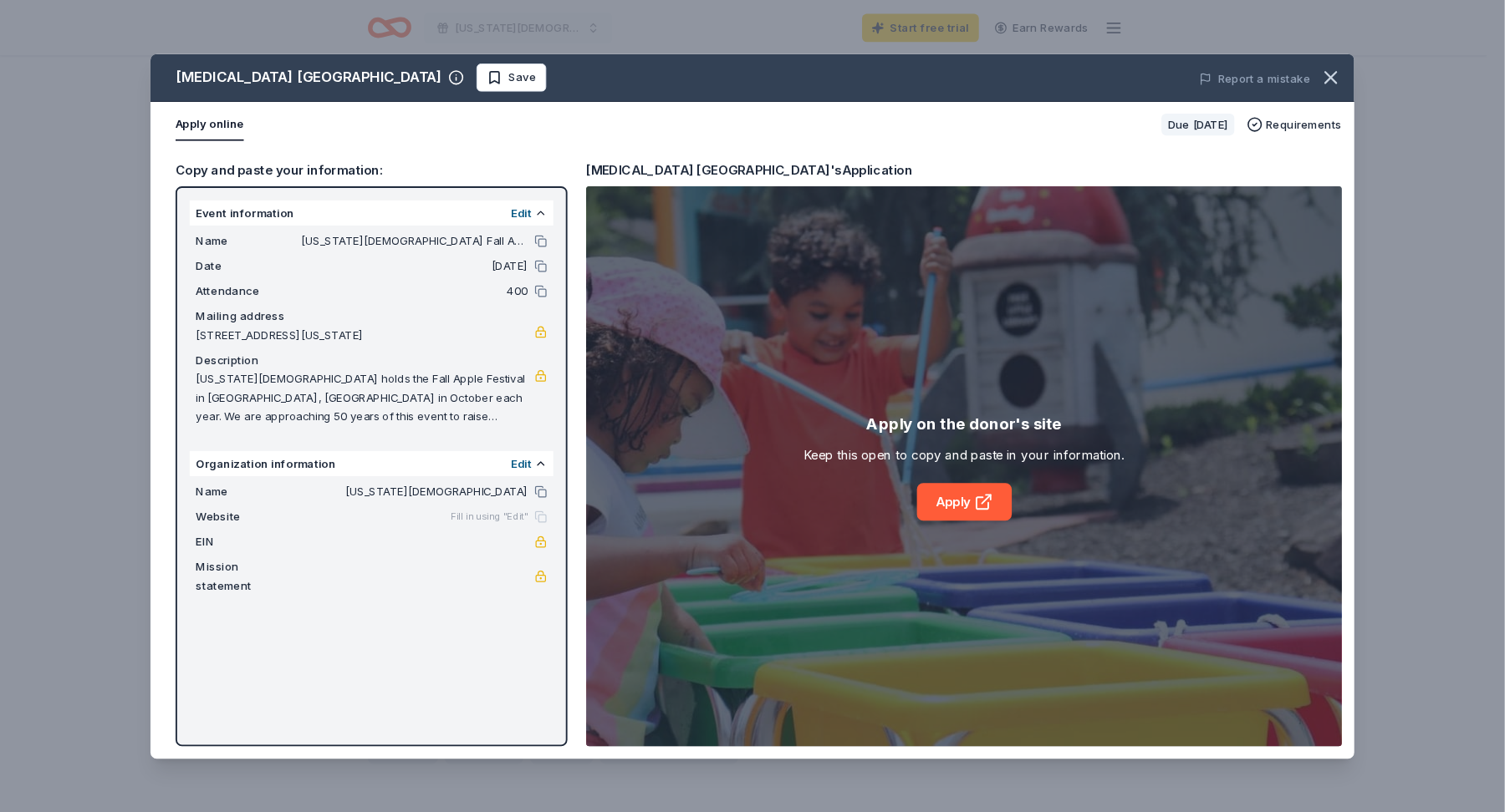
scroll to position [657, 0]
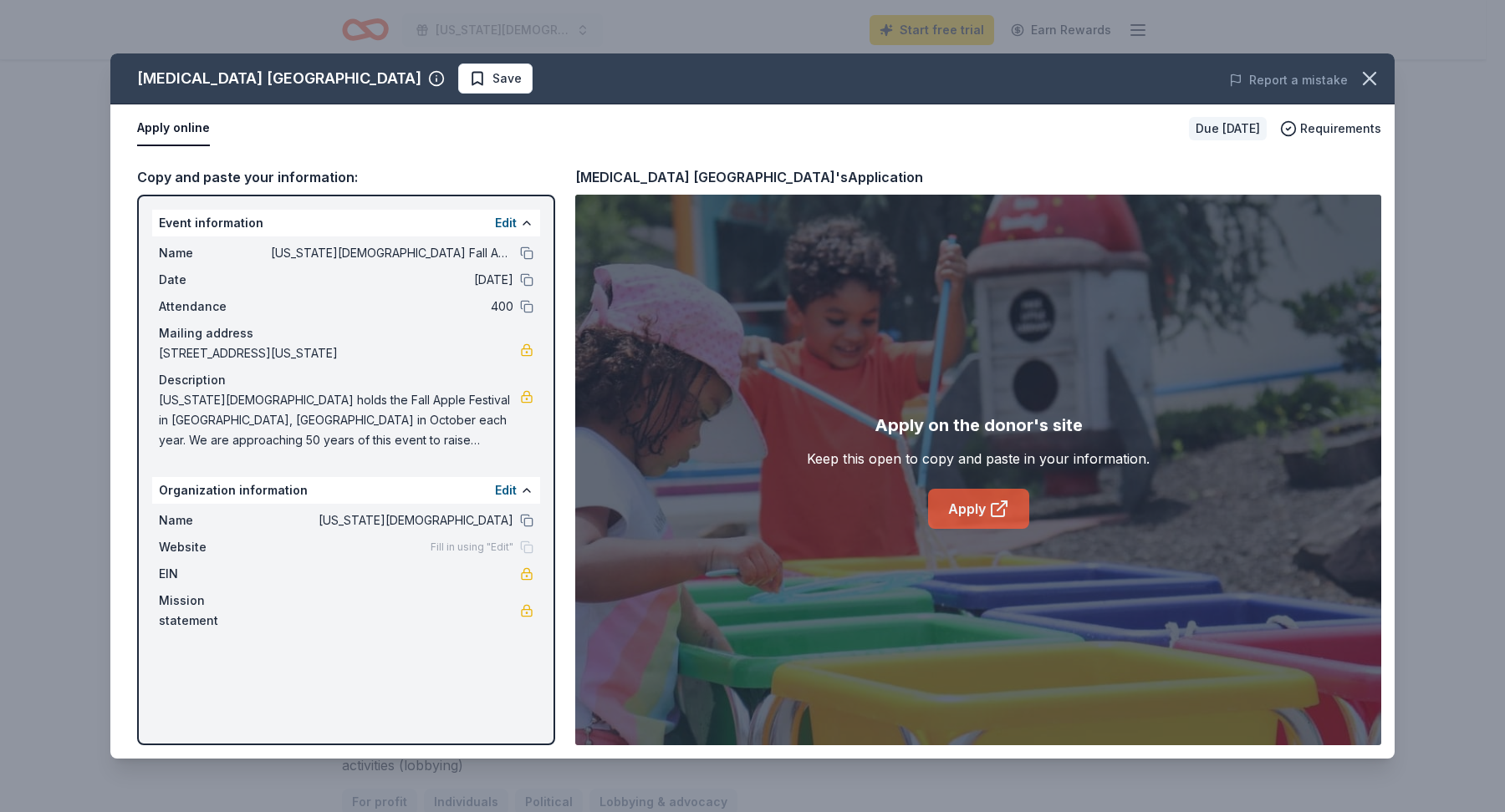
click at [995, 519] on icon at bounding box center [998, 509] width 20 height 20
click at [976, 529] on link "Apply" at bounding box center [978, 509] width 101 height 40
click at [970, 529] on link "Apply" at bounding box center [978, 509] width 101 height 40
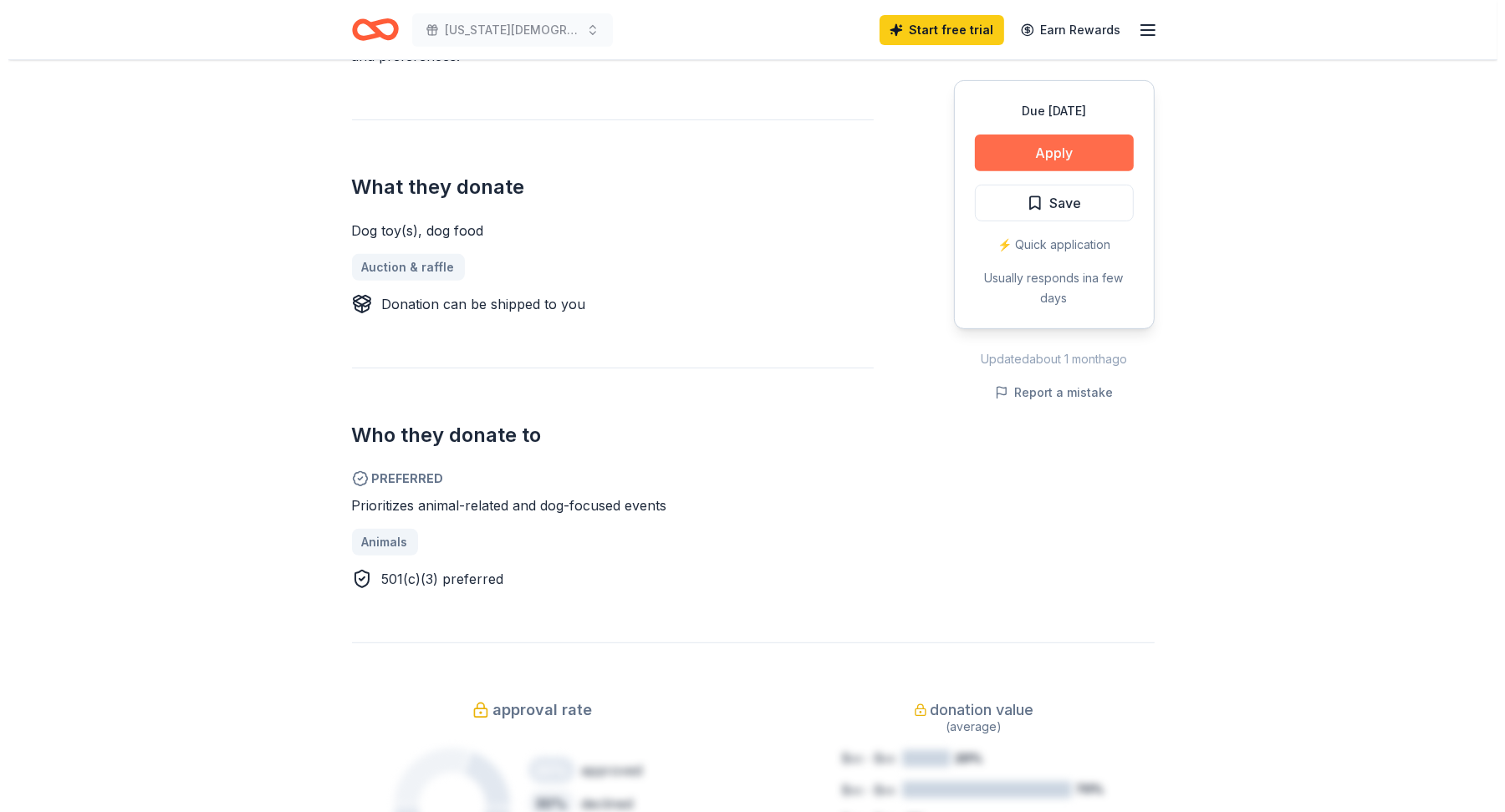
scroll to position [652, 0]
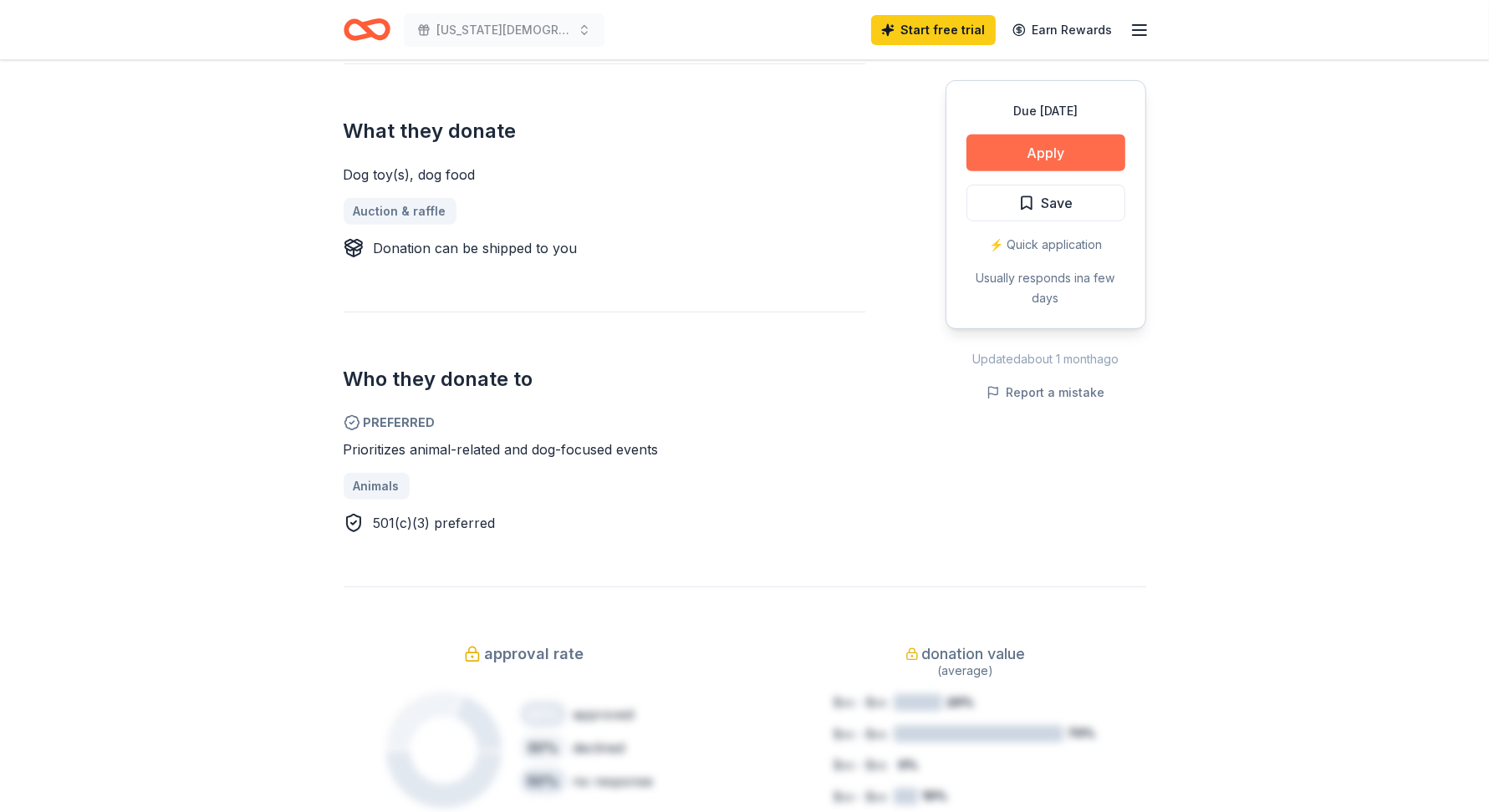
click at [1020, 172] on button "Apply" at bounding box center [1046, 153] width 159 height 37
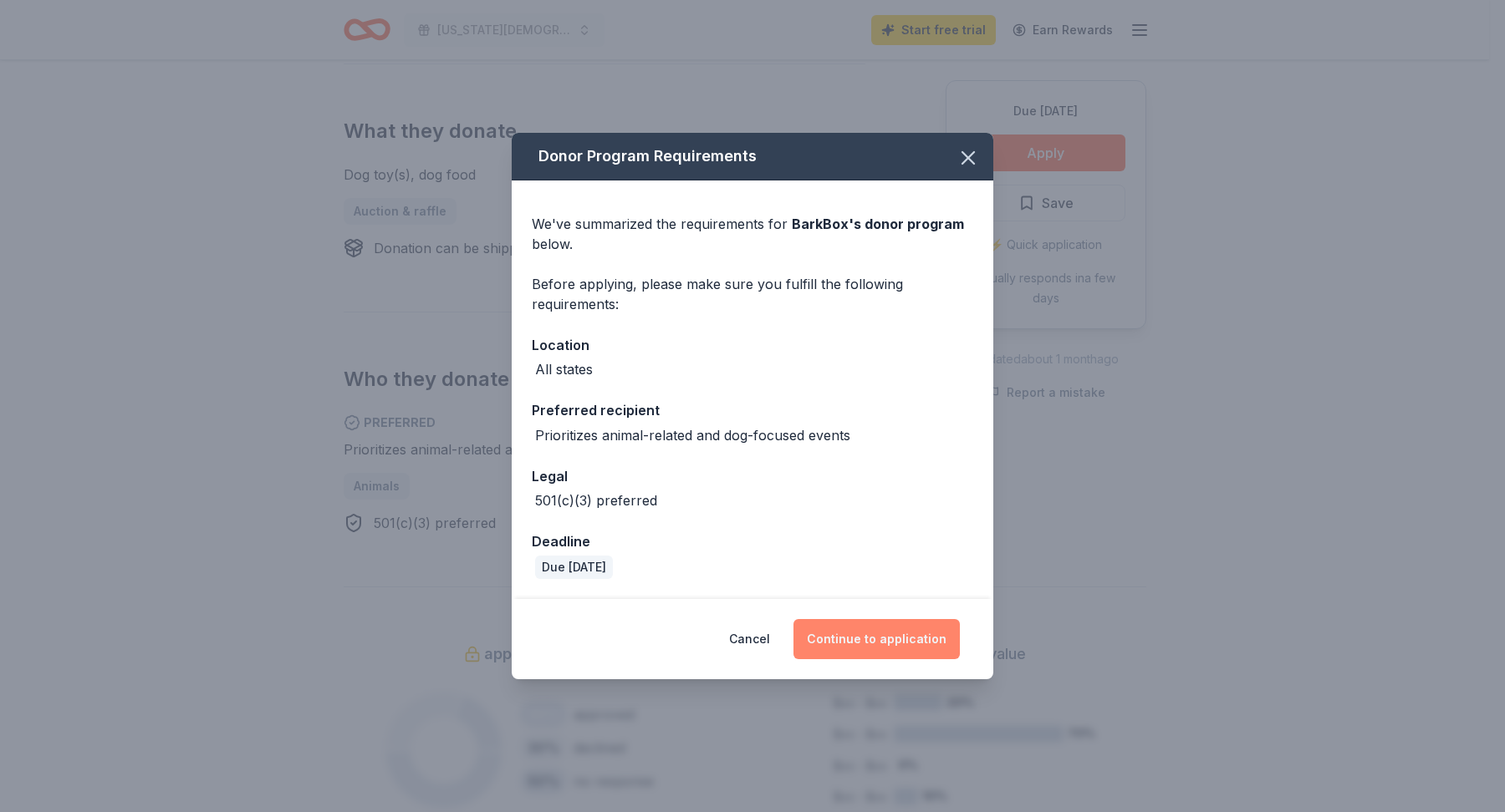
click at [877, 660] on button "Continue to application" at bounding box center [877, 639] width 167 height 40
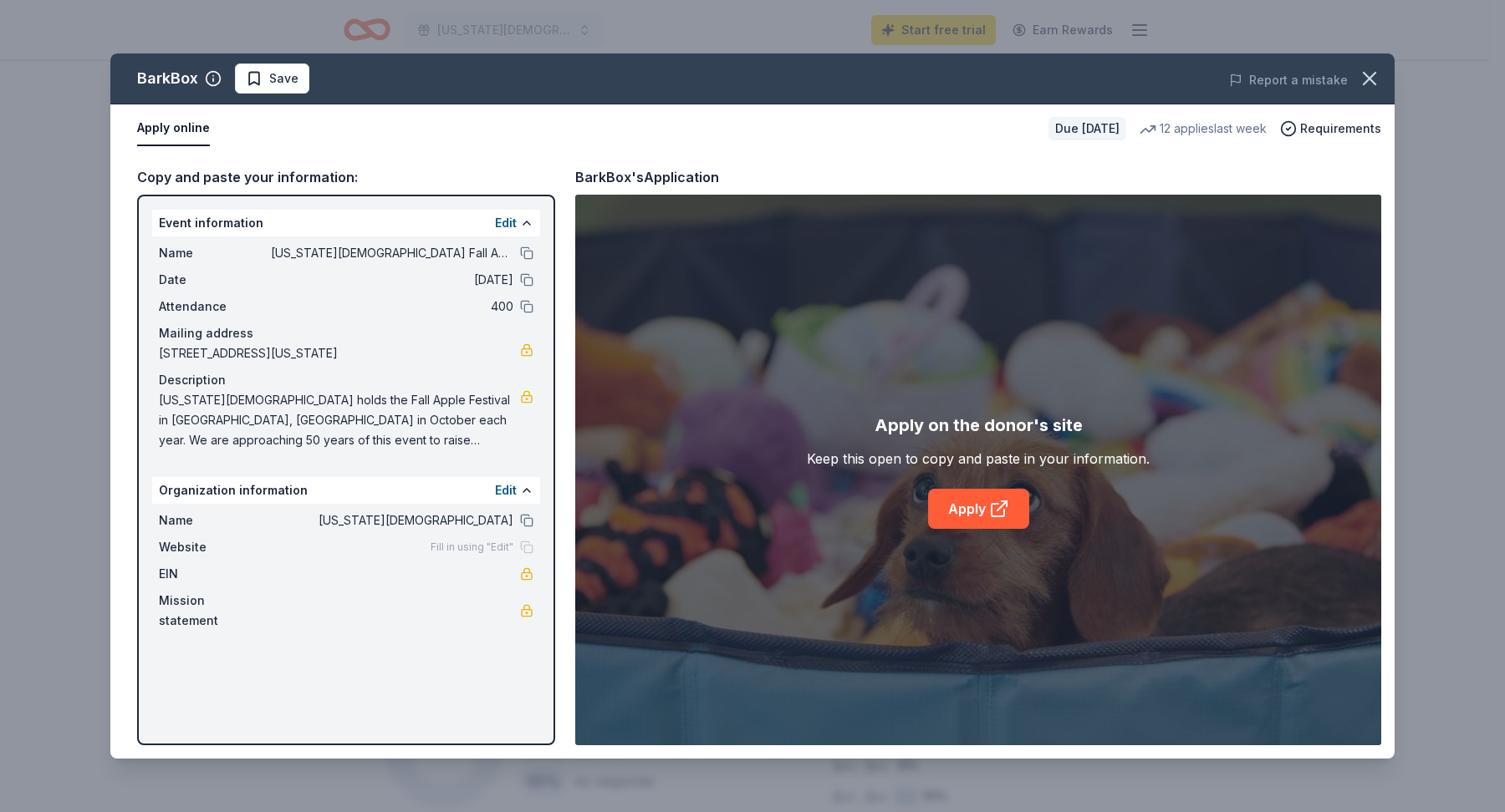
click at [393, 451] on span "Washington Presbyterian Church holds the Fall Apple Festival in Corryton, TN in…" at bounding box center [339, 421] width 361 height 60
click at [977, 529] on link "Apply" at bounding box center [978, 509] width 101 height 40
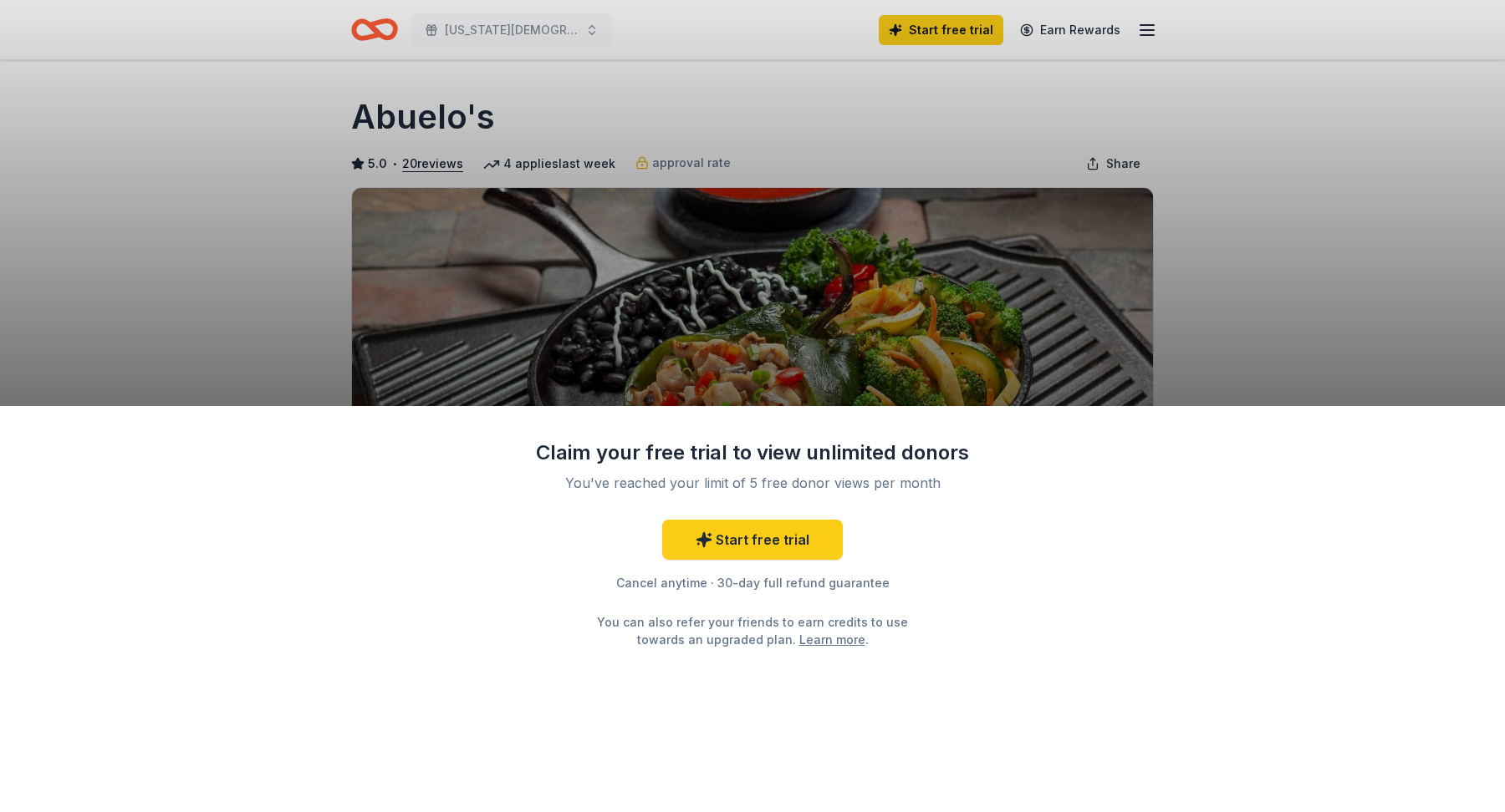
click at [1232, 648] on div "Claim your free trial to view unlimited donors You've reached your limit of 5 f…" at bounding box center [752, 609] width 1505 height 406
click at [1253, 136] on div "Claim your free trial to view unlimited donors You've reached your limit of 5 f…" at bounding box center [752, 406] width 1505 height 812
click at [772, 560] on link "Start free trial" at bounding box center [752, 540] width 180 height 40
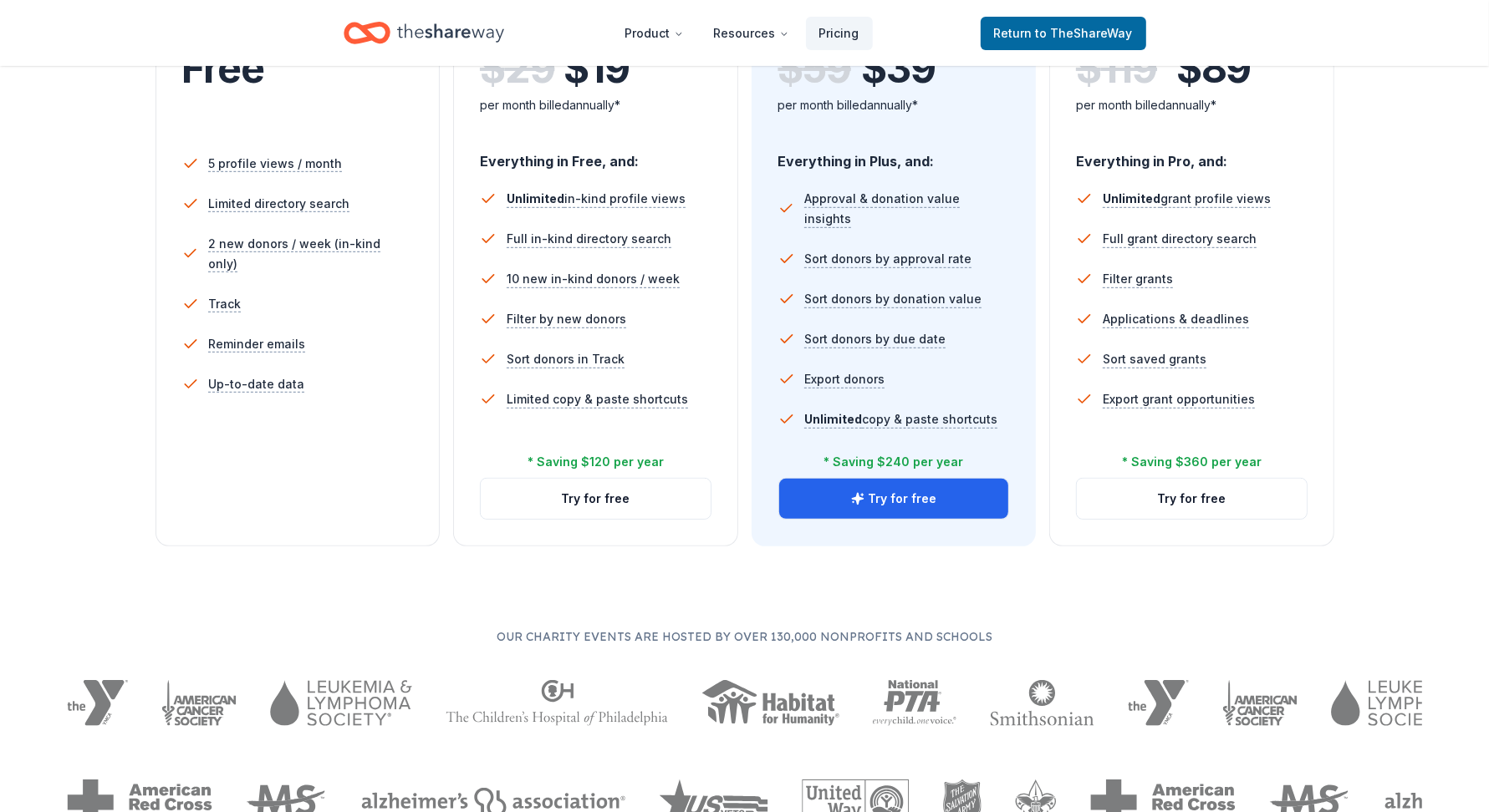
scroll to position [432, 0]
click at [718, 738] on div "Choose the perfect plan for you Monthly Annual Free Current Come see what we're…" at bounding box center [744, 276] width 1489 height 1097
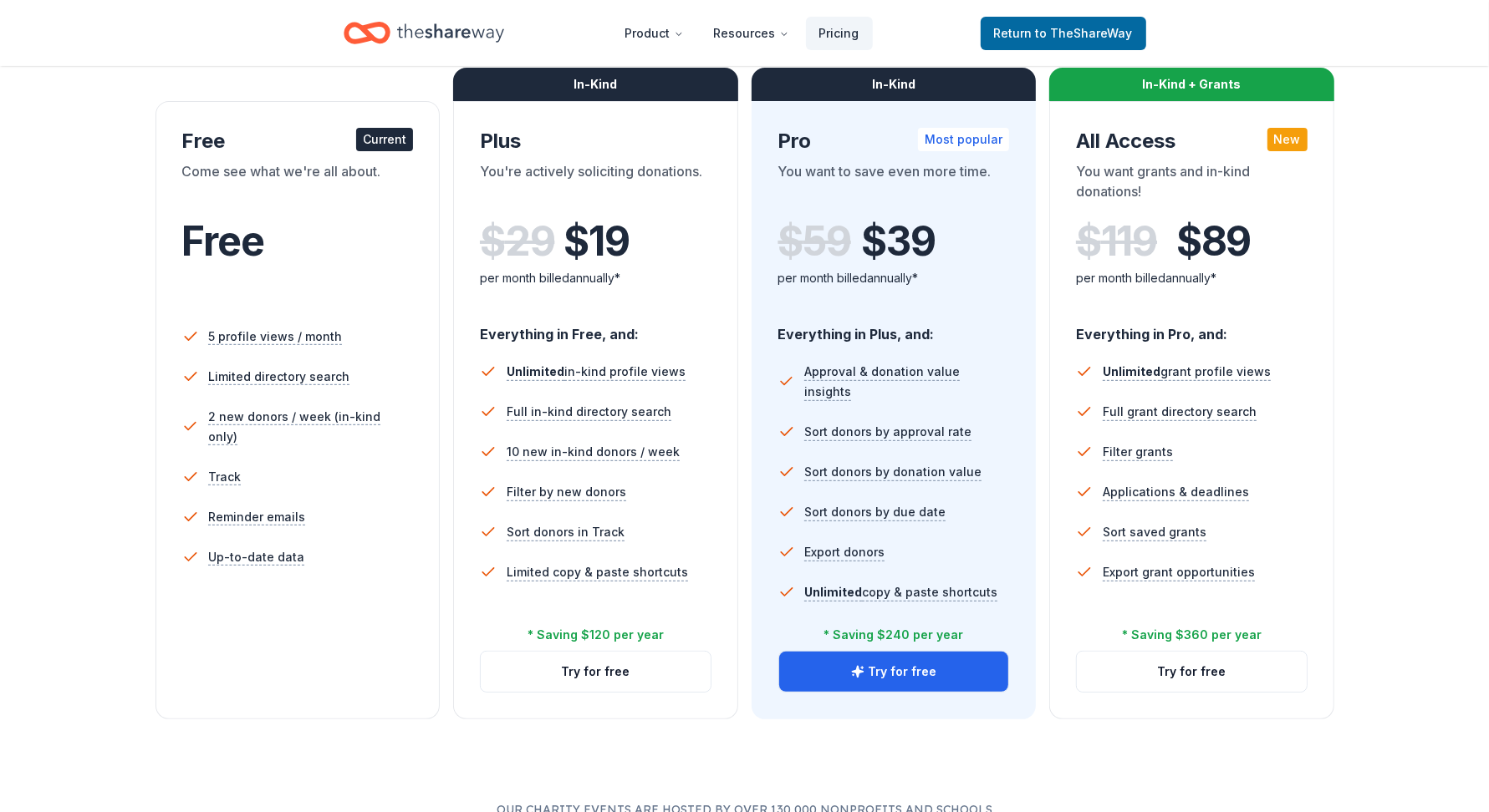
scroll to position [0, 0]
